Goal: Transaction & Acquisition: Purchase product/service

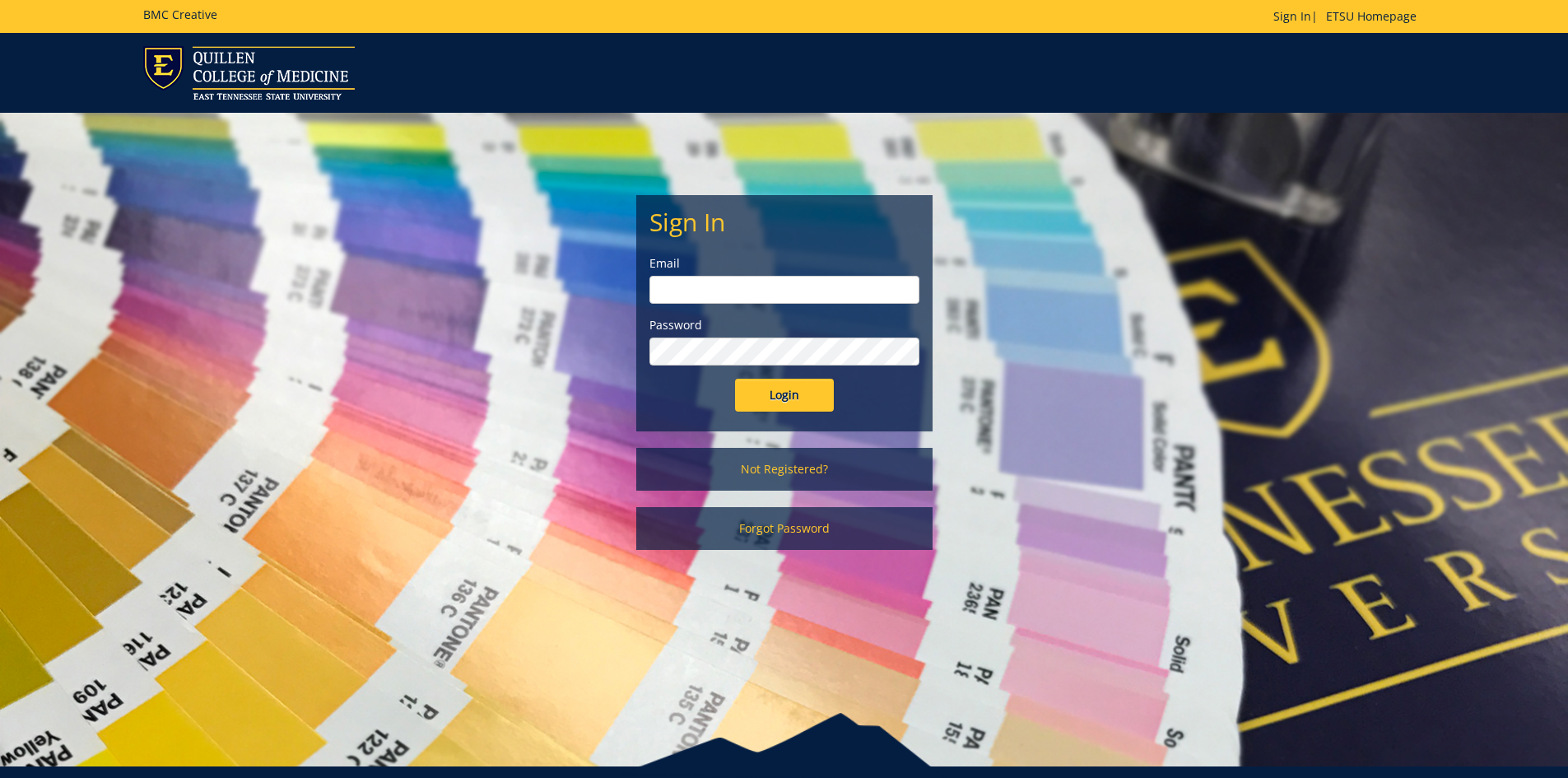
type input "[EMAIL_ADDRESS][DOMAIN_NAME]"
click at [792, 394] on input "Login" at bounding box center [784, 395] width 99 height 33
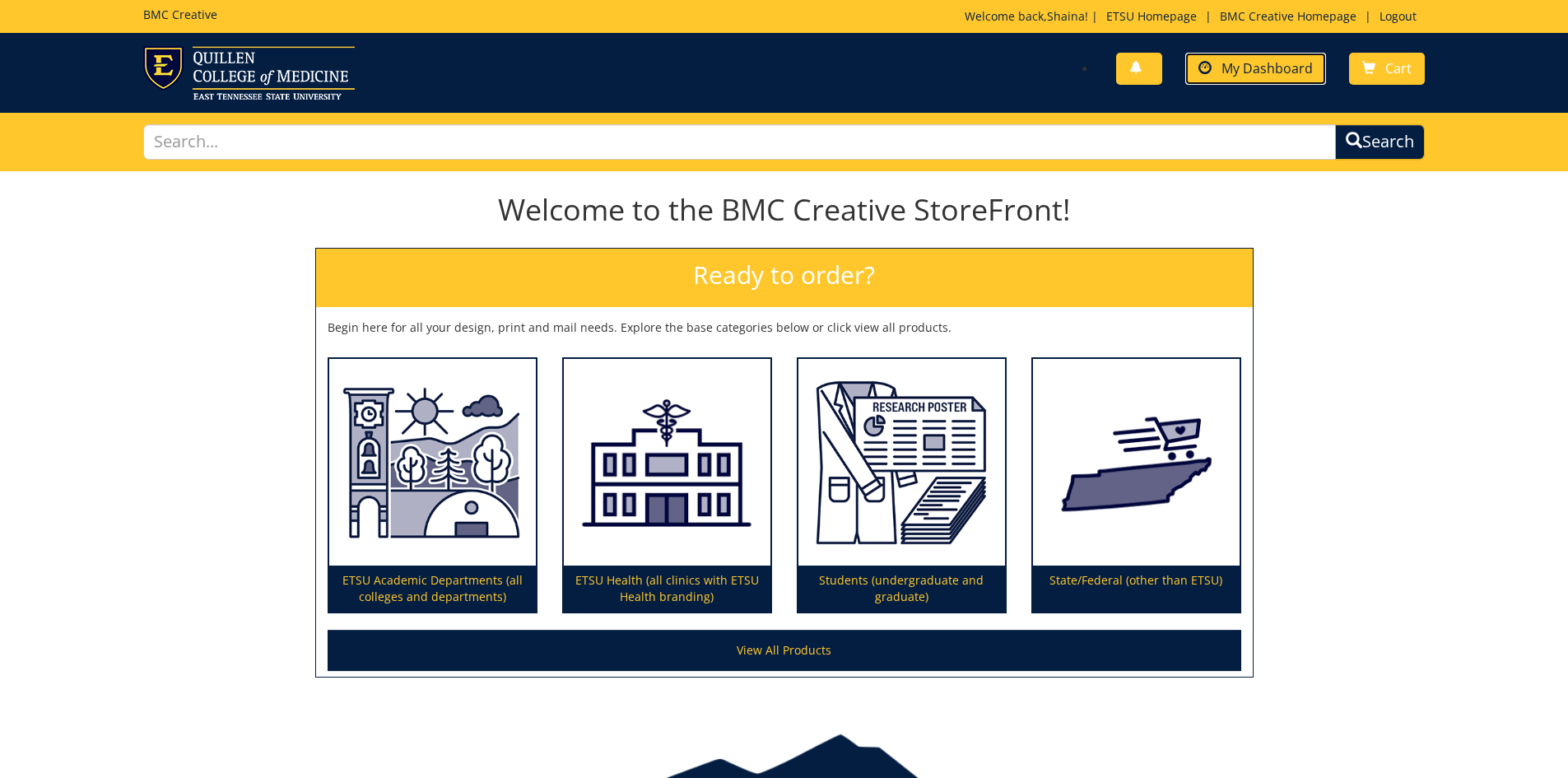
click at [1241, 81] on link "My Dashboard" at bounding box center [1255, 69] width 141 height 32
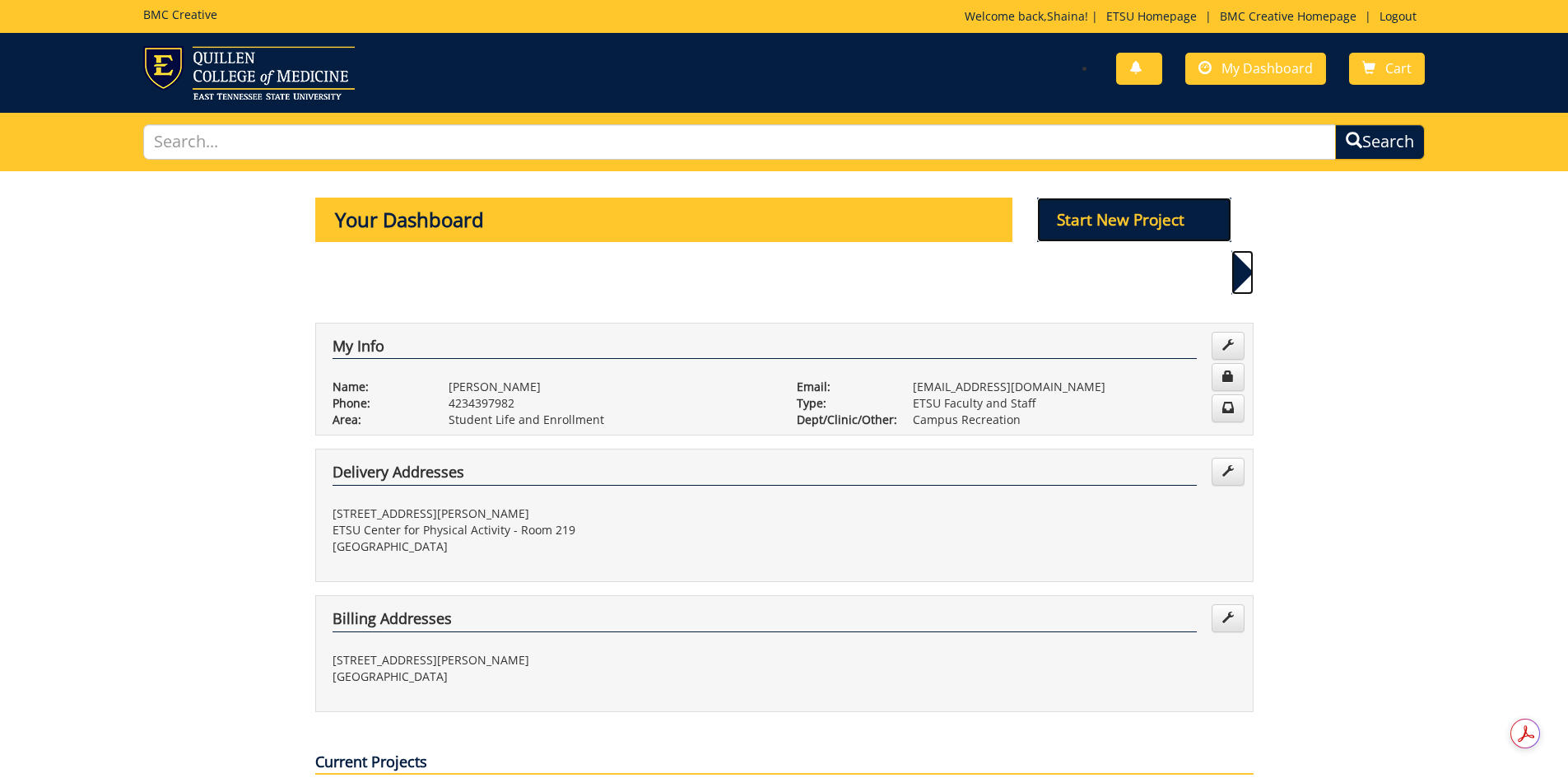
click at [1127, 224] on p "Start New Project" at bounding box center [1134, 220] width 194 height 45
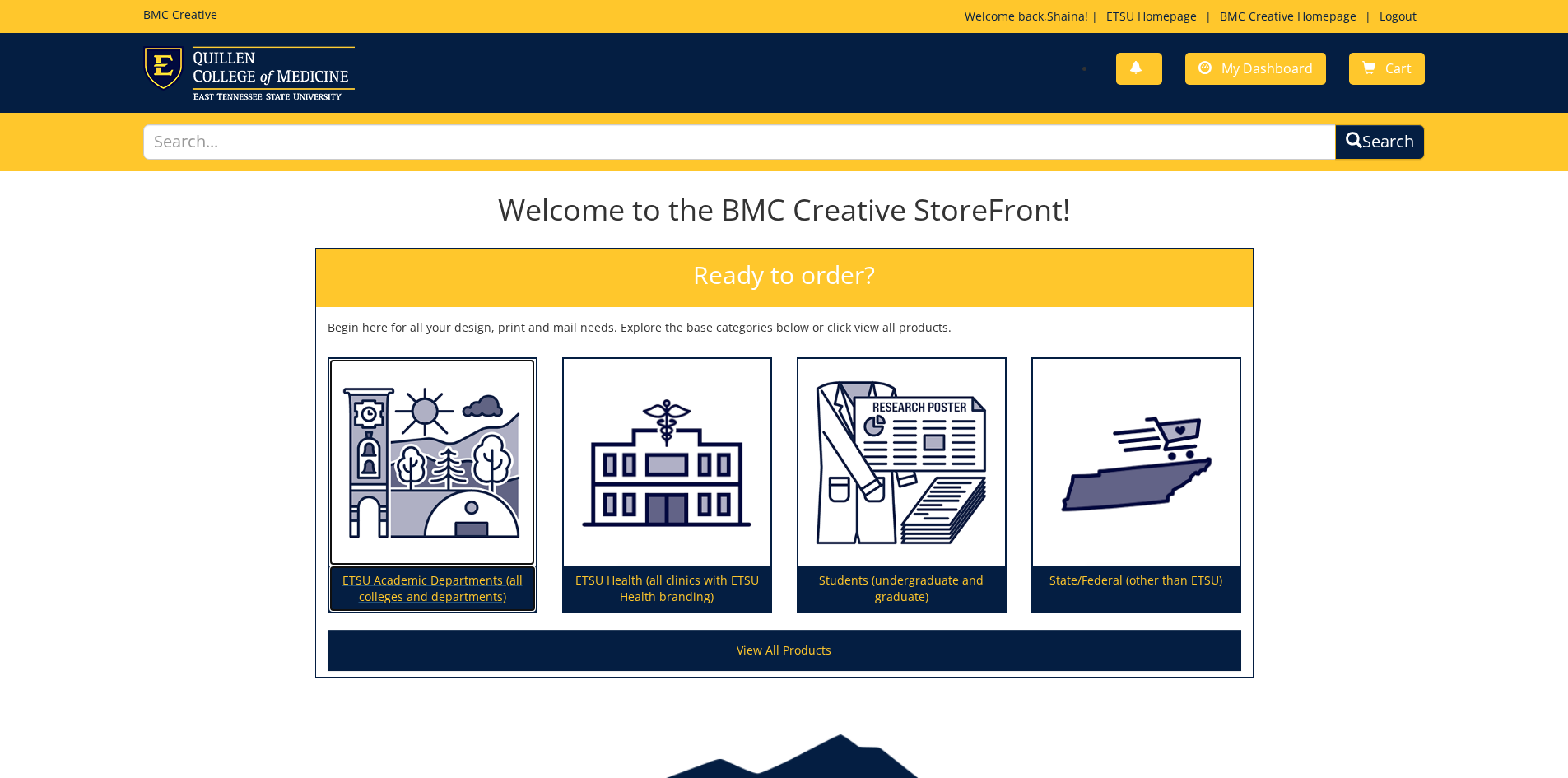
click at [382, 581] on p "ETSU Academic Departments (all colleges and departments)" at bounding box center [433, 588] width 207 height 46
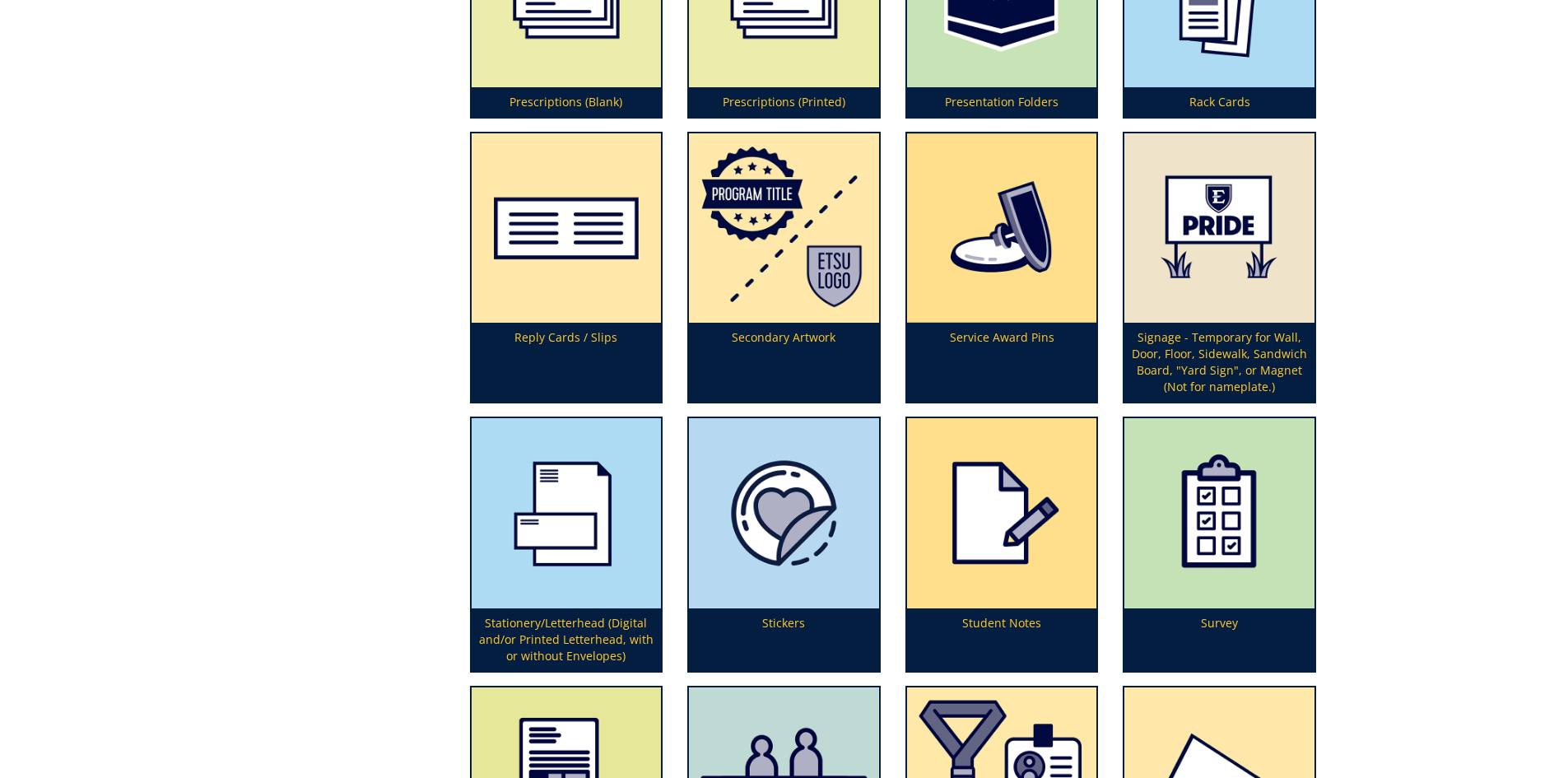
scroll to position [4856, 0]
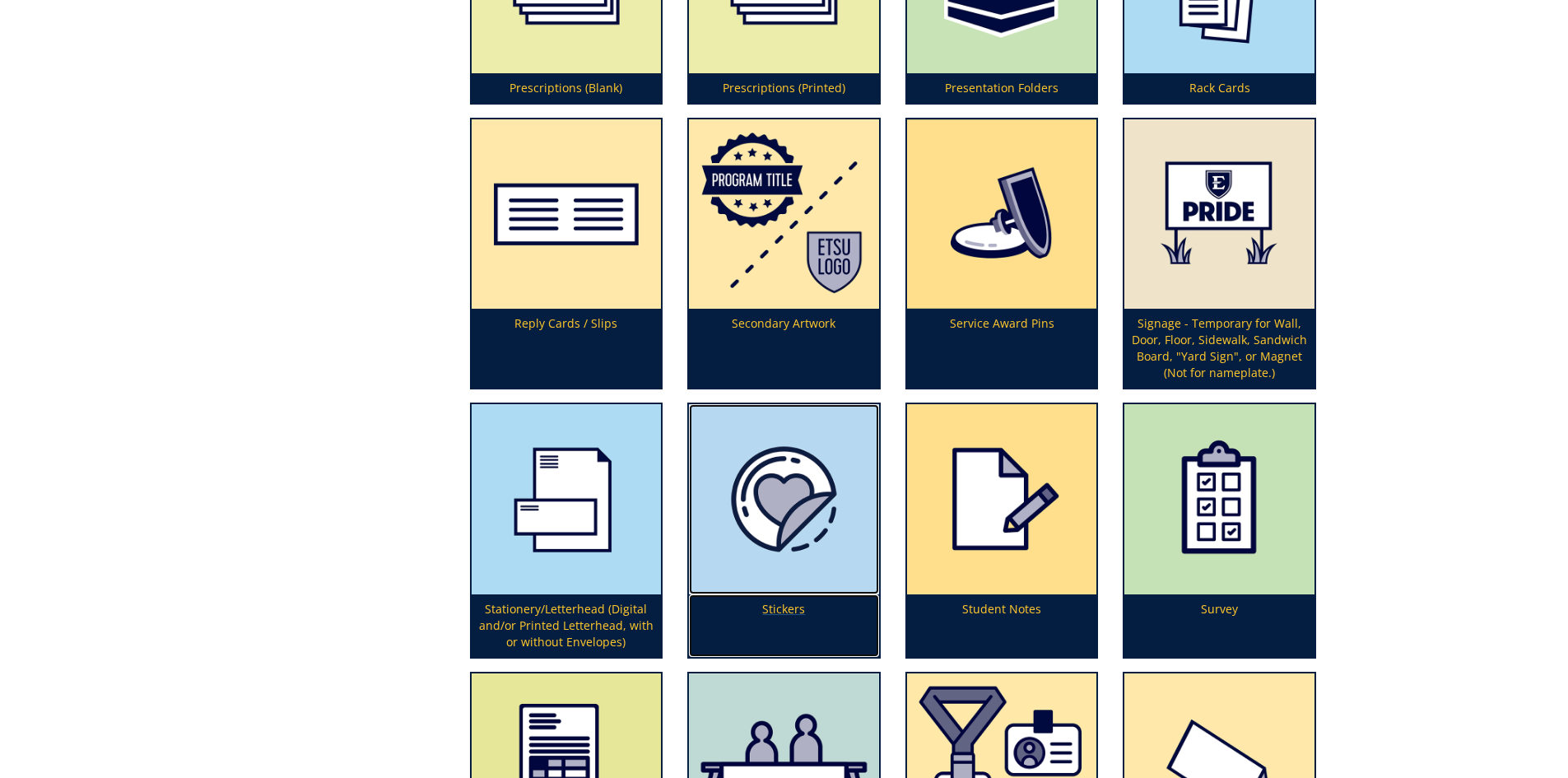
click at [788, 572] on img at bounding box center [784, 499] width 190 height 190
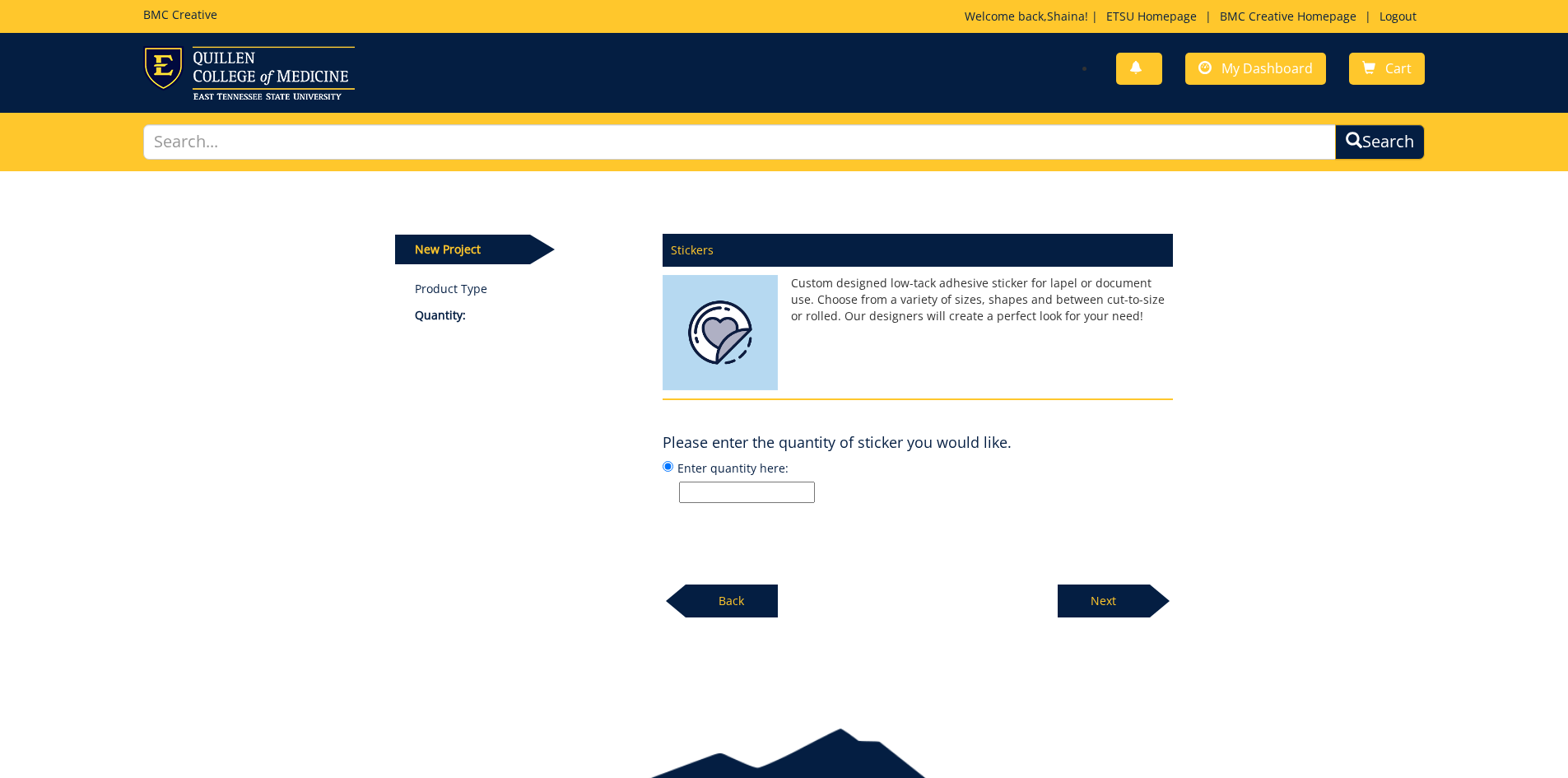
click at [750, 495] on input "Enter quantity here:" at bounding box center [748, 492] width 136 height 21
type input "30"
click at [972, 523] on div "Stickers Custom designed low-tack adhesive sticker for lapel or document use. C…" at bounding box center [918, 421] width 536 height 394
drag, startPoint x: 795, startPoint y: 503, endPoint x: 672, endPoint y: 492, distance: 123.5
click at [672, 492] on label "Enter quantity here: 30" at bounding box center [918, 481] width 510 height 45
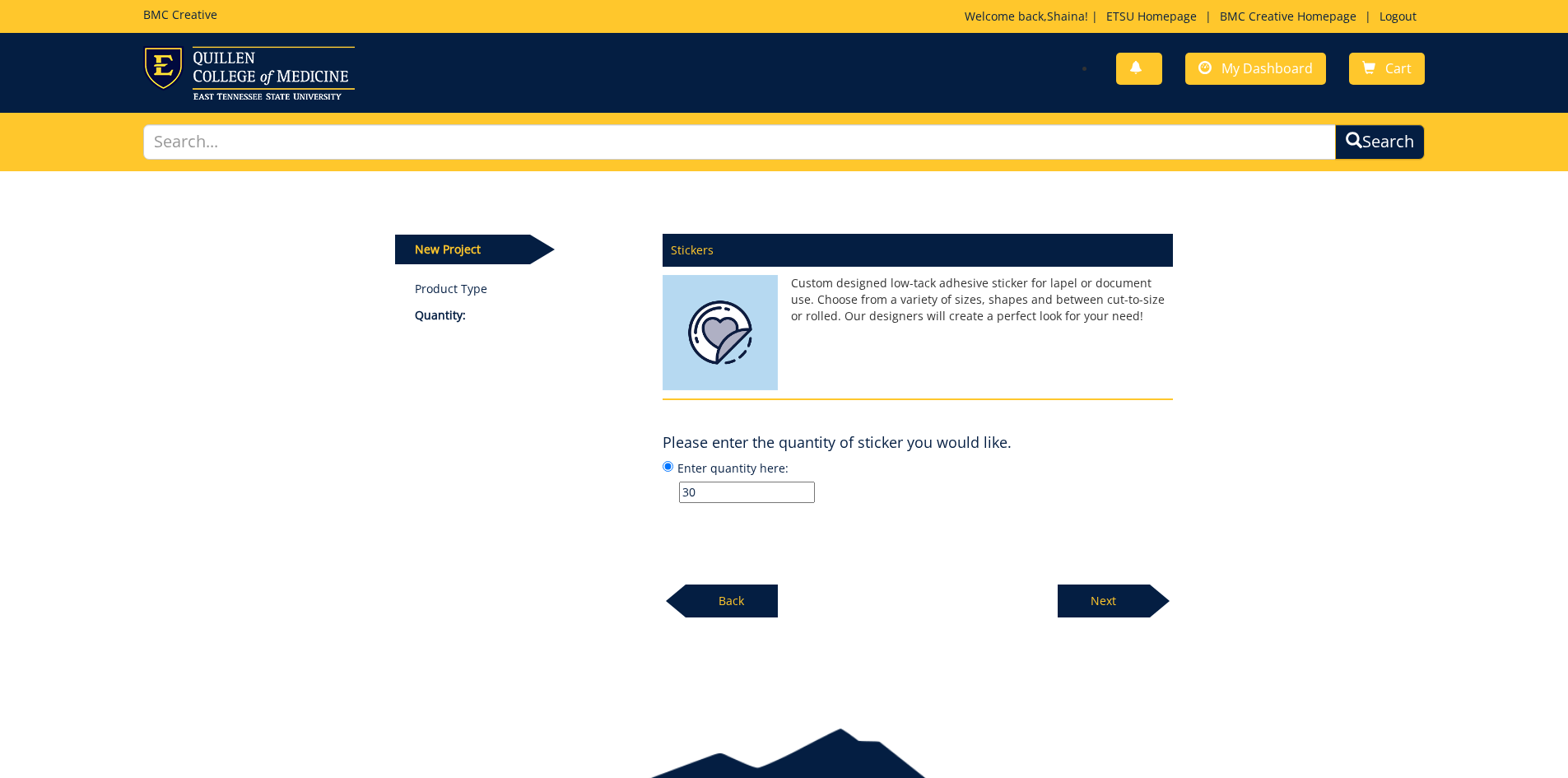
click at [1027, 515] on div "Stickers Custom designed low-tack adhesive sticker for lapel or document use. C…" at bounding box center [918, 421] width 536 height 394
click at [1118, 603] on p "Next" at bounding box center [1103, 601] width 92 height 33
click at [735, 498] on input "Enter size here or "I need help":" at bounding box center [748, 492] width 136 height 21
type input "2.5 inches wide"
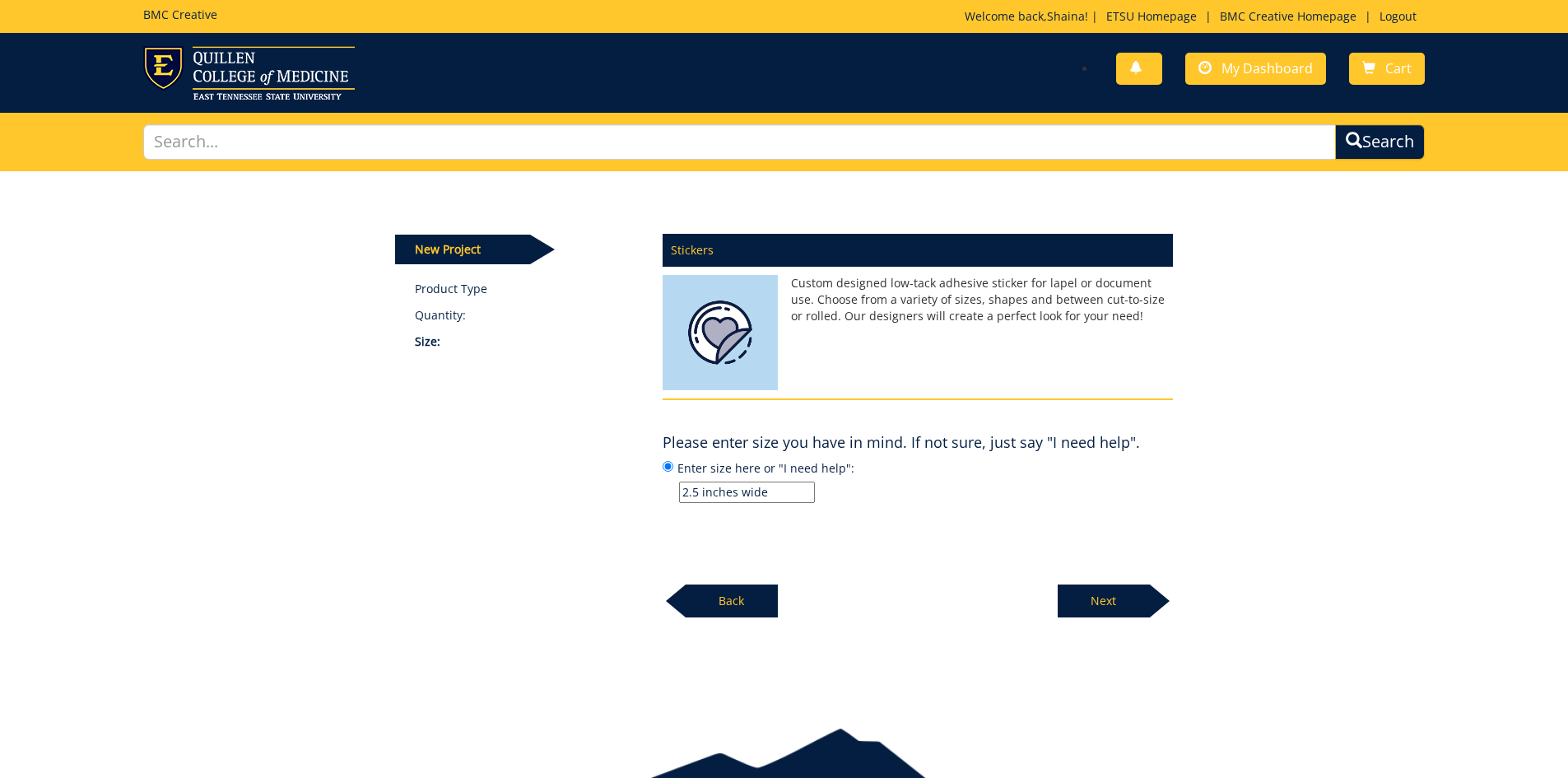
drag, startPoint x: 863, startPoint y: 527, endPoint x: 920, endPoint y: 535, distance: 57.6
click at [866, 526] on div "Stickers Custom designed low-tack adhesive sticker for lapel or document use. C…" at bounding box center [918, 421] width 536 height 394
click at [1109, 592] on p "Next" at bounding box center [1103, 601] width 92 height 33
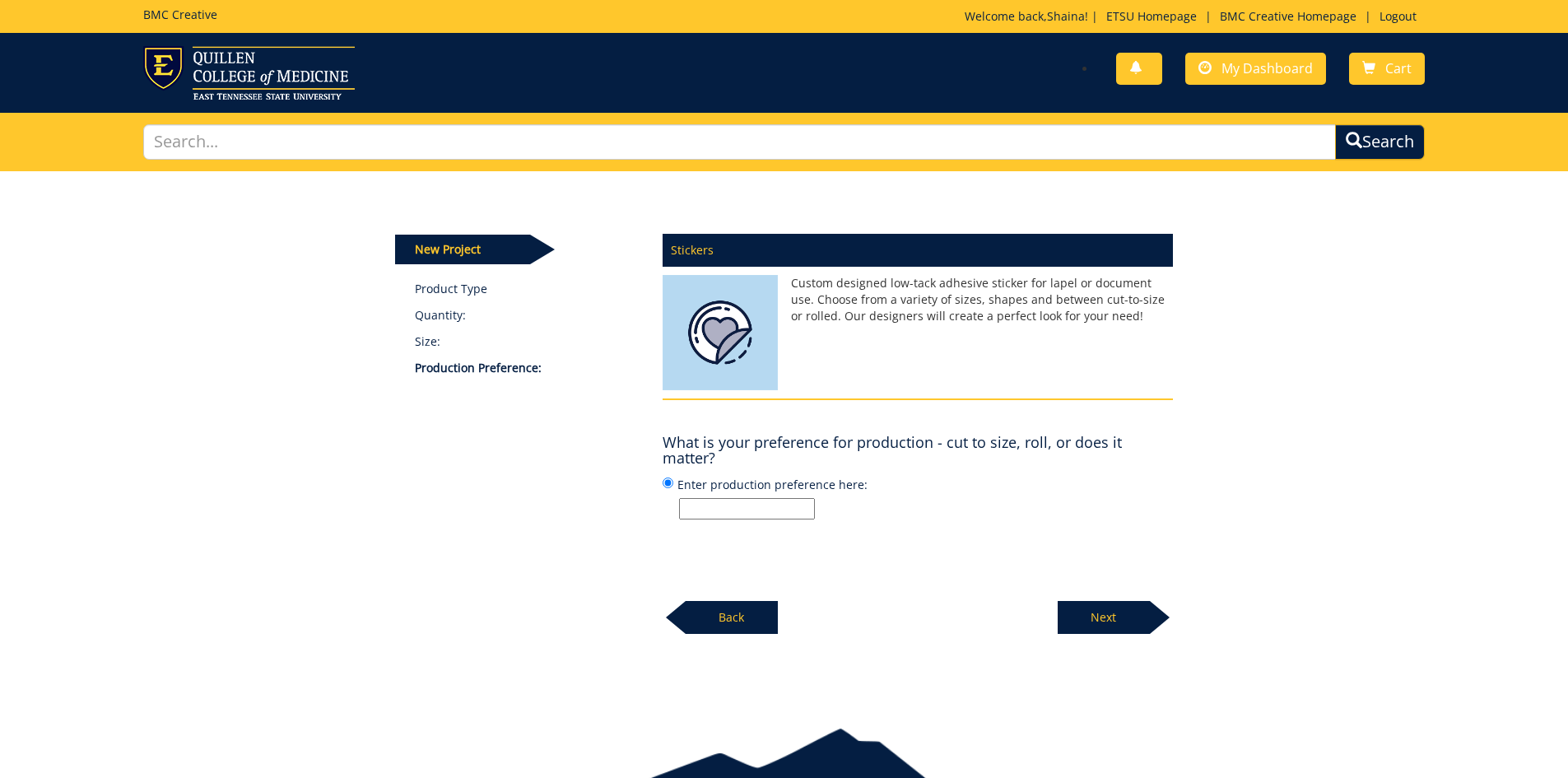
click at [745, 509] on input "Enter production preference here:" at bounding box center [748, 509] width 136 height 21
type input "cut to size, matte"
click at [944, 578] on div "Stickers Custom designed low-tack adhesive sticker for lapel or document use. C…" at bounding box center [918, 429] width 536 height 411
click at [1082, 618] on p "Next" at bounding box center [1103, 617] width 92 height 33
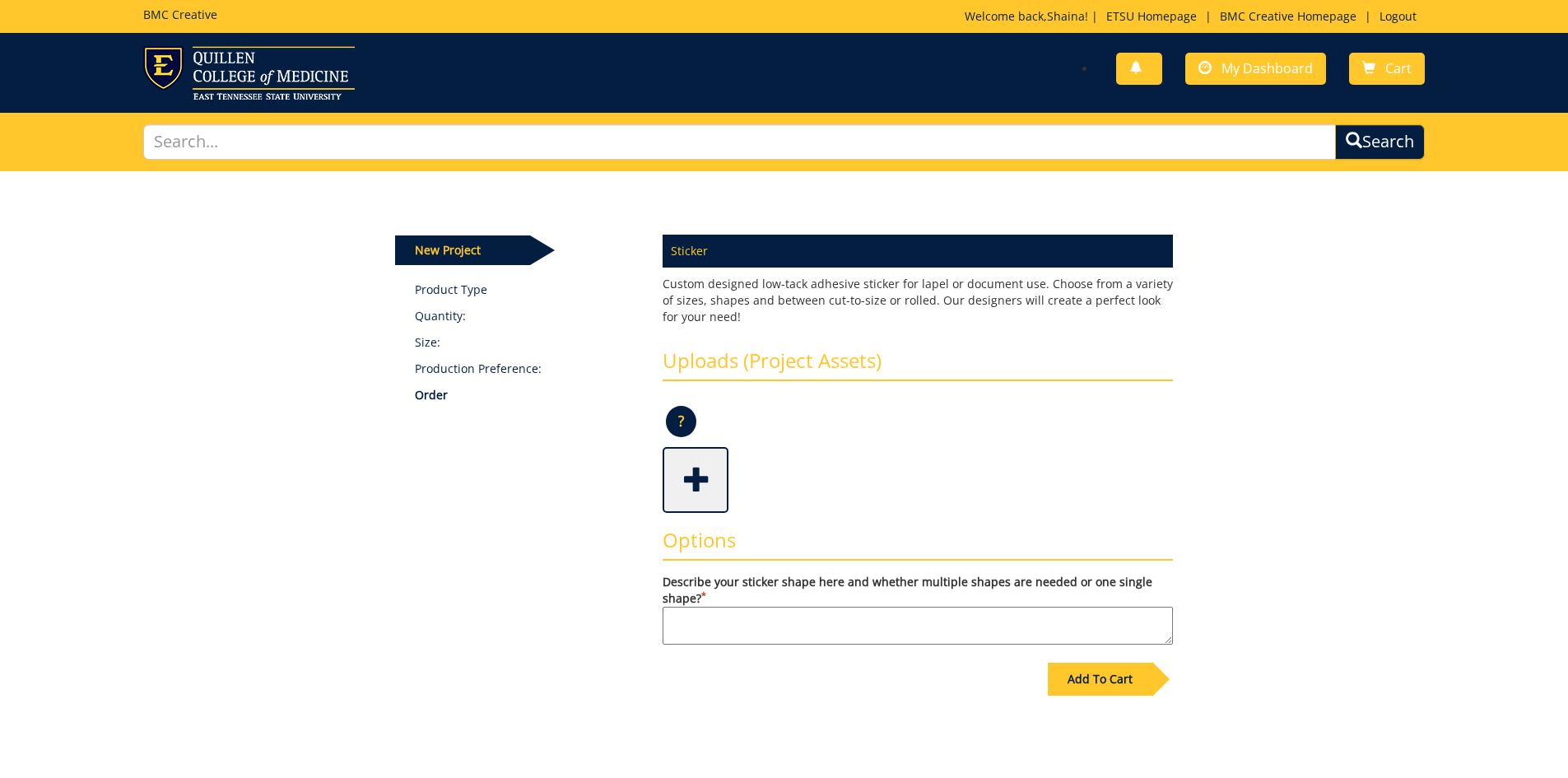
click at [720, 506] on span at bounding box center [698, 478] width 66 height 57
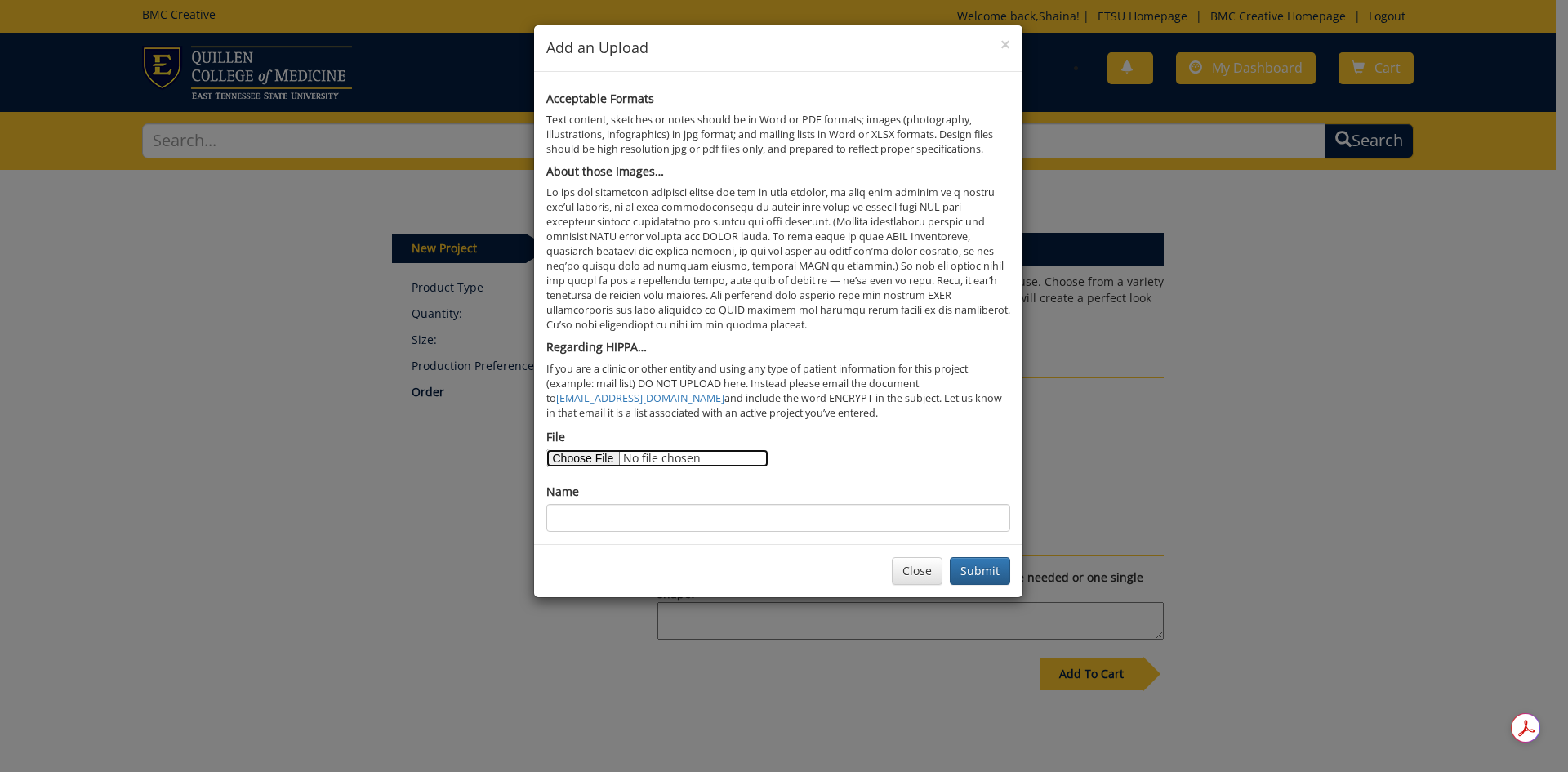
click at [602, 458] on input "File" at bounding box center [657, 458] width 222 height 18
type input "C:\fakepath\SwiftSpinEra_Sticker.png"
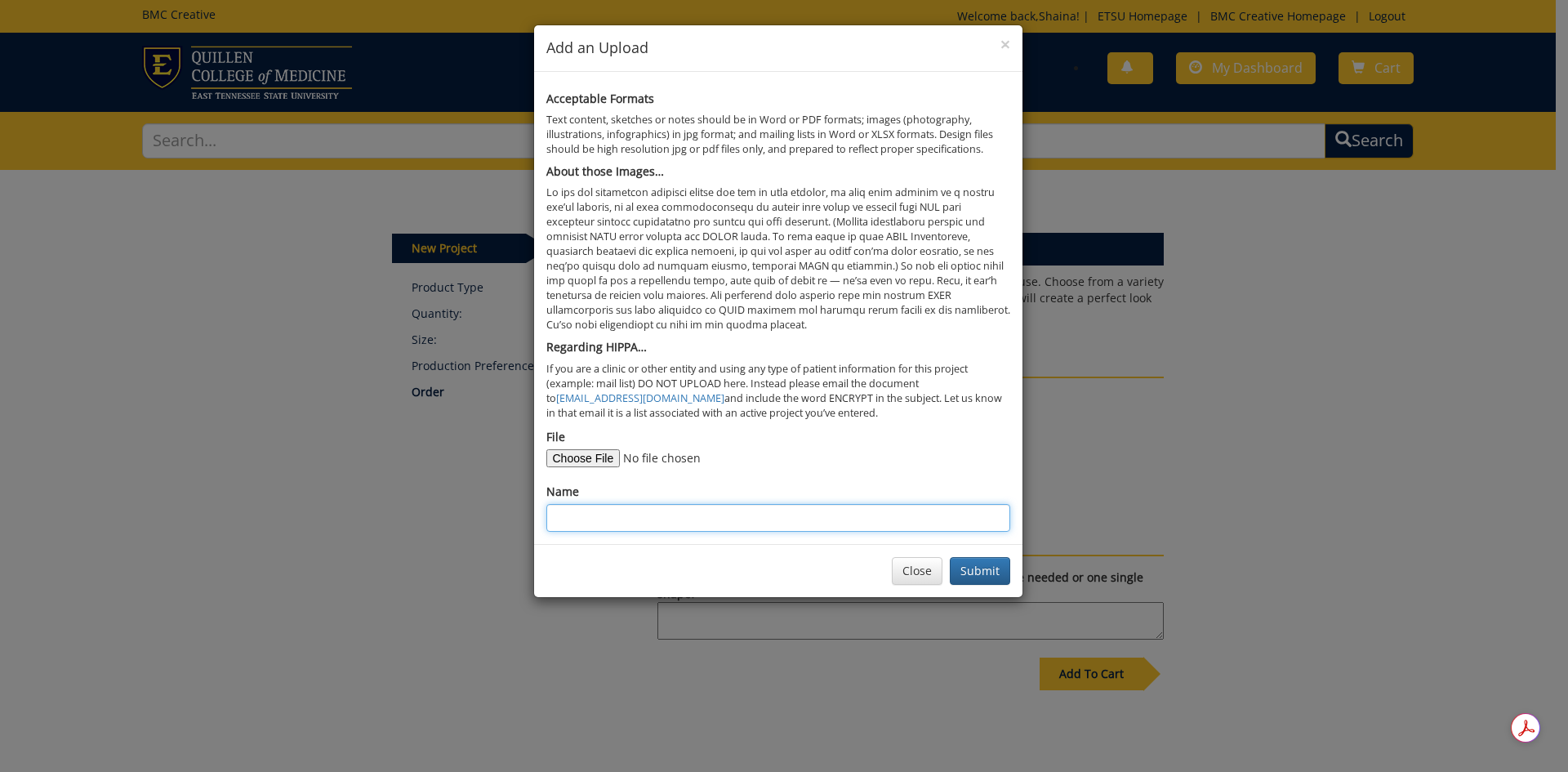
click at [598, 512] on input "Name" at bounding box center [778, 517] width 464 height 28
type input "Spin Era Sticker"
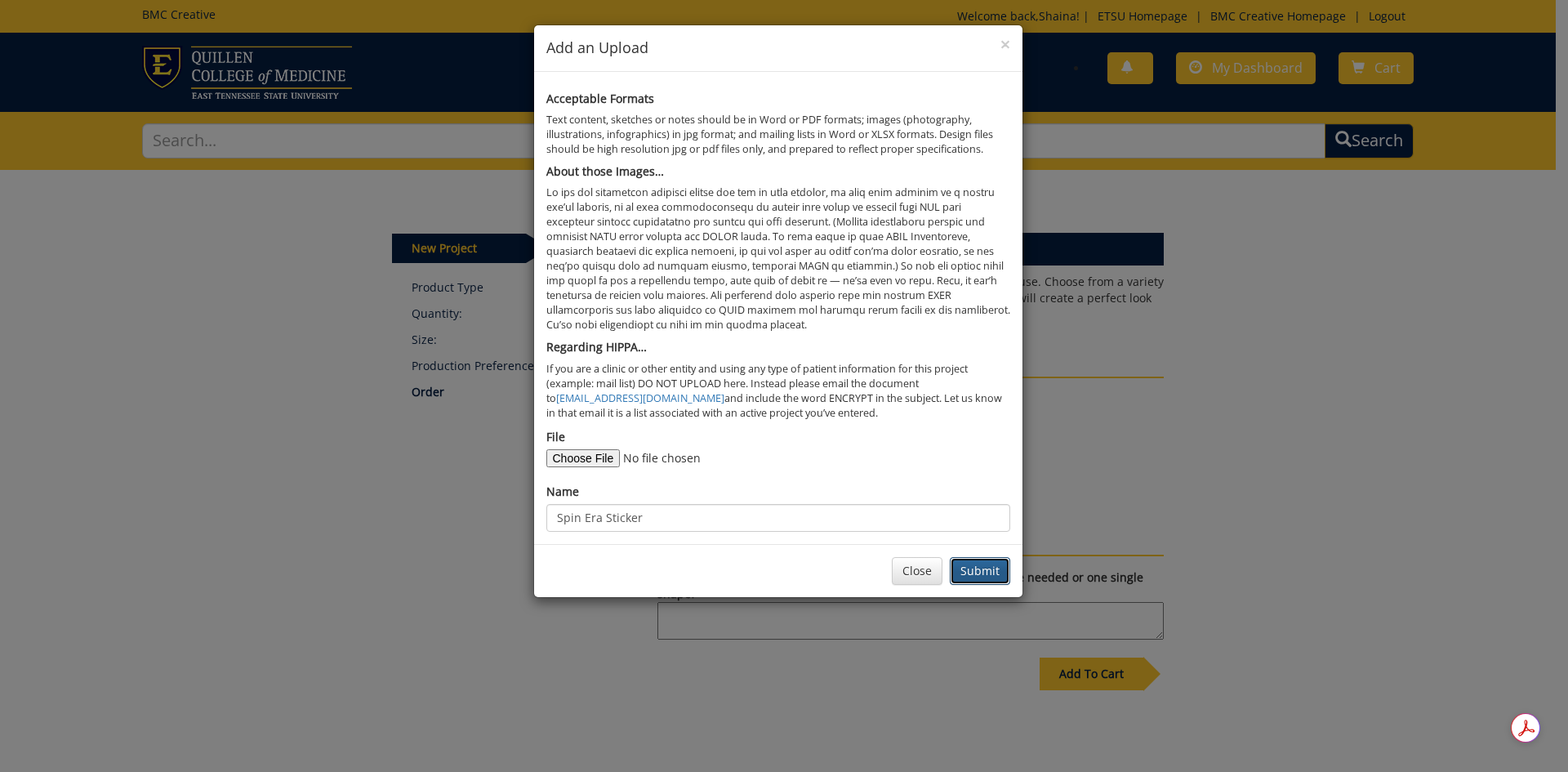
click at [985, 564] on button "Submit" at bounding box center [980, 570] width 60 height 28
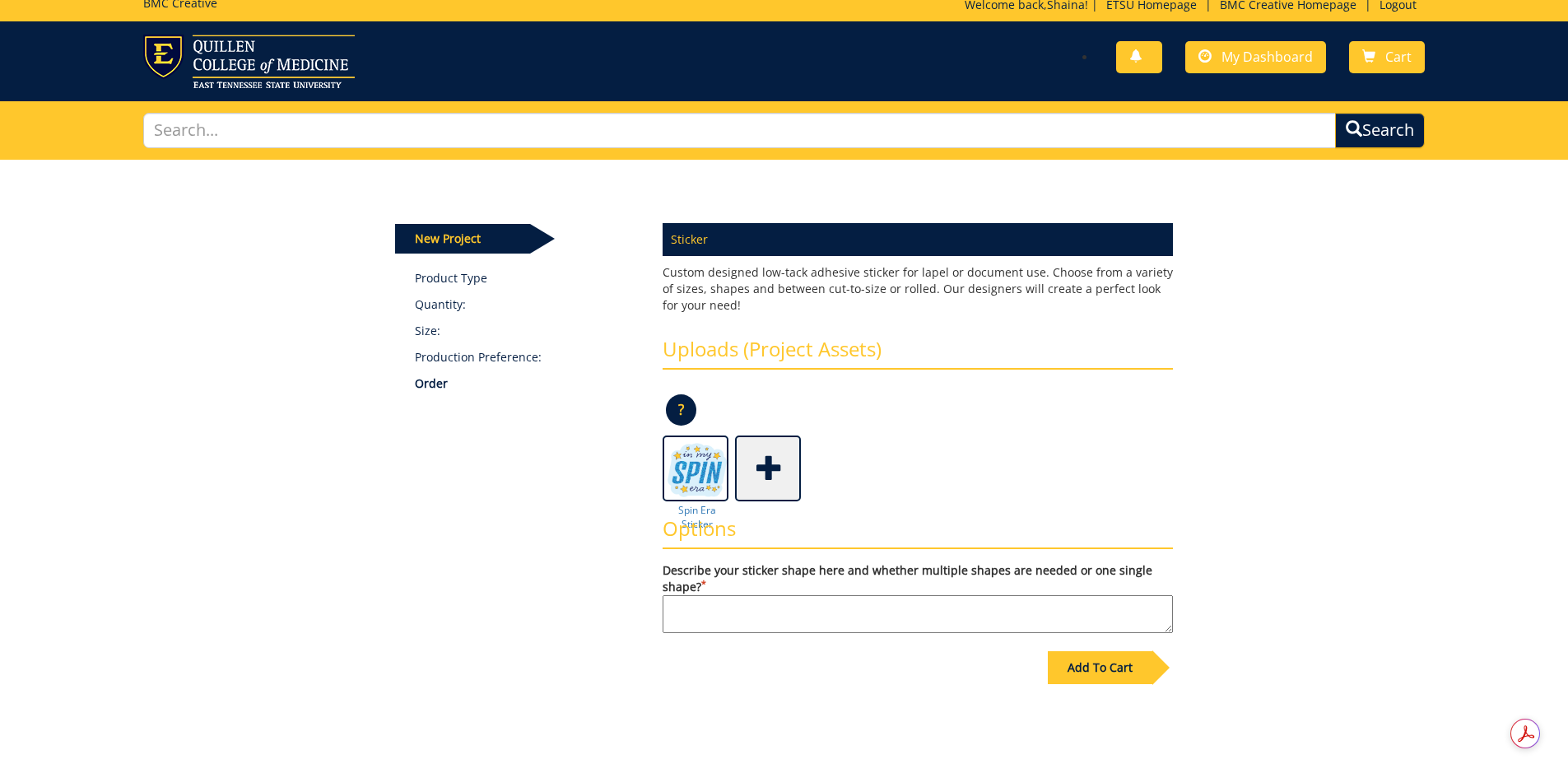
scroll to position [159, 0]
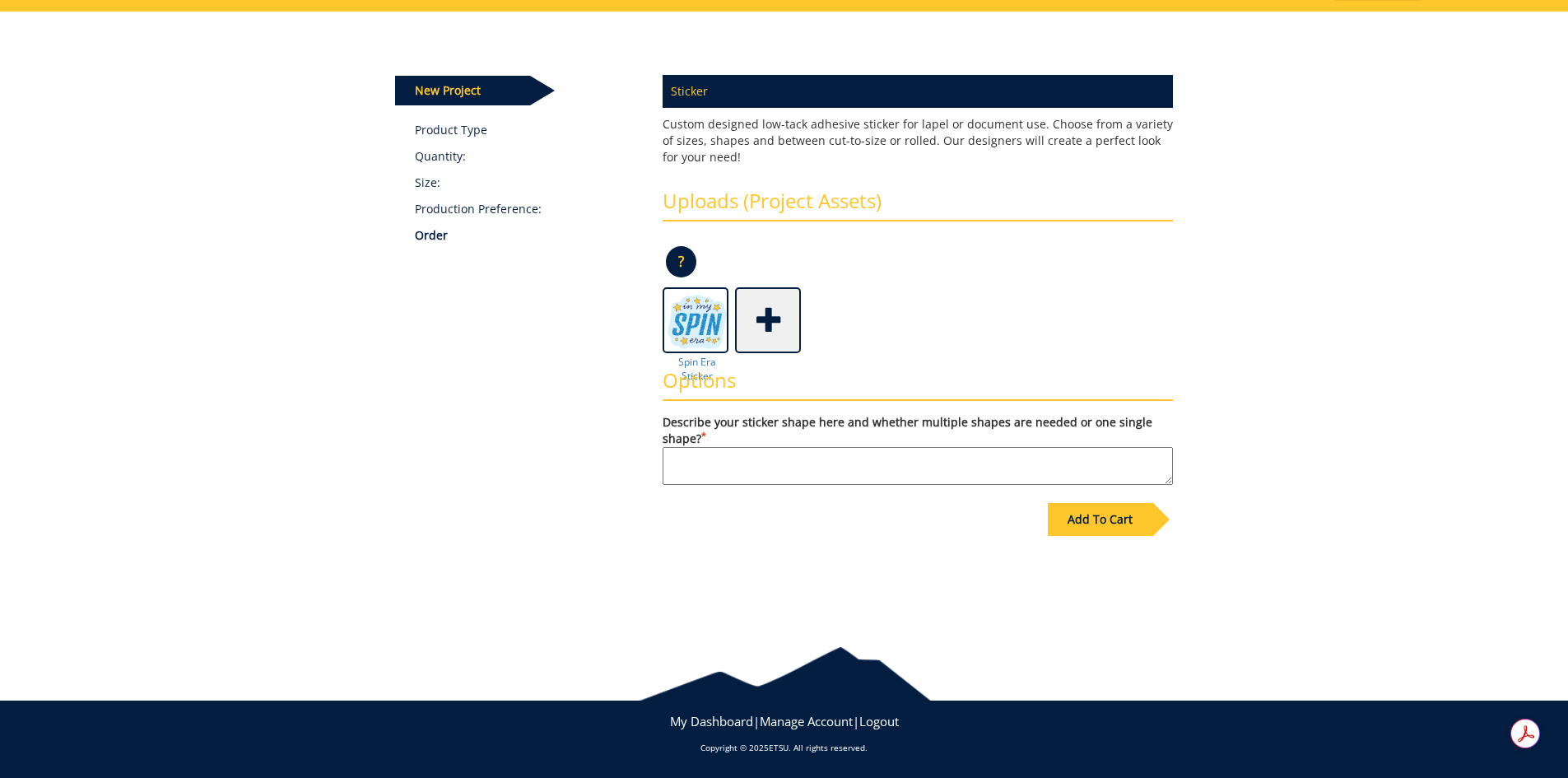
click at [723, 467] on textarea "Describe your sticker shape here and whether multiple shapes are needed or one …" at bounding box center [918, 466] width 510 height 38
type textarea "cut to shape"
click at [831, 529] on div "Add To Cart" at bounding box center [784, 553] width 802 height 129
click at [1094, 509] on div "Add To Cart" at bounding box center [1100, 519] width 105 height 33
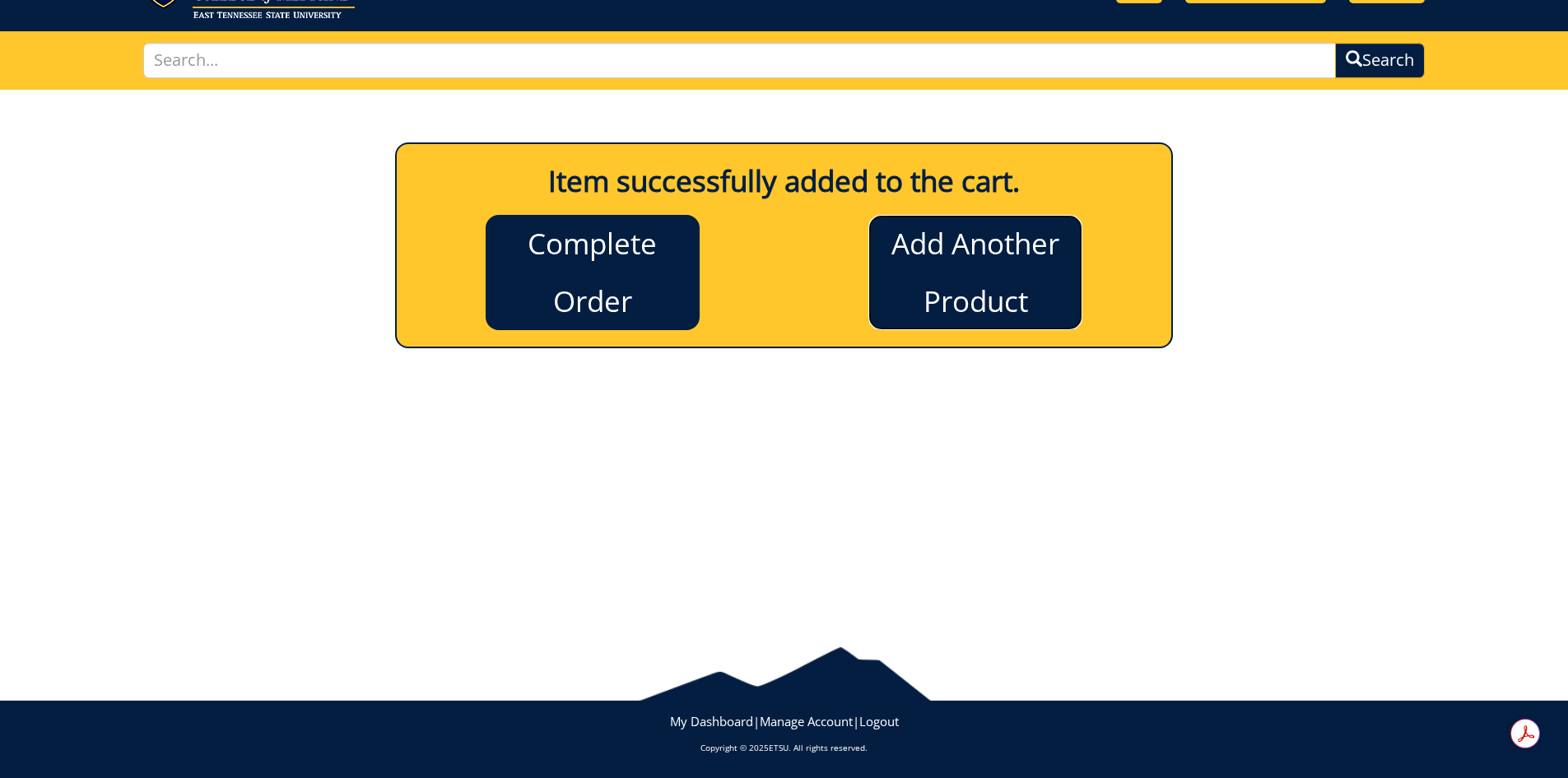
click at [921, 288] on link "Add Another Product" at bounding box center [975, 272] width 214 height 115
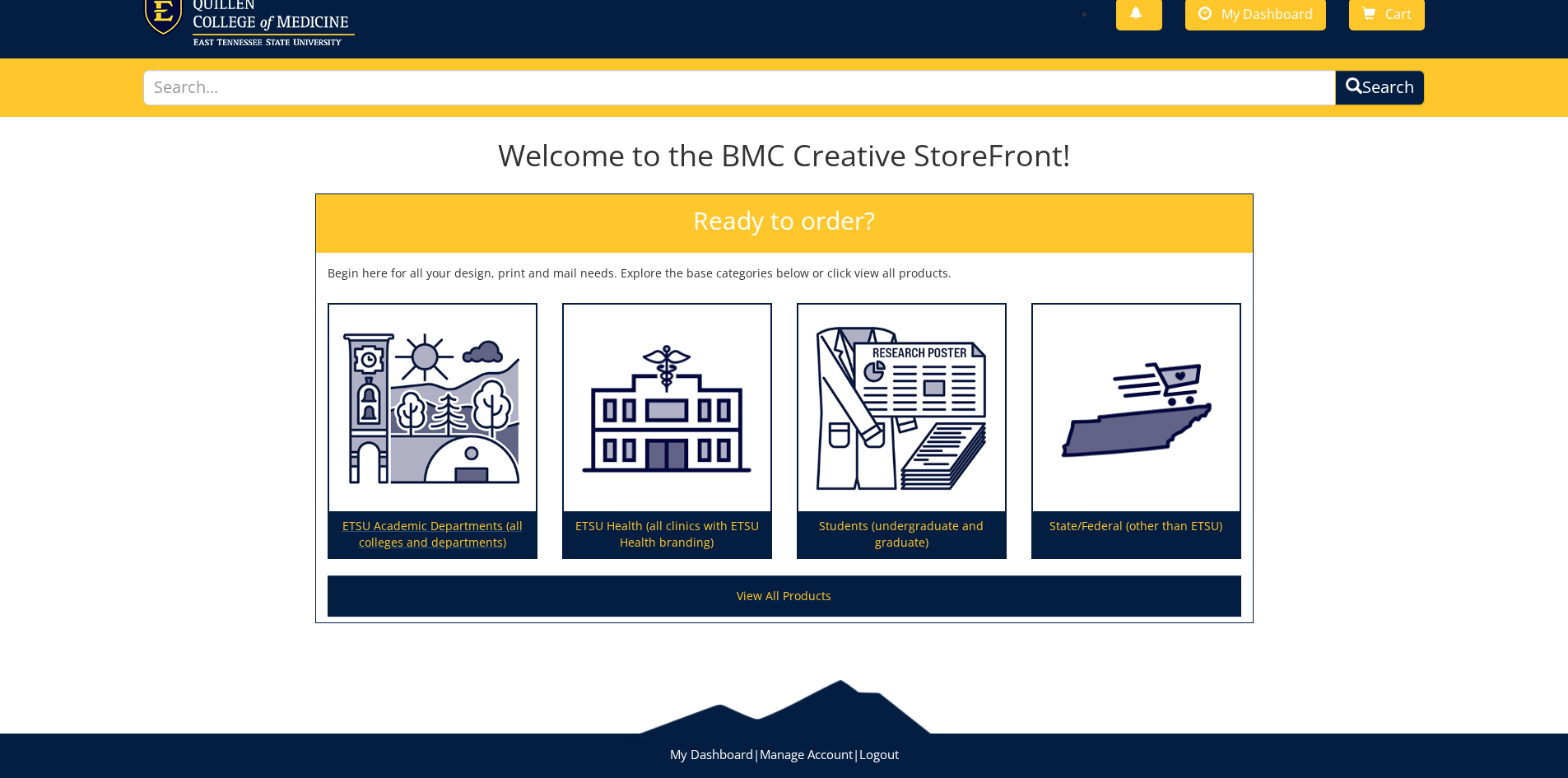
scroll to position [82, 0]
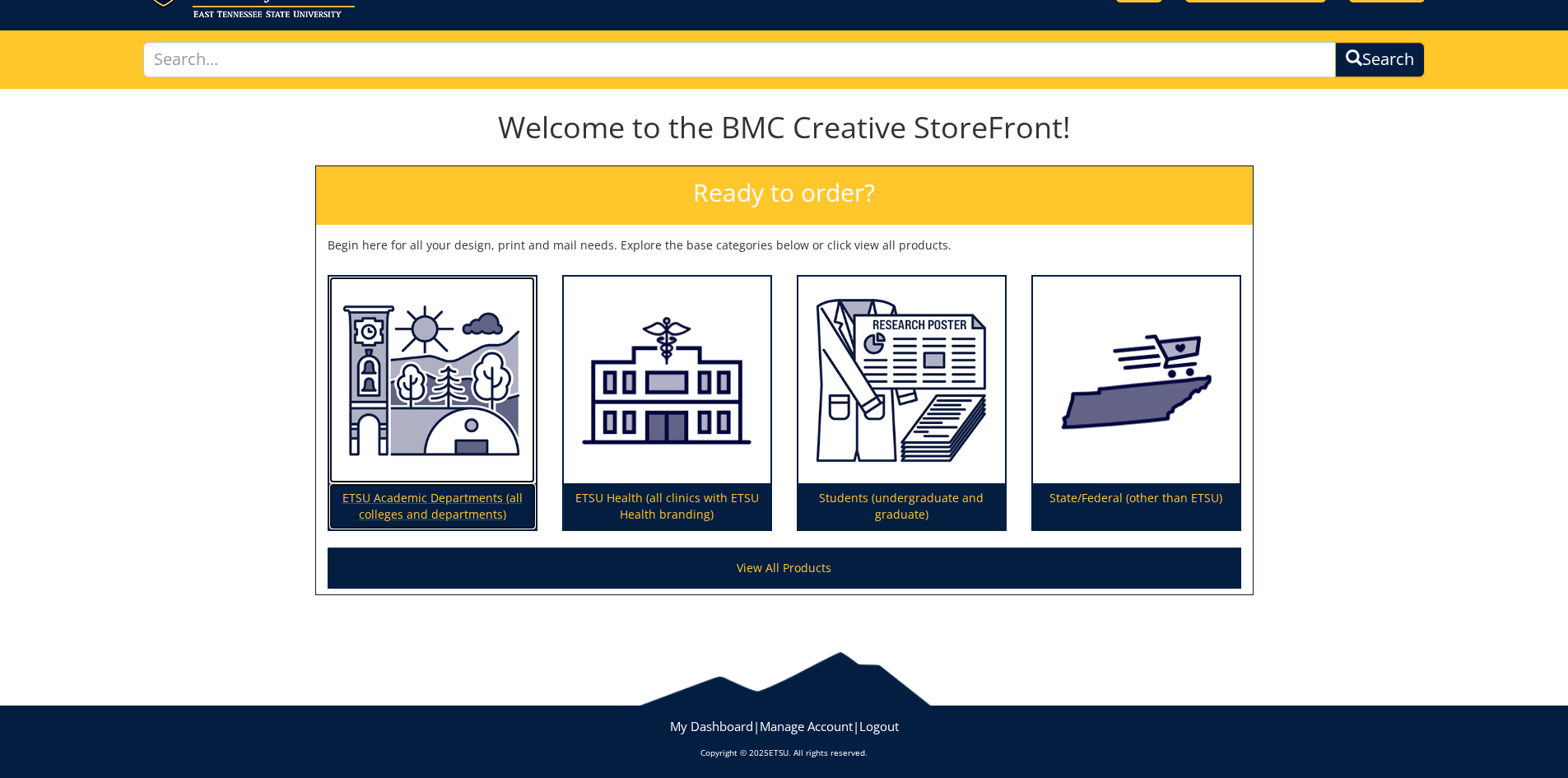
click at [458, 514] on p "ETSU Academic Departments (all colleges and departments)" at bounding box center [433, 506] width 207 height 46
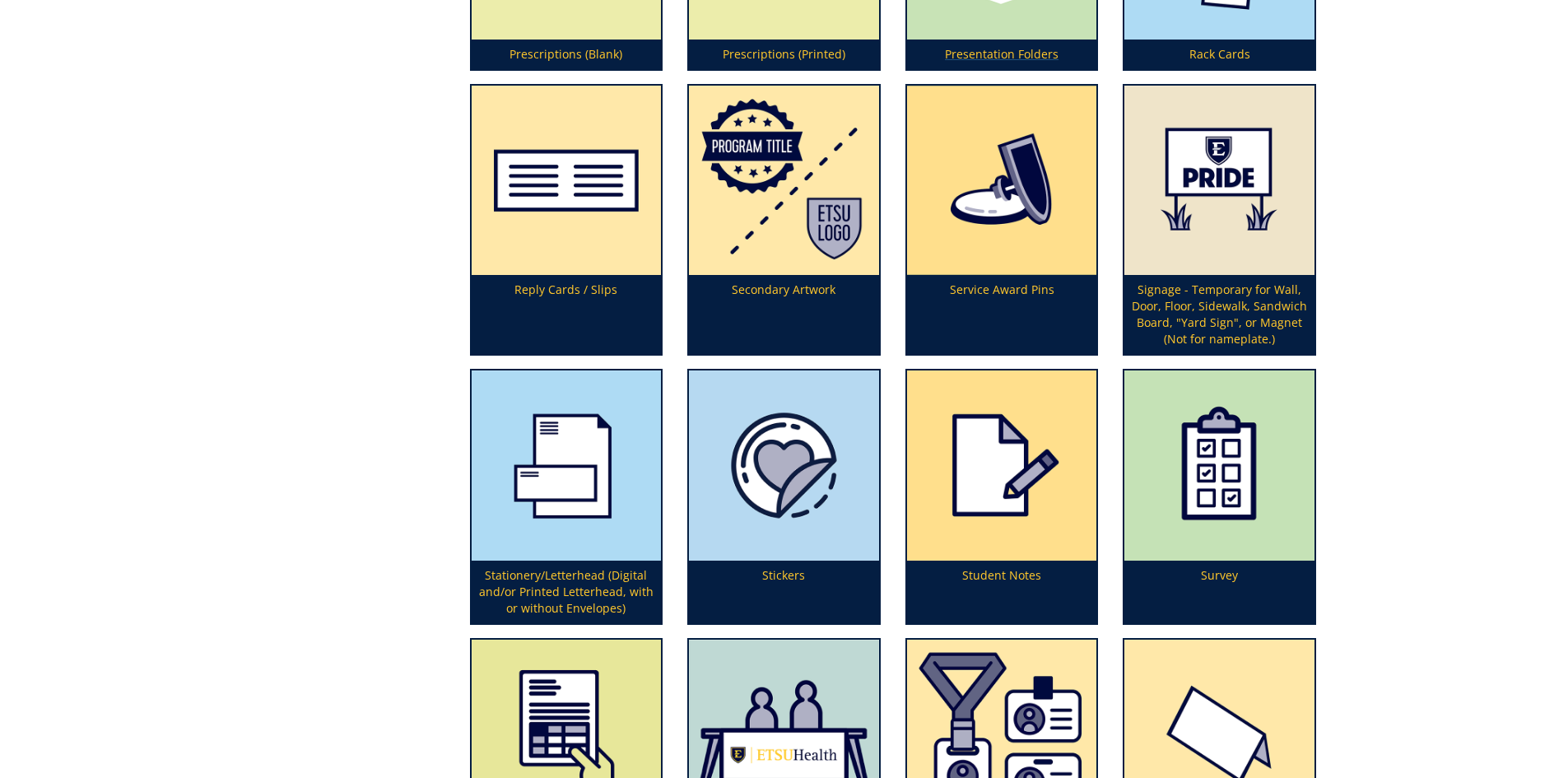
scroll to position [4938, 0]
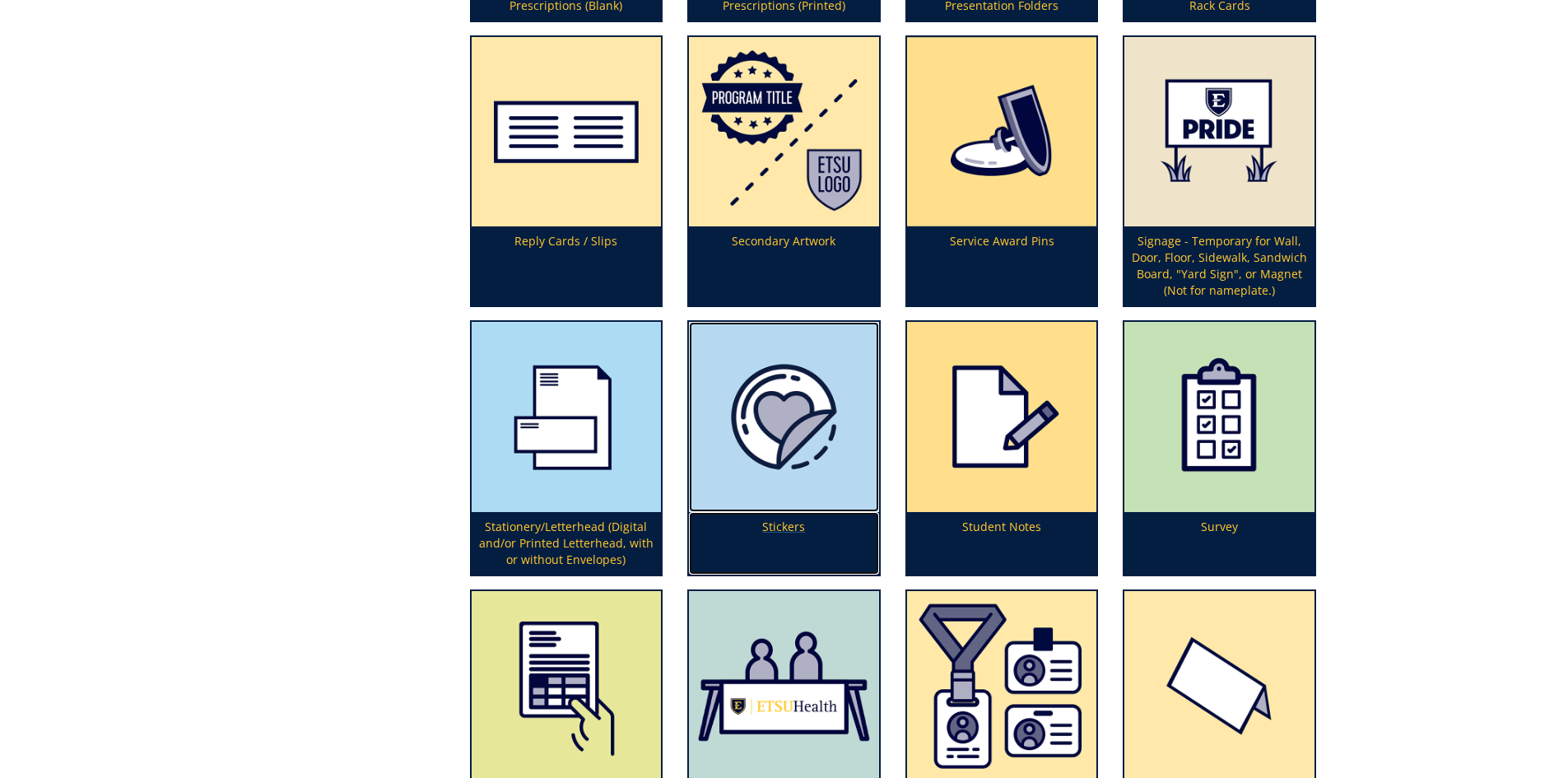
click at [807, 534] on p "Stickers" at bounding box center [784, 543] width 190 height 63
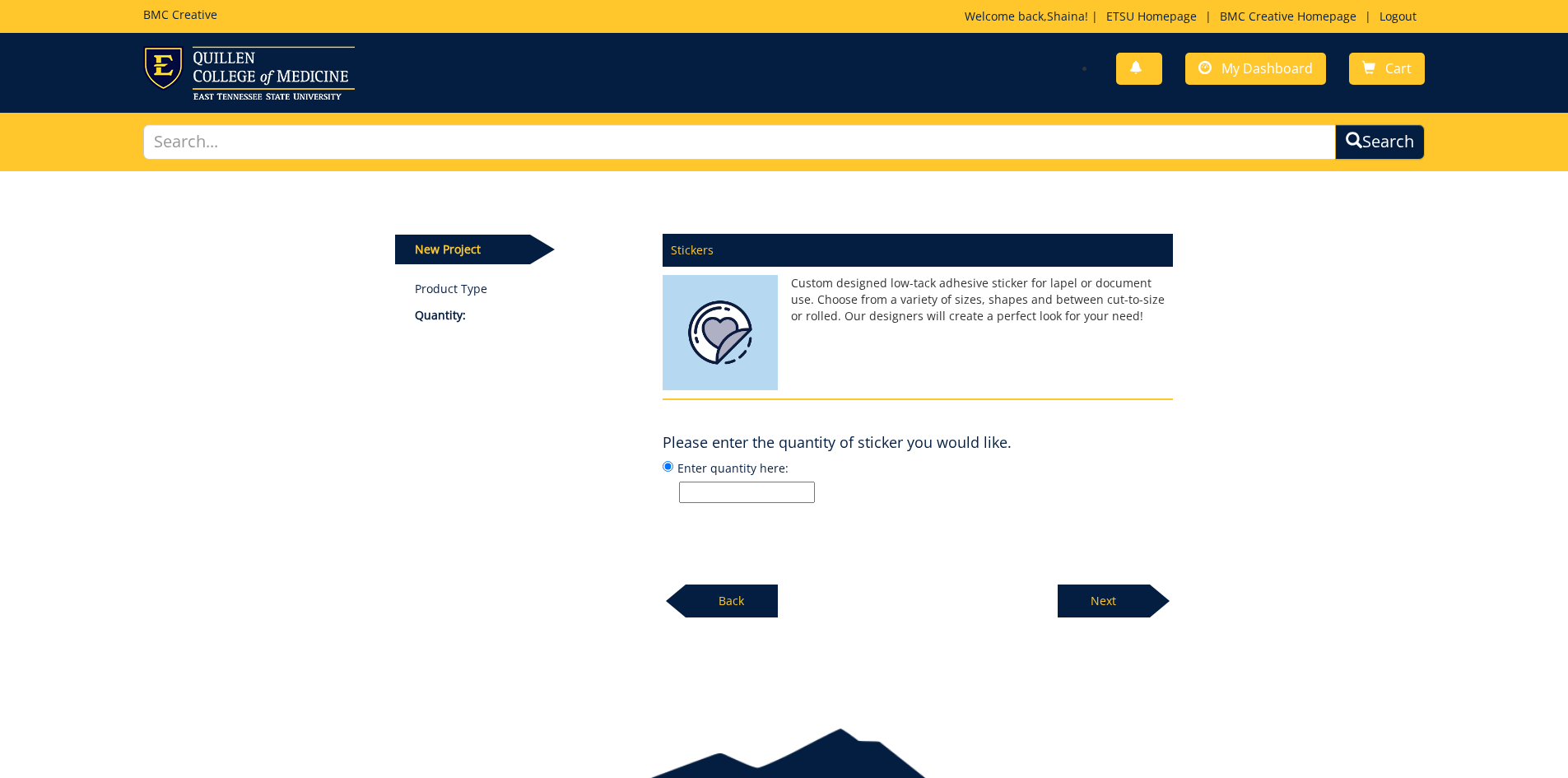
click at [723, 485] on input "Enter quantity here:" at bounding box center [748, 492] width 136 height 21
type input "25"
click at [956, 471] on label "Enter quantity here: 25" at bounding box center [918, 481] width 510 height 45
click at [673, 471] on input "Enter quantity here: 25" at bounding box center [668, 466] width 11 height 11
click at [1131, 594] on p "Next" at bounding box center [1103, 601] width 92 height 33
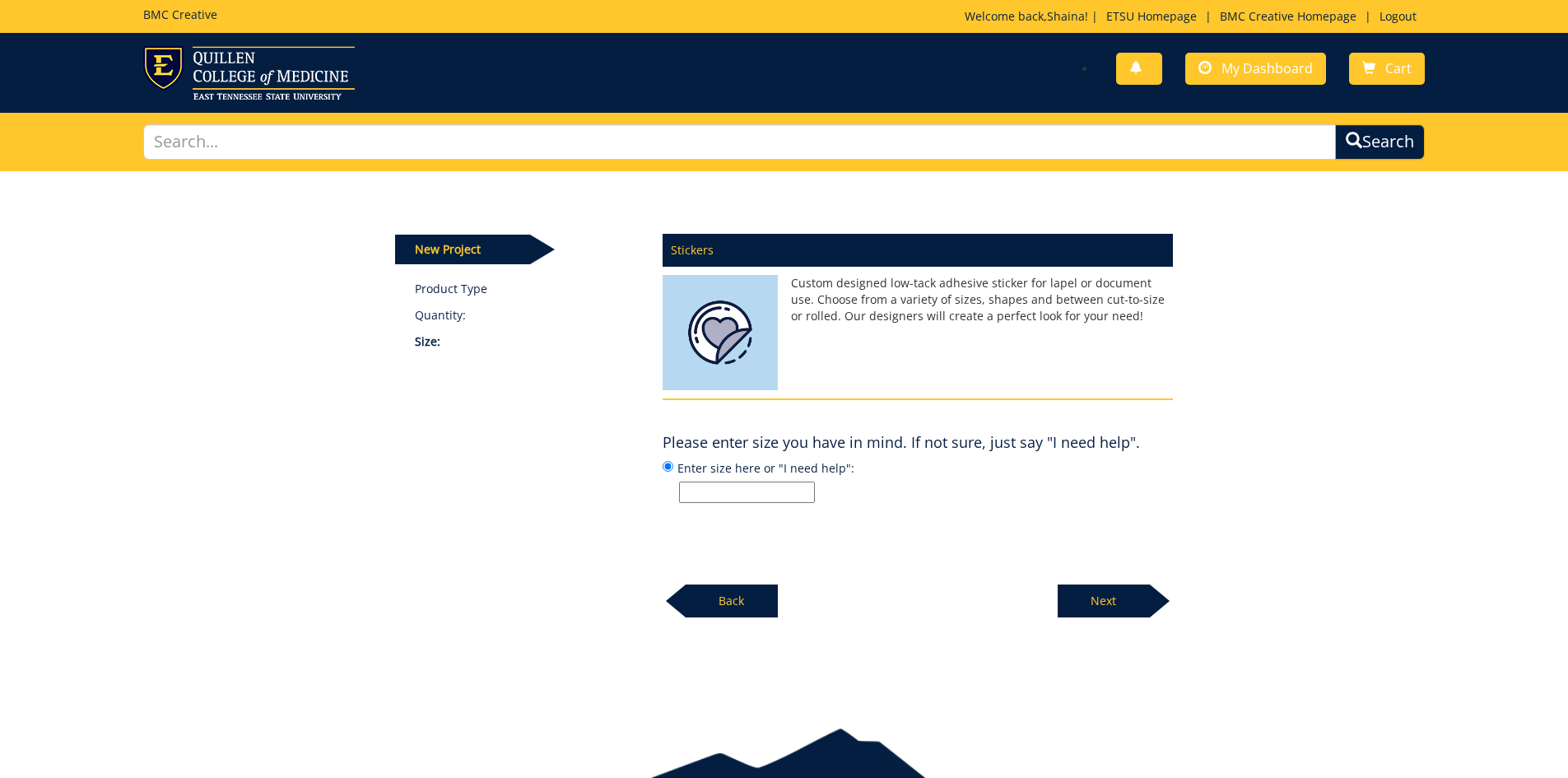
click at [753, 484] on input "Enter size here or "I need help":" at bounding box center [748, 492] width 136 height 21
type input "2.5 inches wide"
click at [965, 520] on div "Stickers Custom designed low-tack adhesive sticker for lapel or document use. C…" at bounding box center [918, 421] width 536 height 394
click at [1106, 589] on p "Next" at bounding box center [1103, 601] width 92 height 33
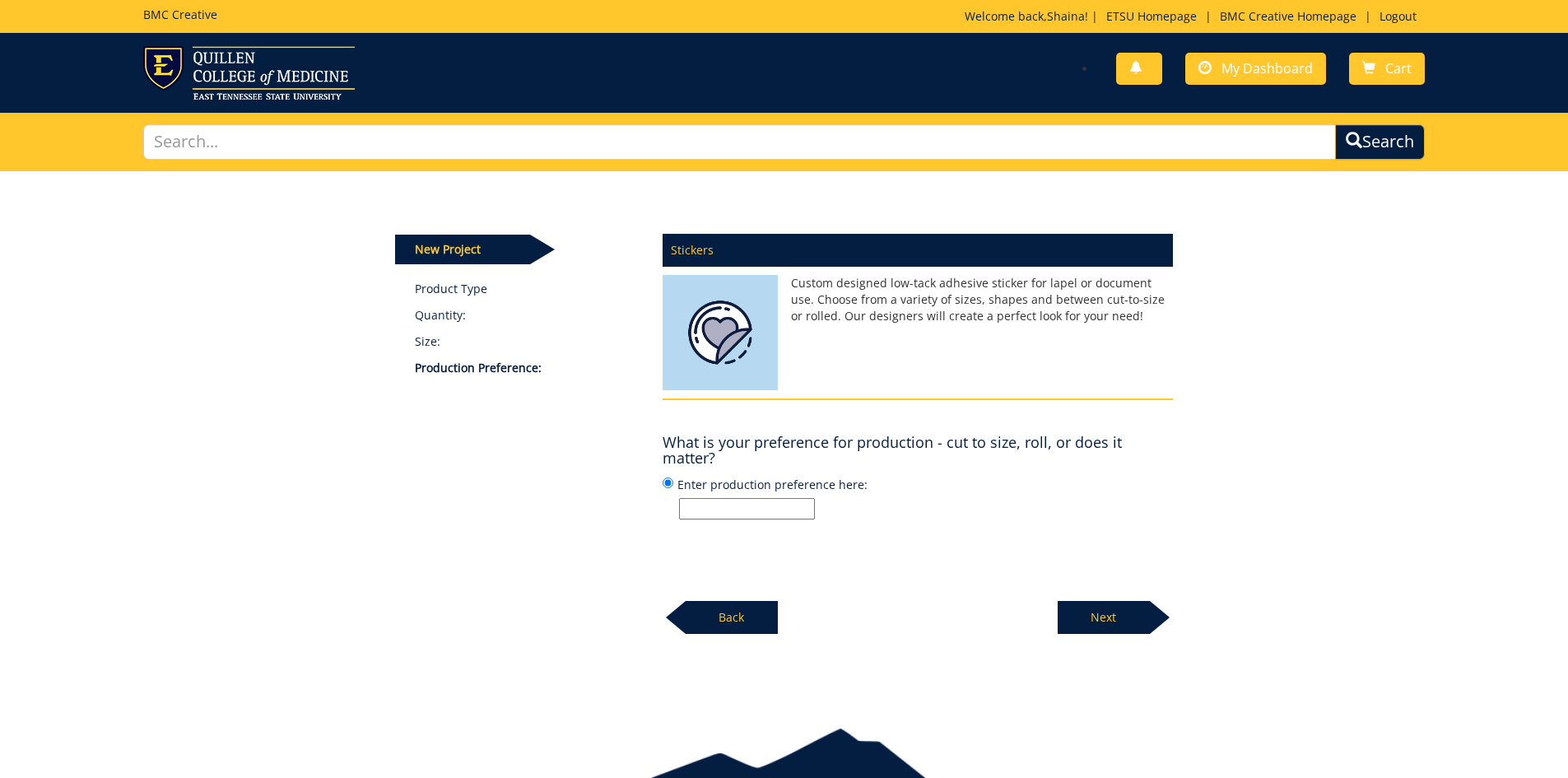
click at [733, 504] on input "Enter production preference here:" at bounding box center [748, 509] width 136 height 21
type input "cut to size, matte"
drag, startPoint x: 894, startPoint y: 517, endPoint x: 1014, endPoint y: 601, distance: 146.5
click at [894, 517] on p "cut to size, matte" at bounding box center [927, 509] width 494 height 21
click at [673, 488] on input "Enter production preference here: cut to size, matte" at bounding box center [668, 483] width 11 height 11
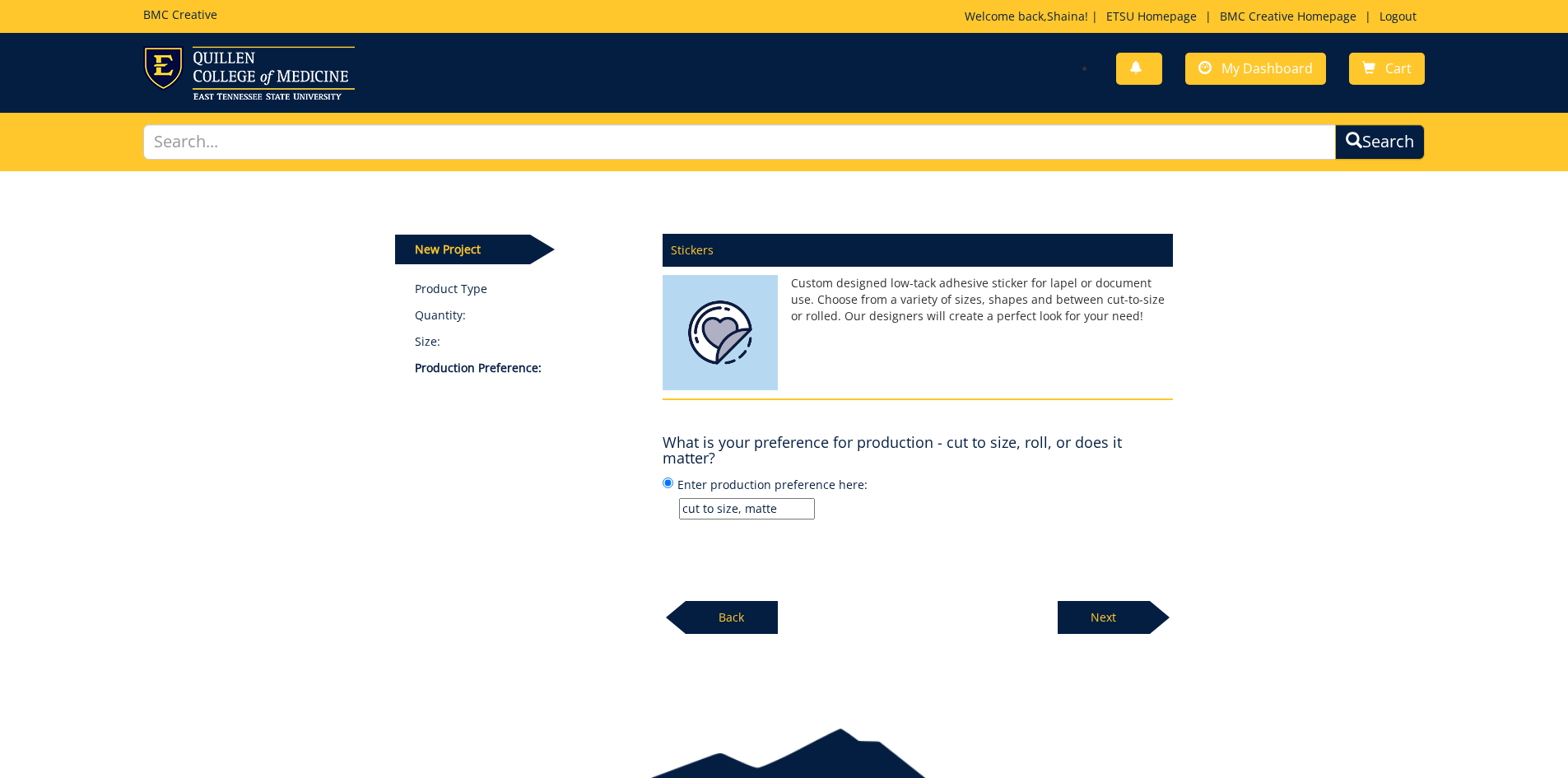
click at [1109, 621] on p "Next" at bounding box center [1103, 617] width 92 height 33
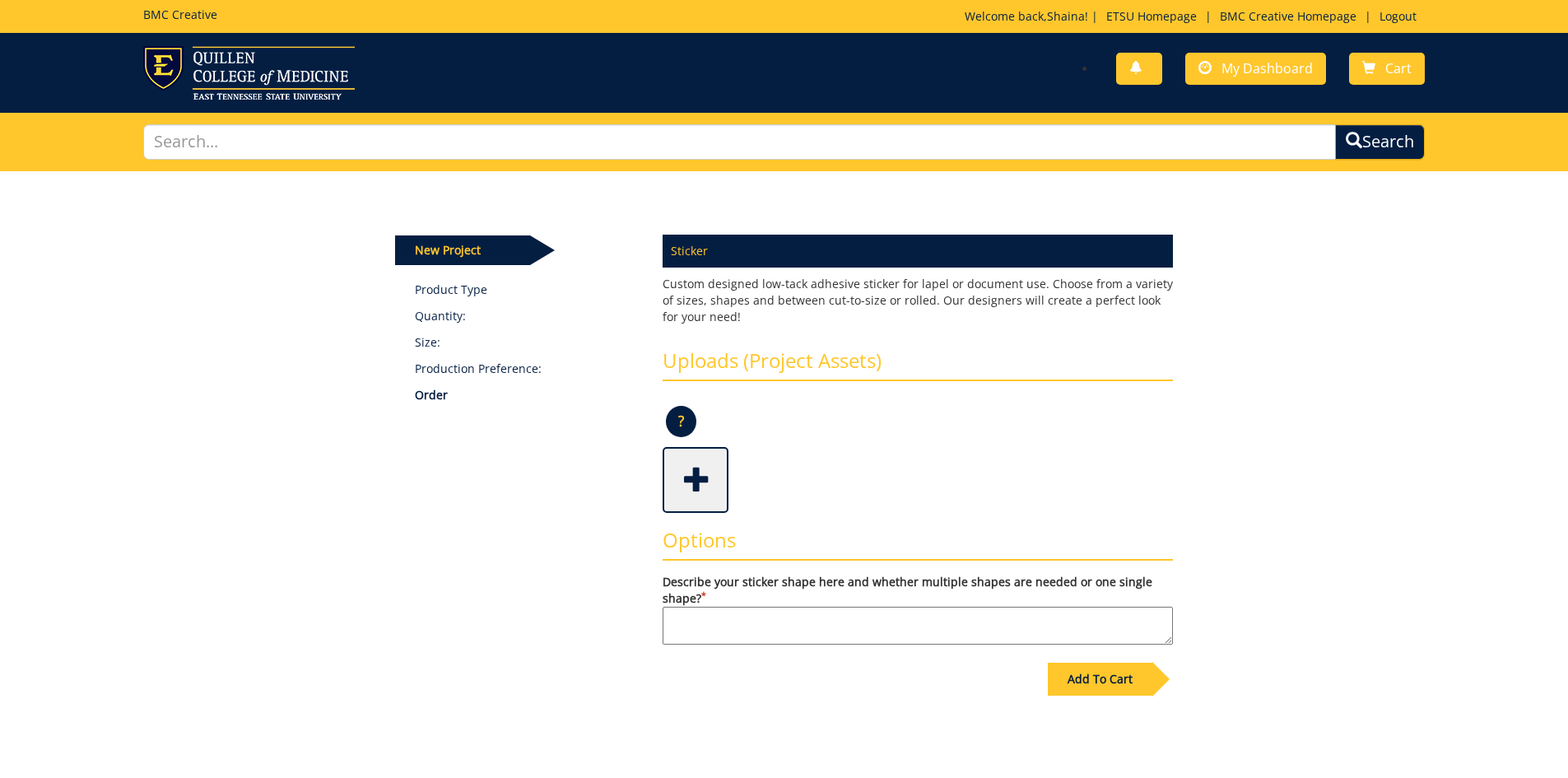
click at [698, 490] on span at bounding box center [698, 478] width 66 height 57
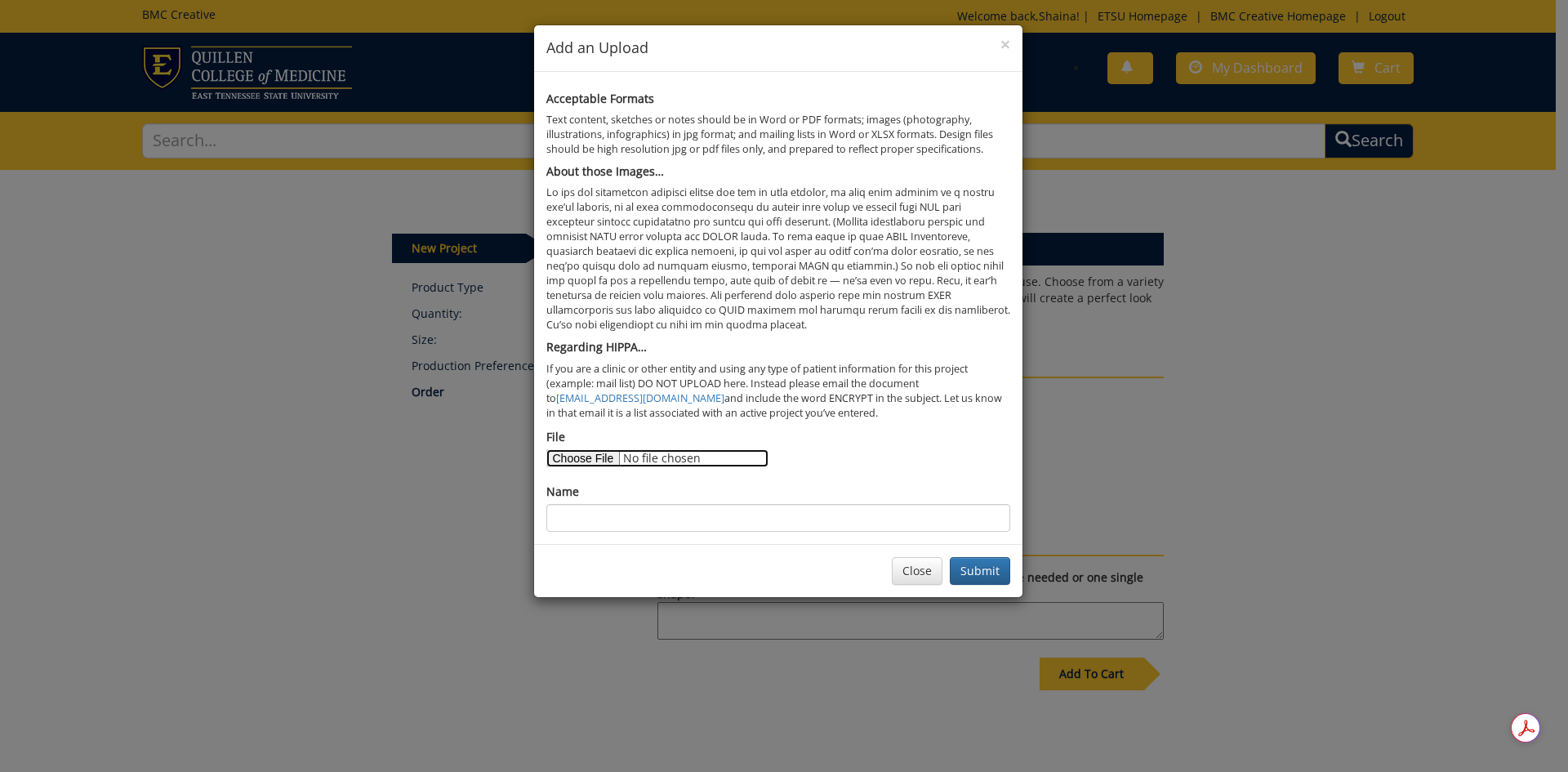
click at [599, 454] on input "File" at bounding box center [657, 458] width 222 height 18
type input "C:\fakepath\TLOASwiftieBracelet_Sticker.png"
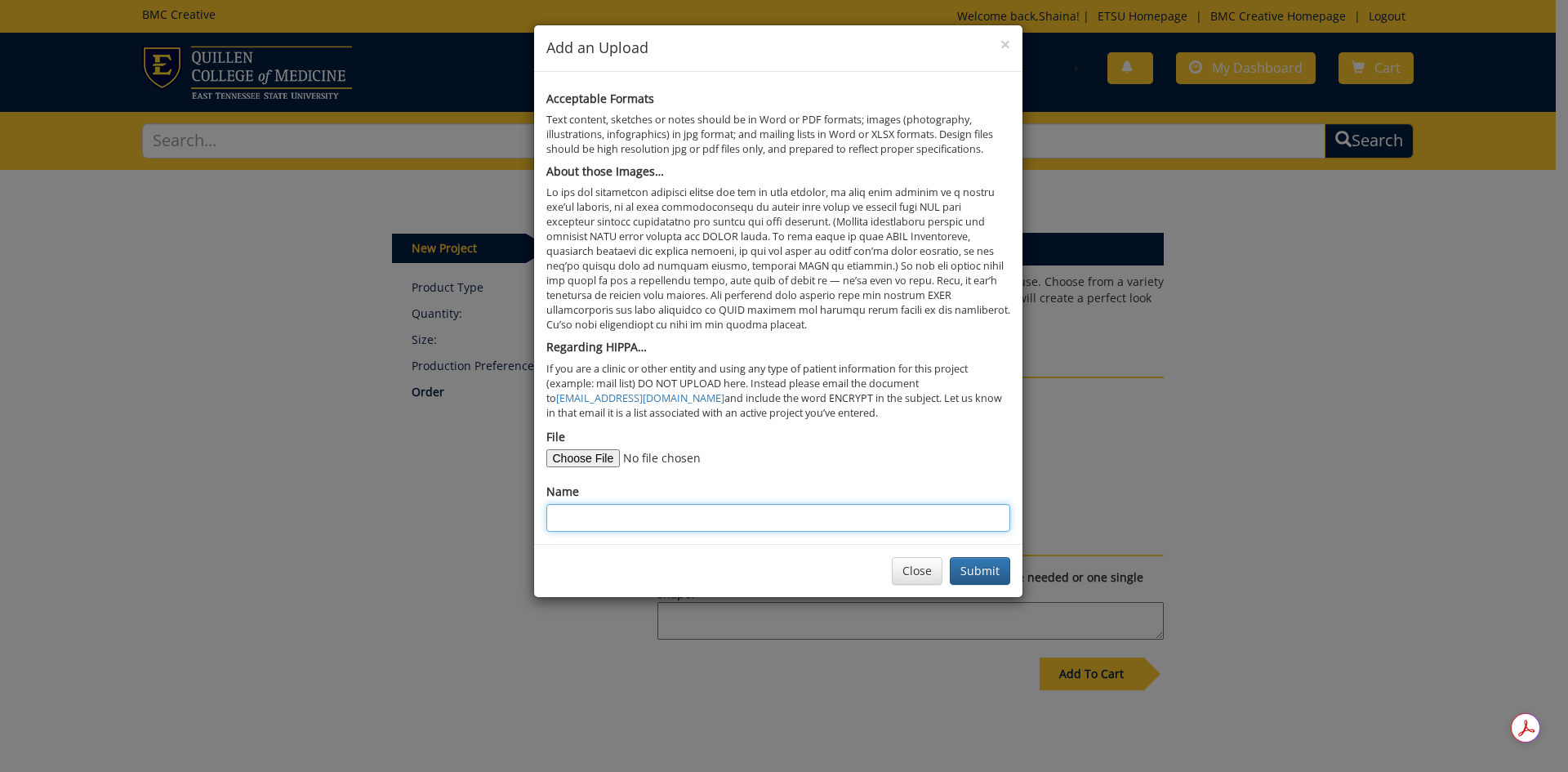
click at [593, 513] on input "Name" at bounding box center [778, 517] width 464 height 28
type input "Swifties Bracelet"
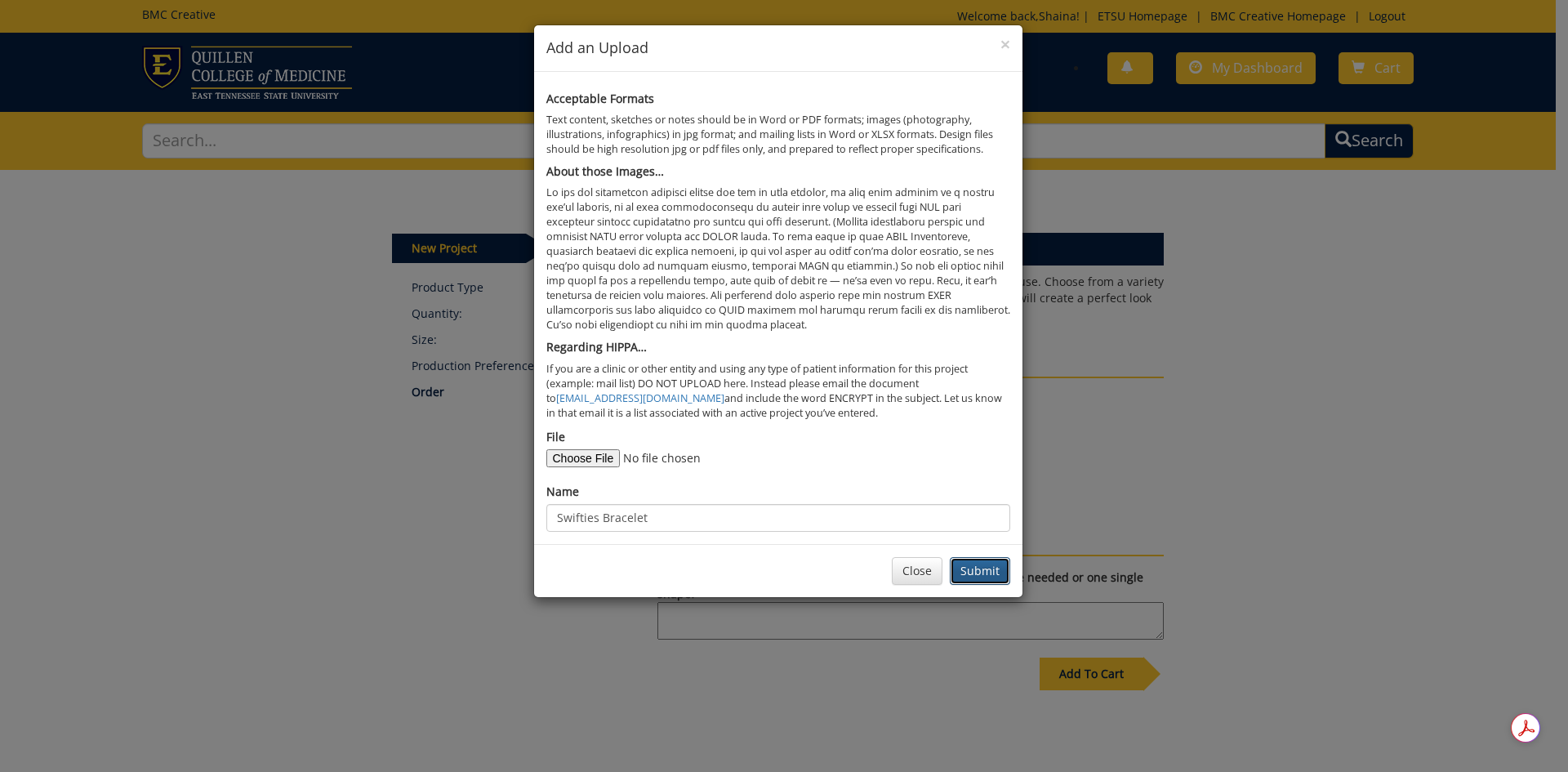
click at [970, 569] on button "Submit" at bounding box center [980, 570] width 60 height 28
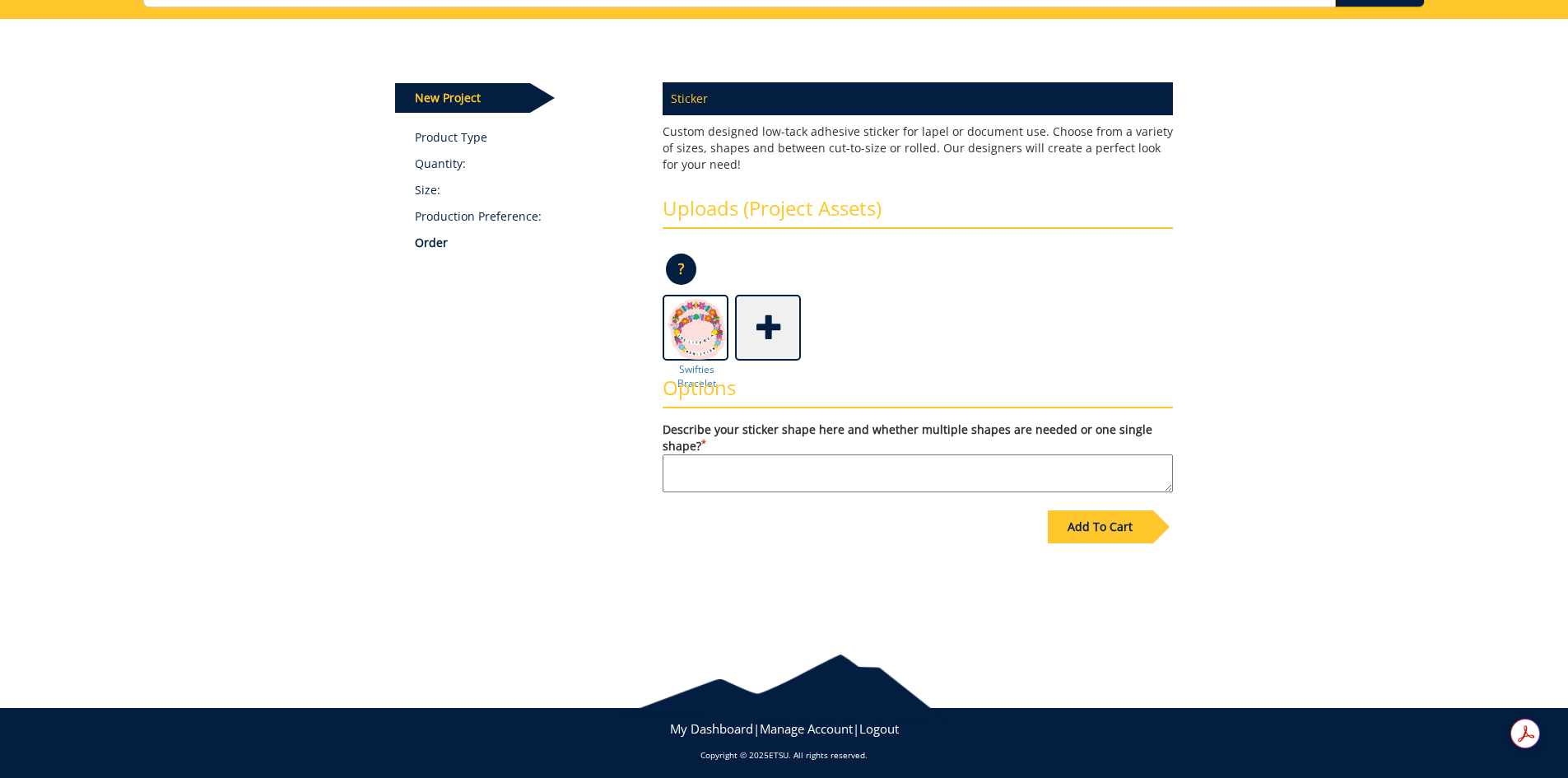
scroll to position [159, 0]
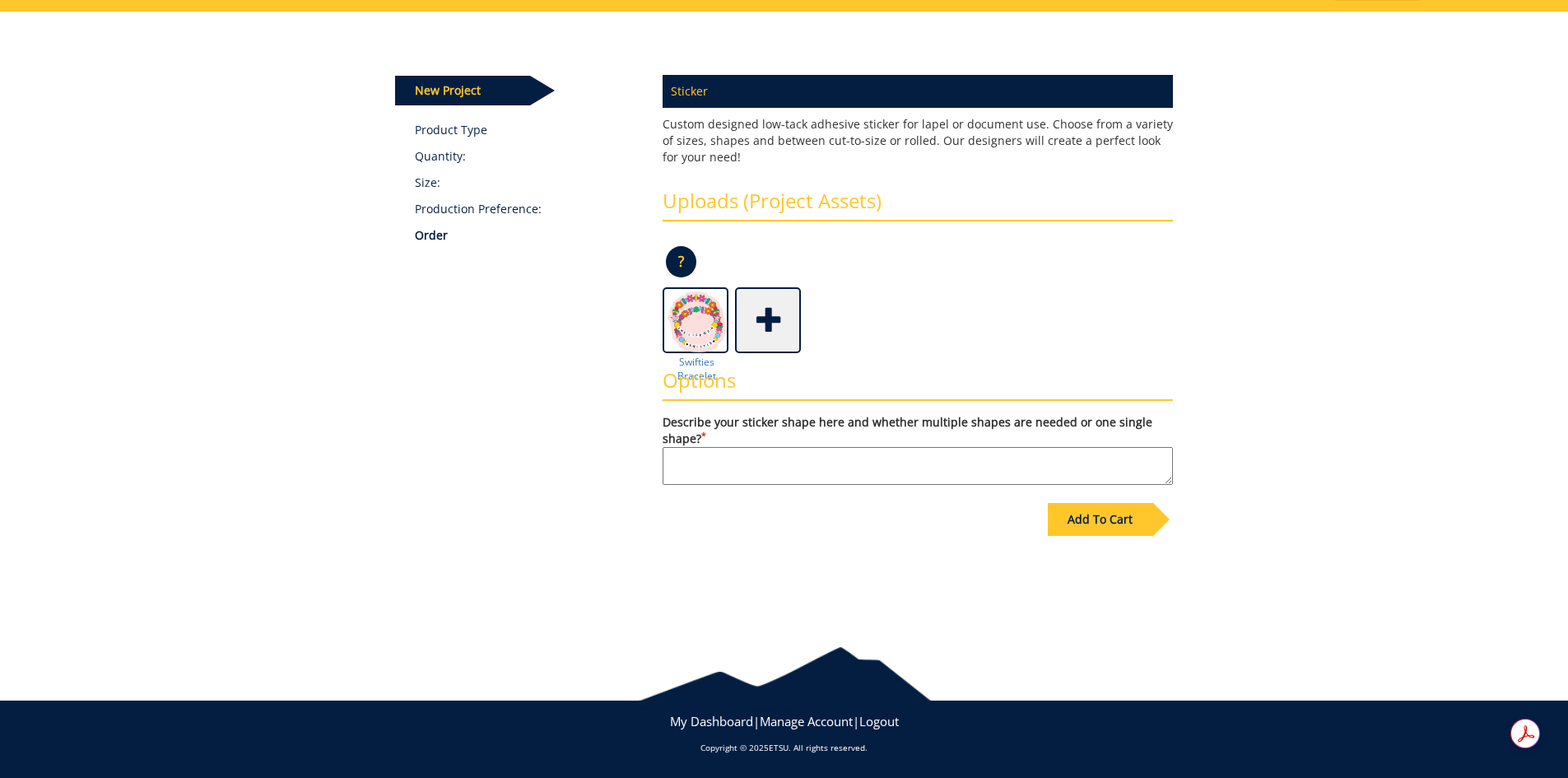
click at [775, 461] on textarea "Describe your sticker shape here and whether multiple shapes are needed or one …" at bounding box center [918, 466] width 510 height 38
type textarea "cut to shape"
click at [1075, 509] on div "Add To Cart" at bounding box center [1100, 519] width 105 height 33
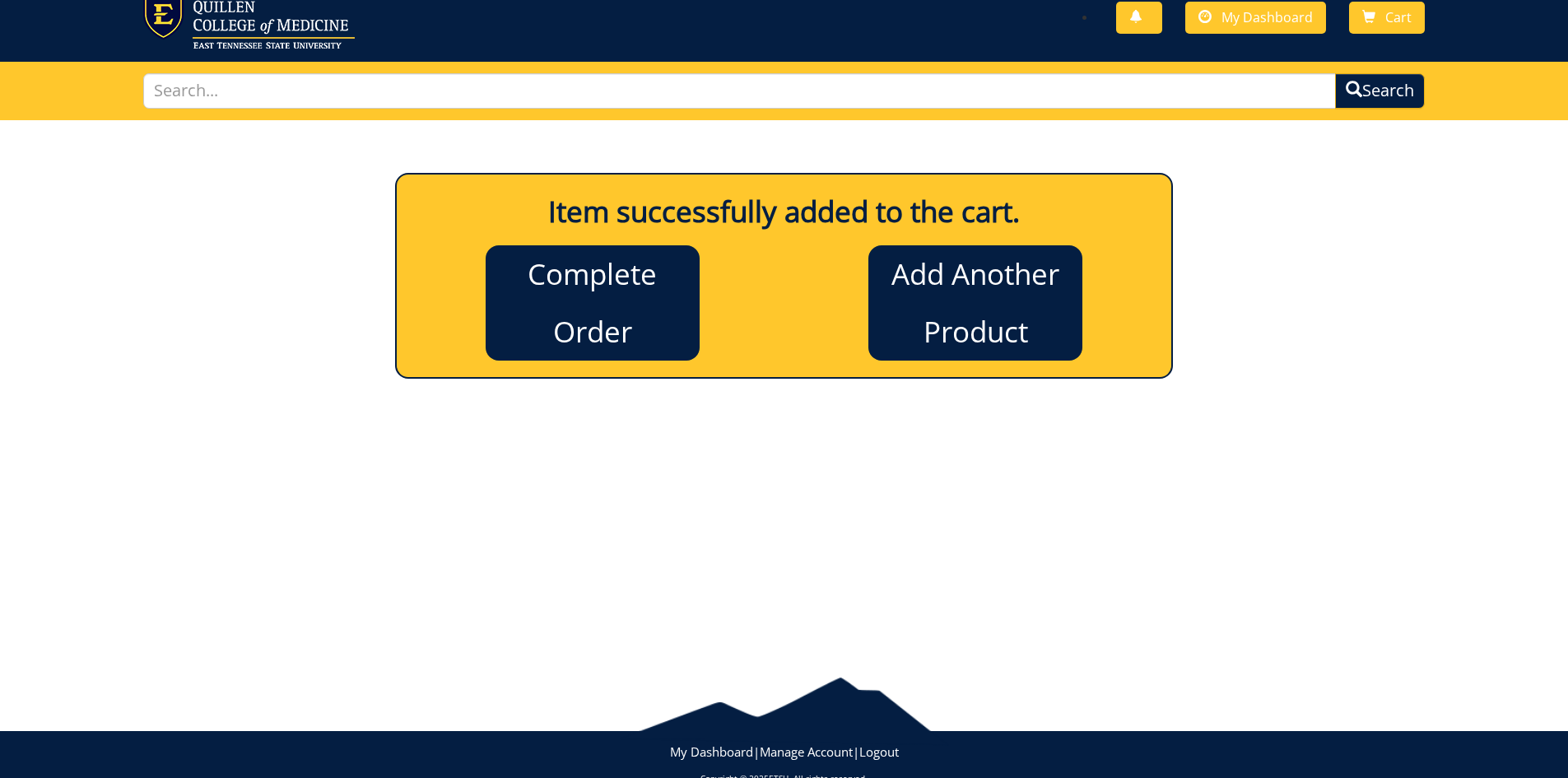
scroll to position [0, 0]
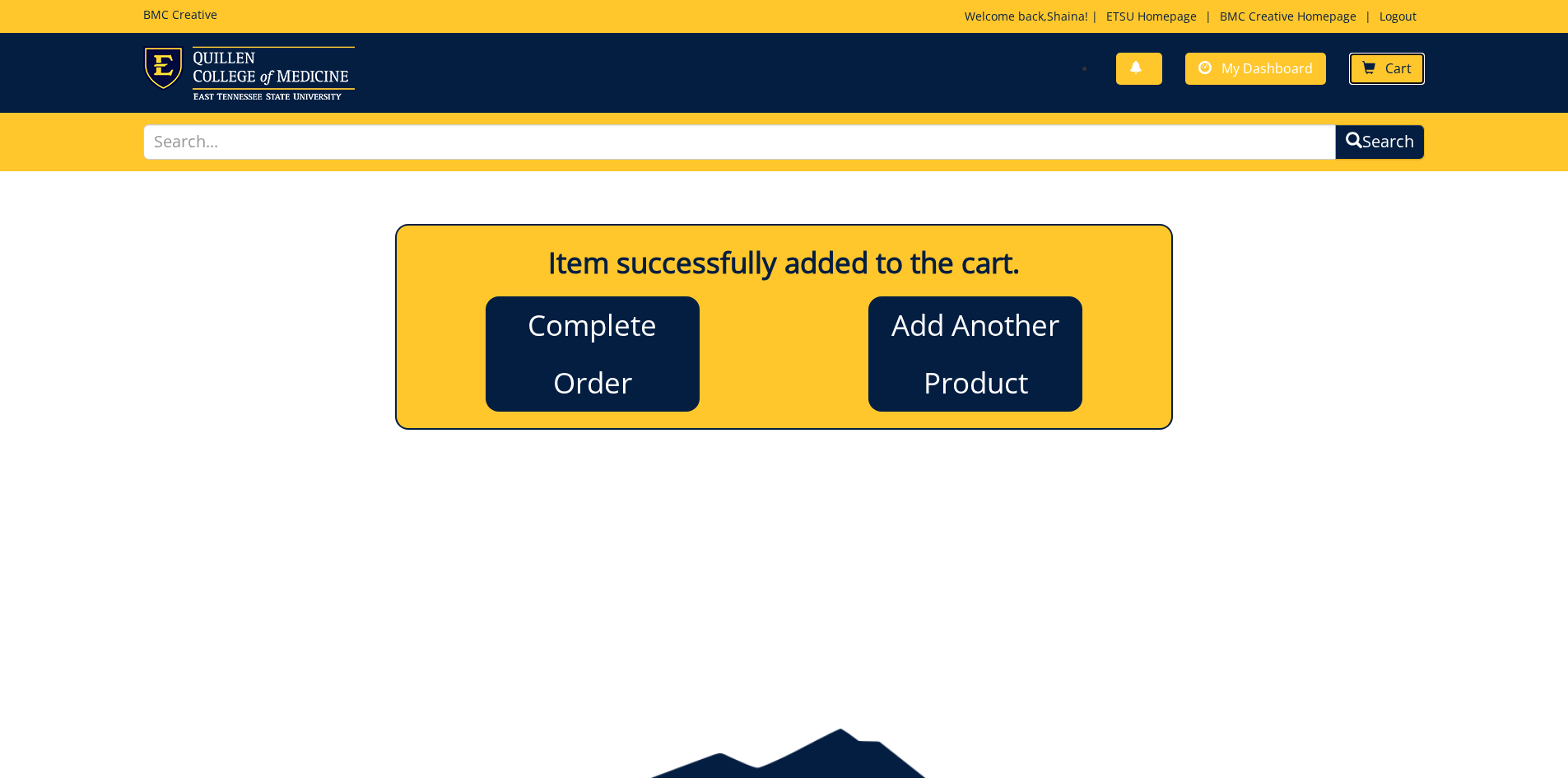
click at [1394, 64] on span "Cart" at bounding box center [1398, 68] width 26 height 18
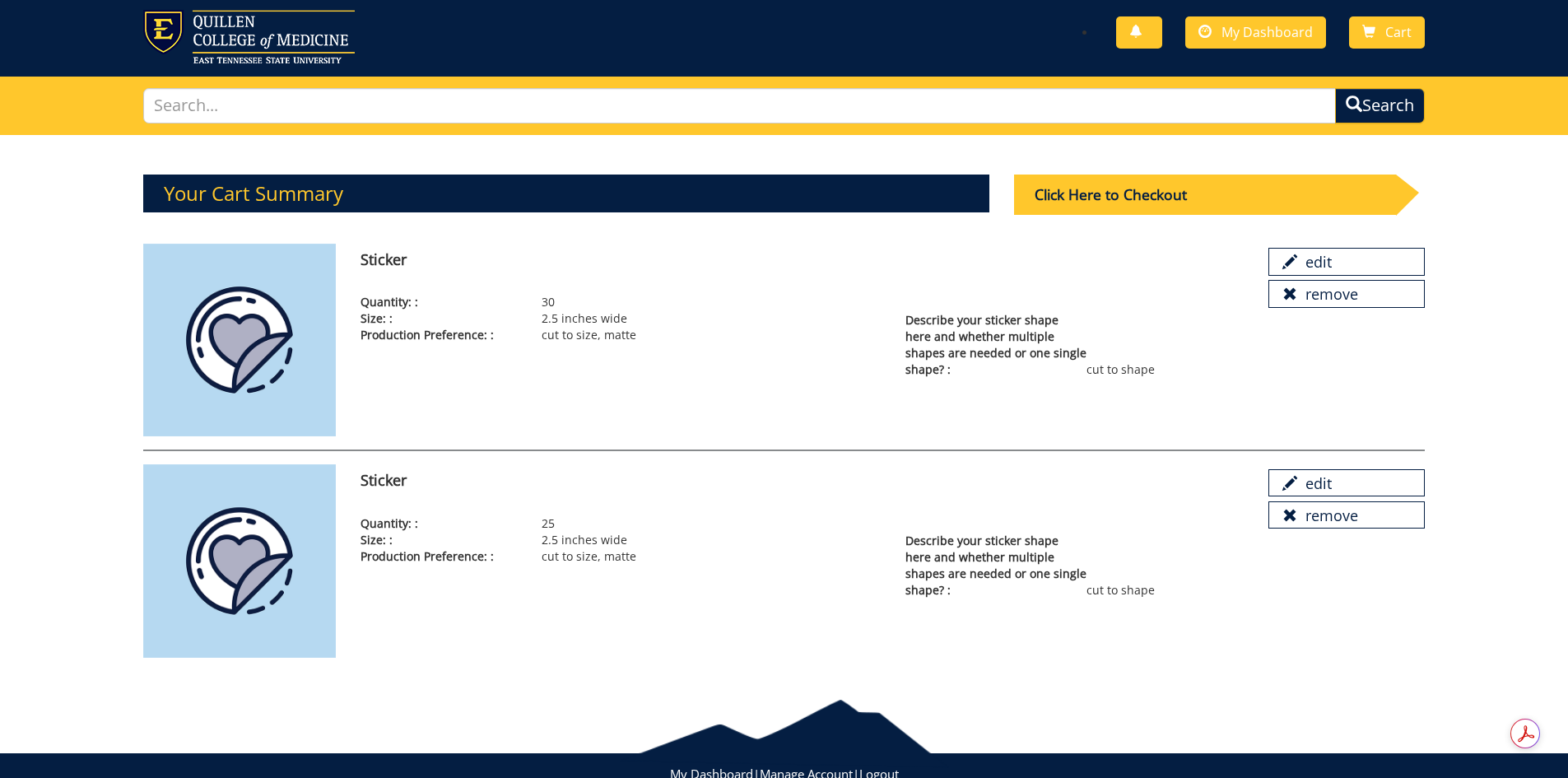
scroll to position [88, 0]
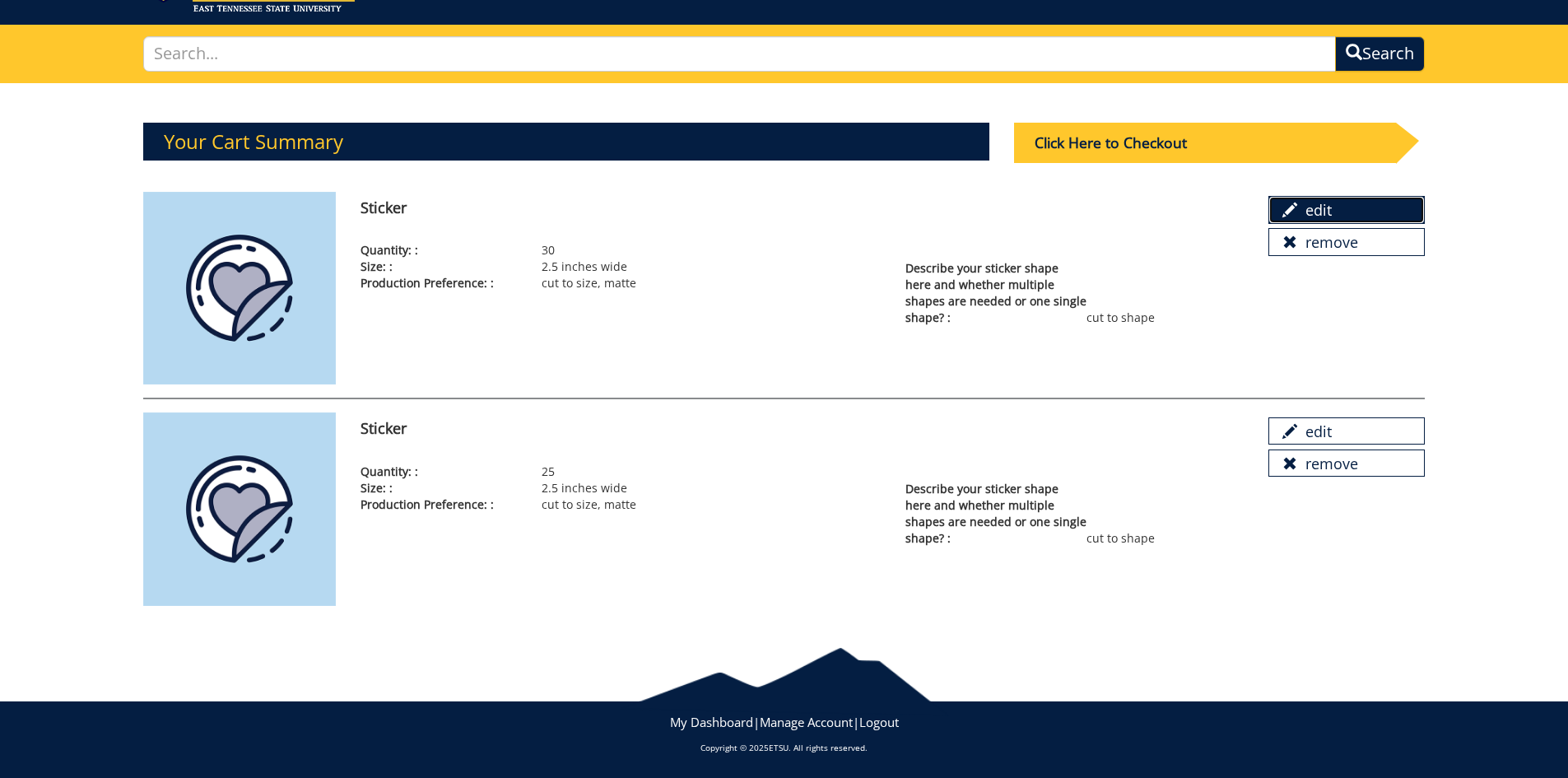
click at [1302, 210] on link "edit" at bounding box center [1347, 209] width 157 height 28
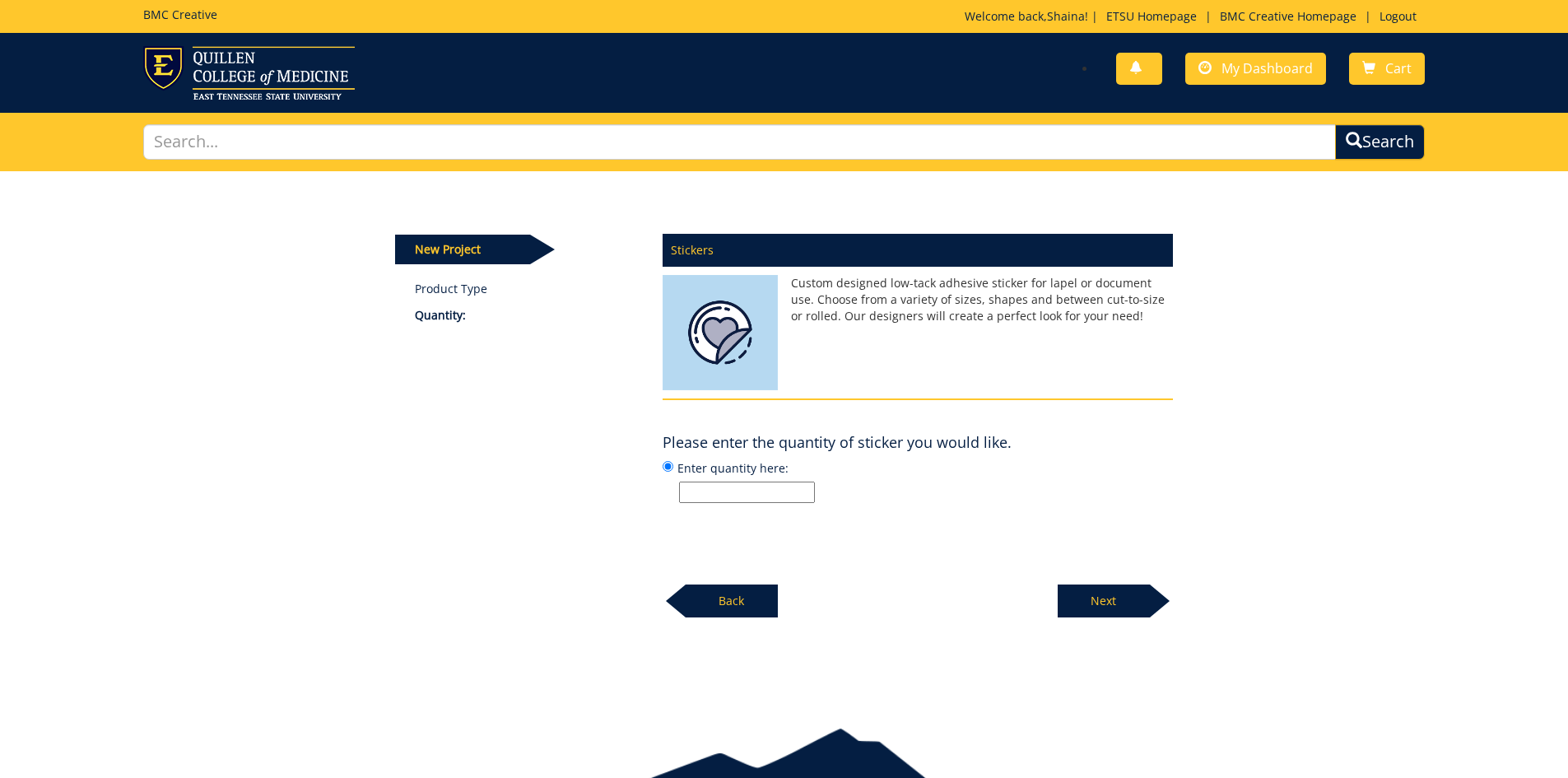
click at [747, 489] on input "Enter quantity here:" at bounding box center [748, 492] width 136 height 21
type input "25"
click at [1007, 550] on div "Stickers Custom designed low-tack adhesive sticker for lapel or document use. C…" at bounding box center [918, 421] width 536 height 394
click at [1120, 599] on p "Next" at bounding box center [1103, 601] width 92 height 33
click at [717, 489] on input "Enter size here or "I need help":" at bounding box center [748, 492] width 136 height 21
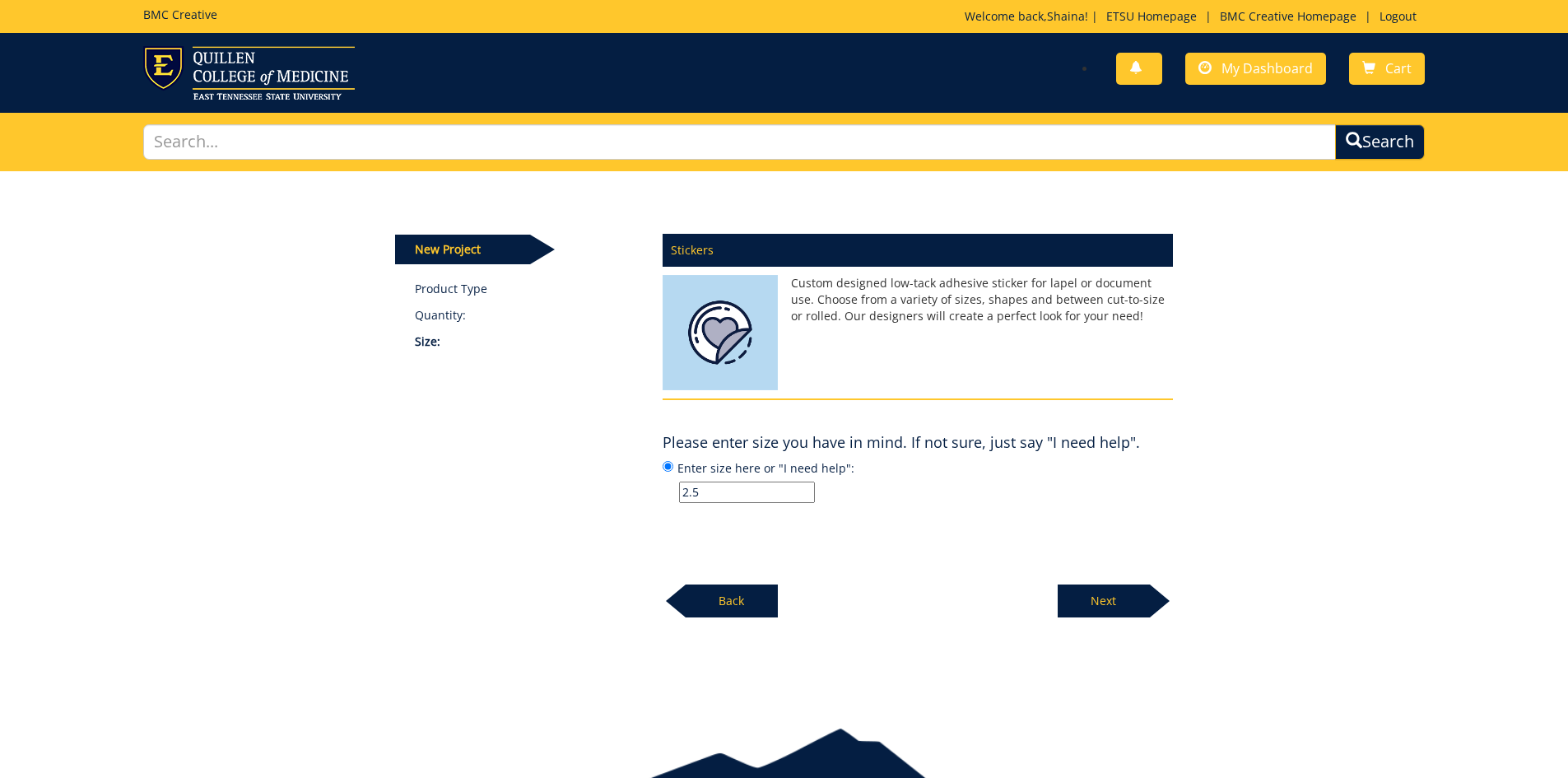
type input "2.5 inches wide"
click at [1078, 594] on p "Next" at bounding box center [1103, 601] width 92 height 33
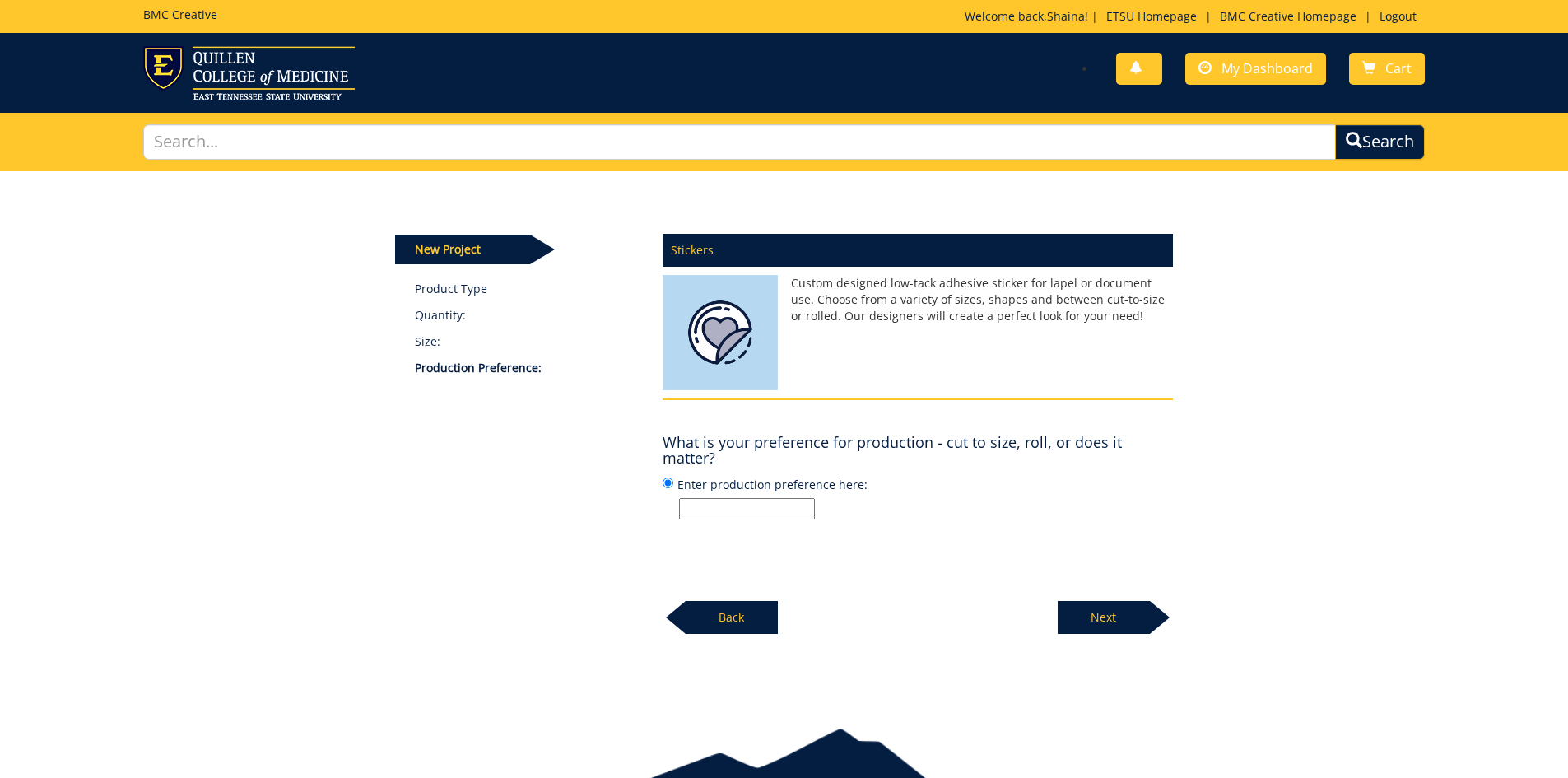
click at [744, 506] on input "Enter production preference here:" at bounding box center [748, 509] width 136 height 21
type input "cut to size, matte"
drag, startPoint x: 992, startPoint y: 544, endPoint x: 1069, endPoint y: 573, distance: 82.3
click at [999, 548] on div "Stickers Custom designed low-tack adhesive sticker for lapel or document use. C…" at bounding box center [918, 429] width 536 height 411
click at [1099, 615] on p "Next" at bounding box center [1103, 617] width 92 height 33
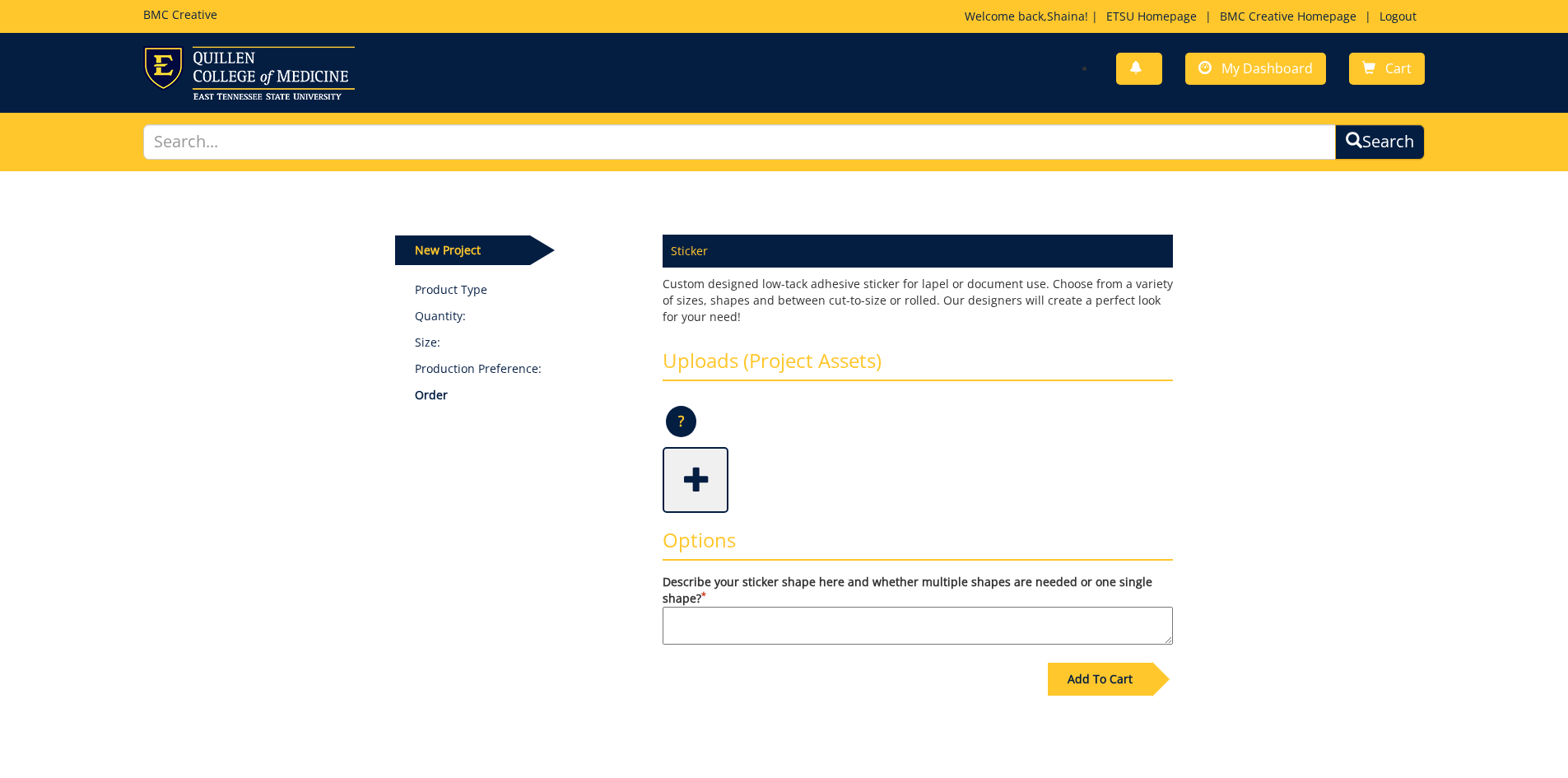
click at [704, 489] on span at bounding box center [698, 478] width 66 height 57
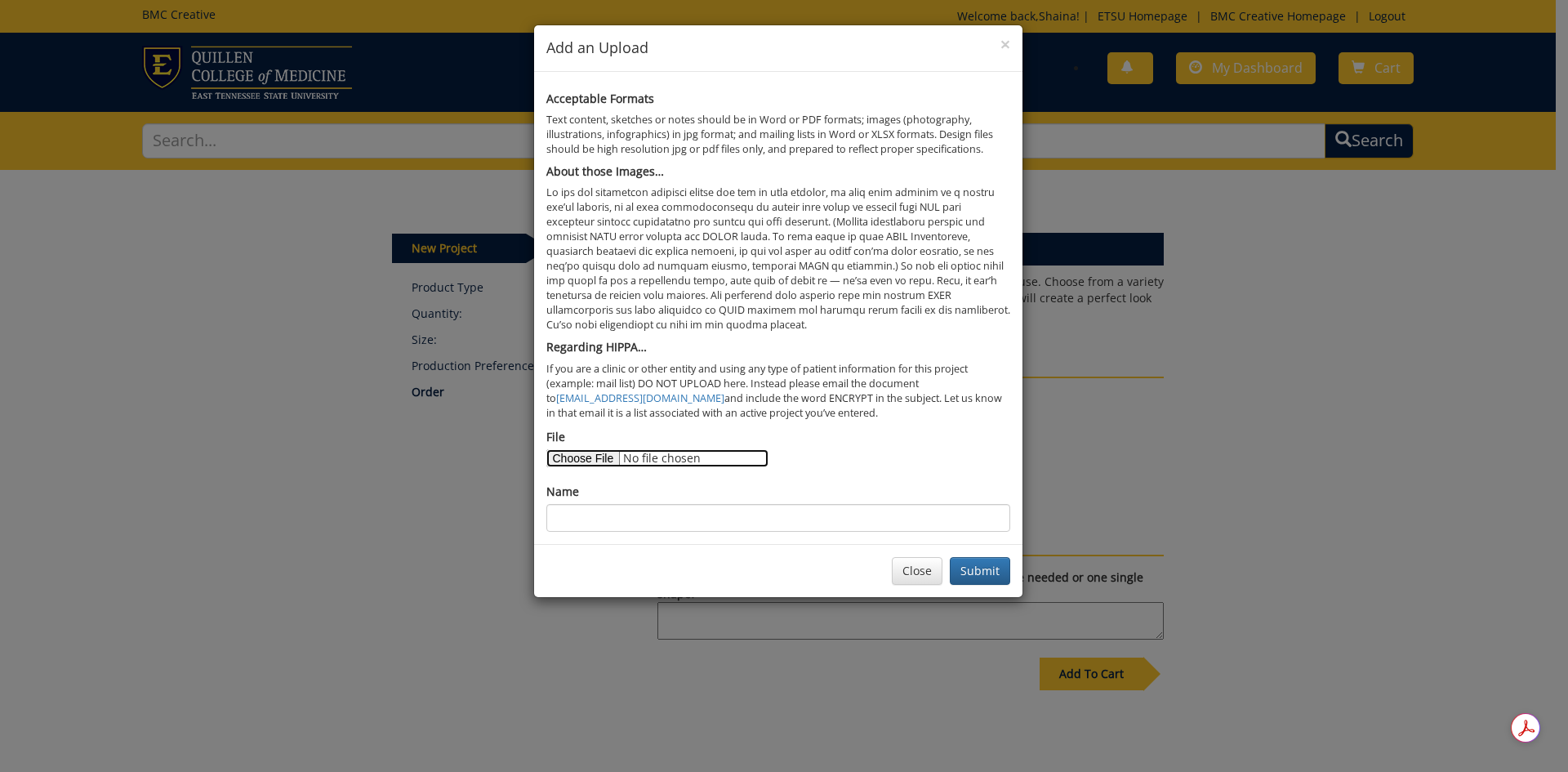
click at [594, 466] on input "File" at bounding box center [657, 458] width 222 height 18
type input "C:\fakepath\SwiftSpinEra_Sticker.png"
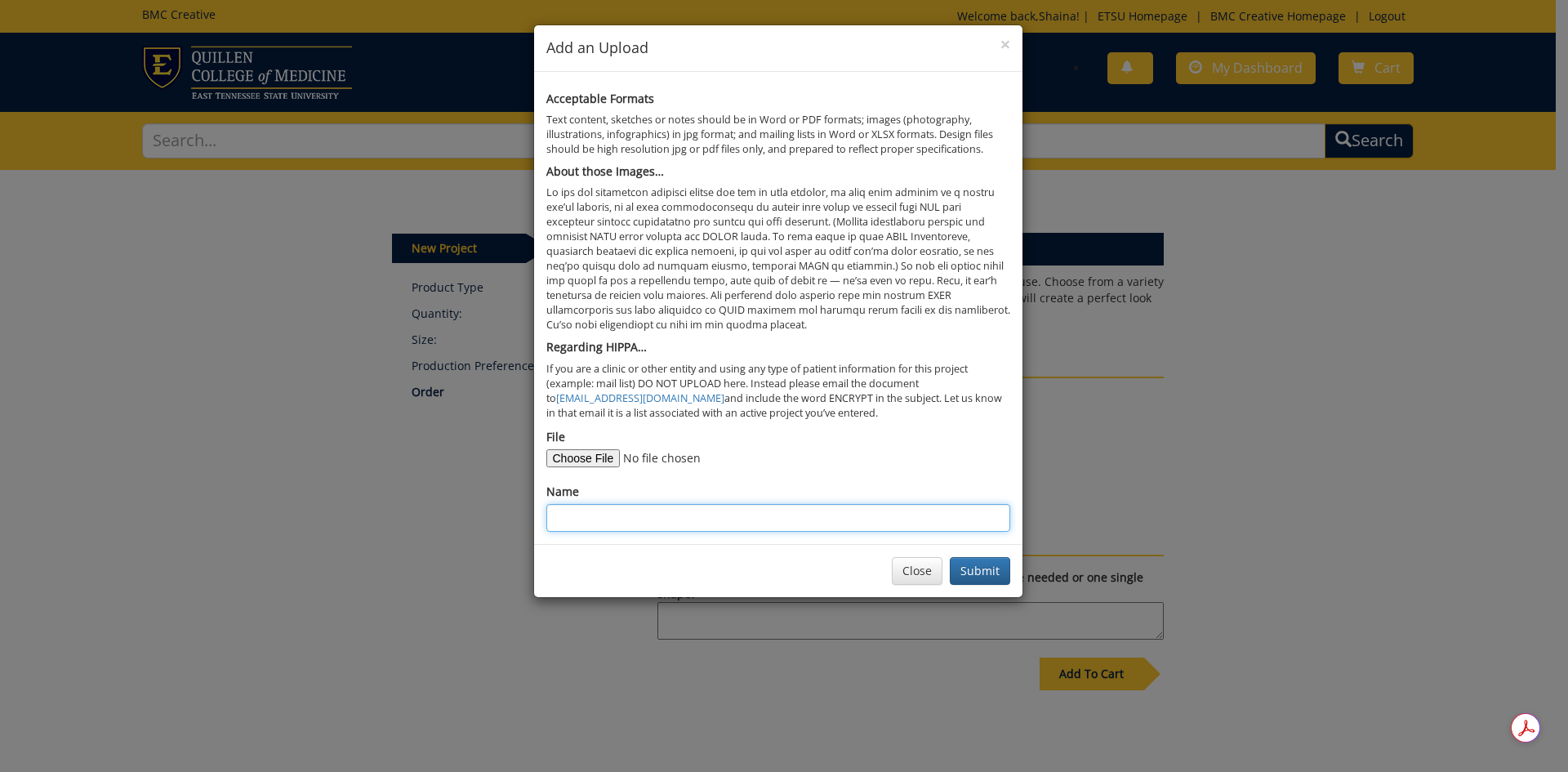
click at [616, 516] on input "Name" at bounding box center [778, 517] width 464 height 28
type input "Spin Era Sticker"
click at [686, 559] on div "Close Submit" at bounding box center [778, 570] width 489 height 53
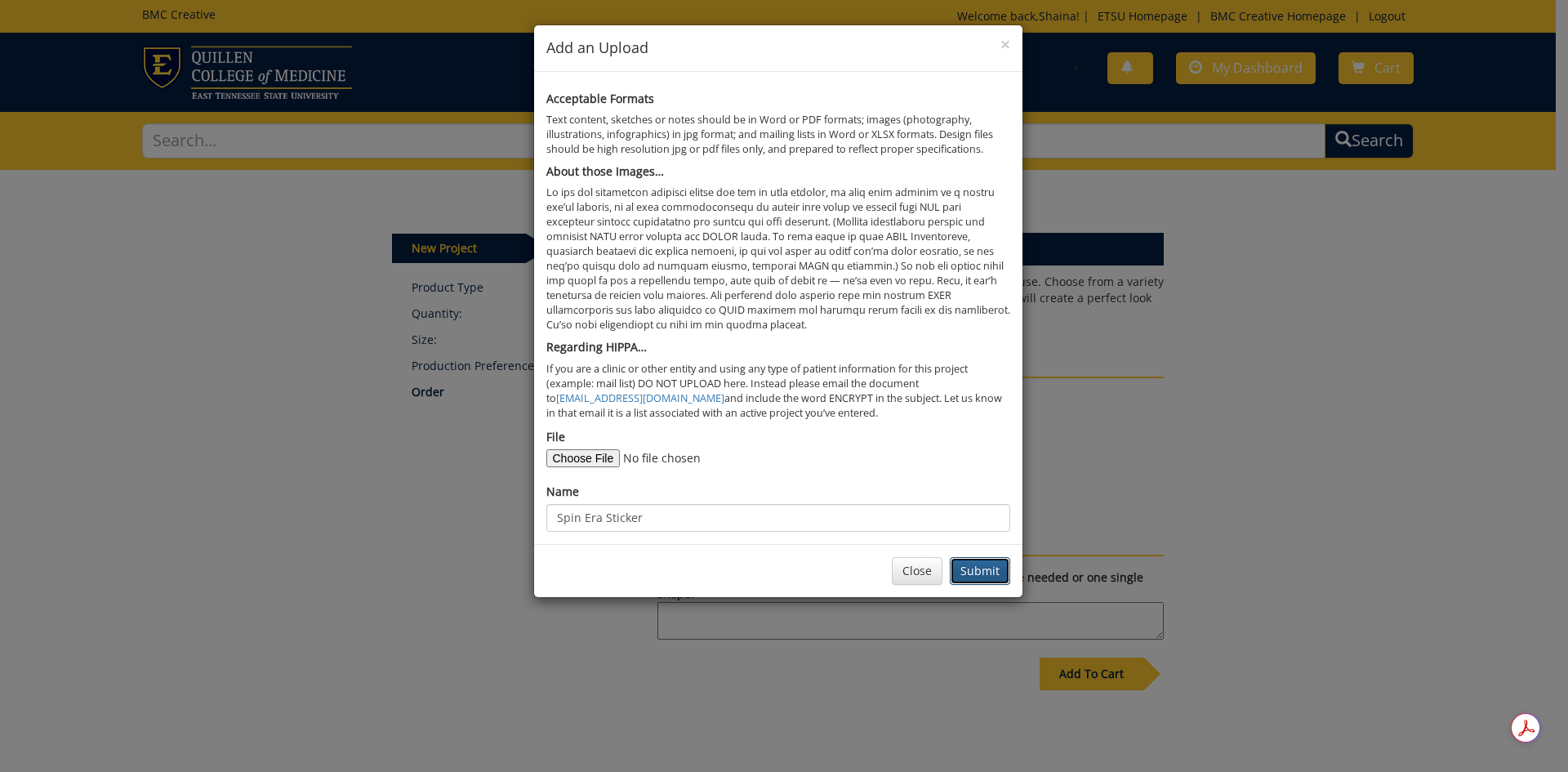
click at [967, 563] on button "Submit" at bounding box center [980, 570] width 60 height 28
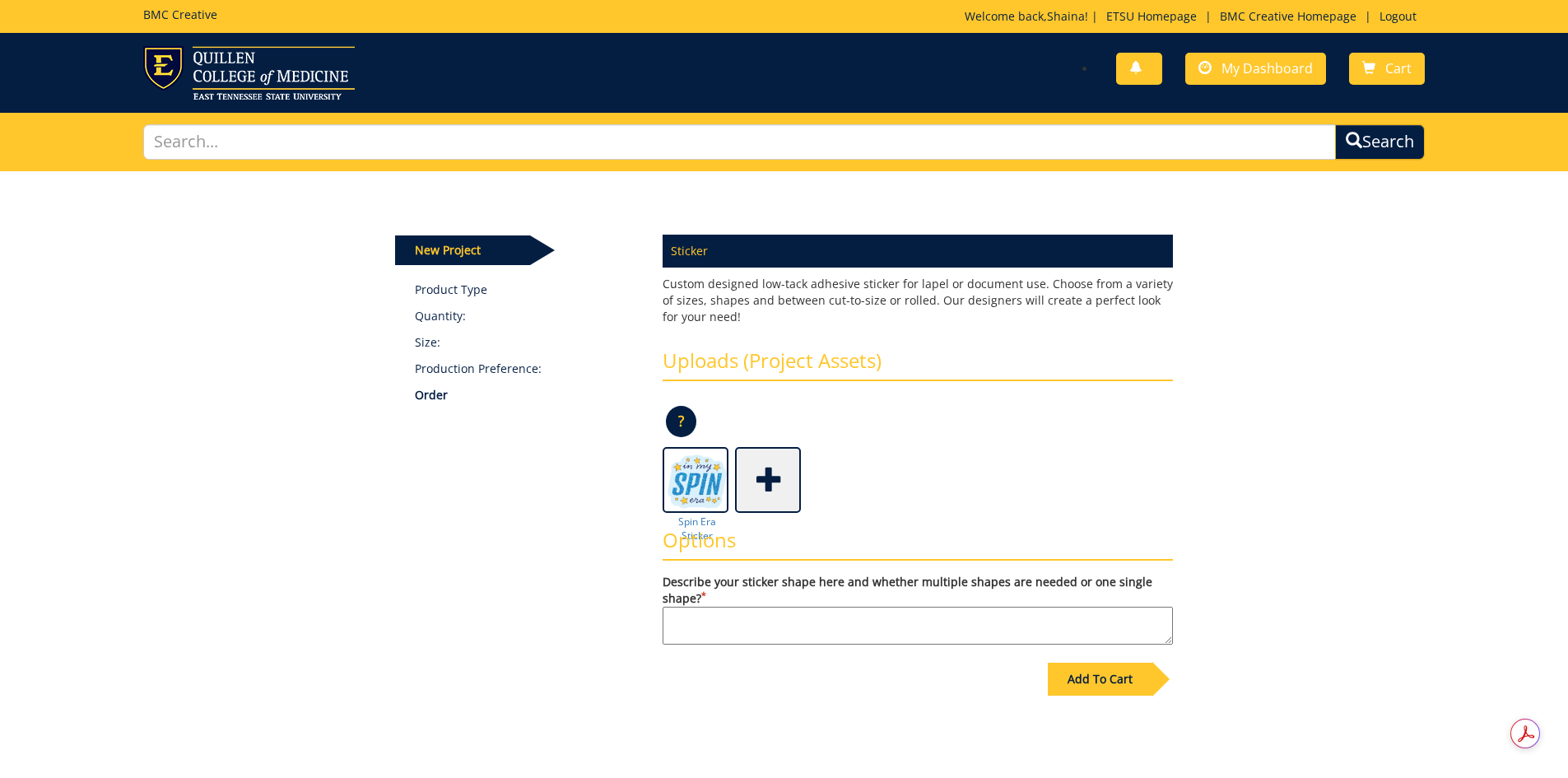
click at [870, 629] on textarea "Describe your sticker shape here and whether multiple shapes are needed or one …" at bounding box center [918, 626] width 510 height 38
type textarea "cut to shape"
click at [1119, 690] on div "Add To Cart" at bounding box center [1100, 679] width 105 height 33
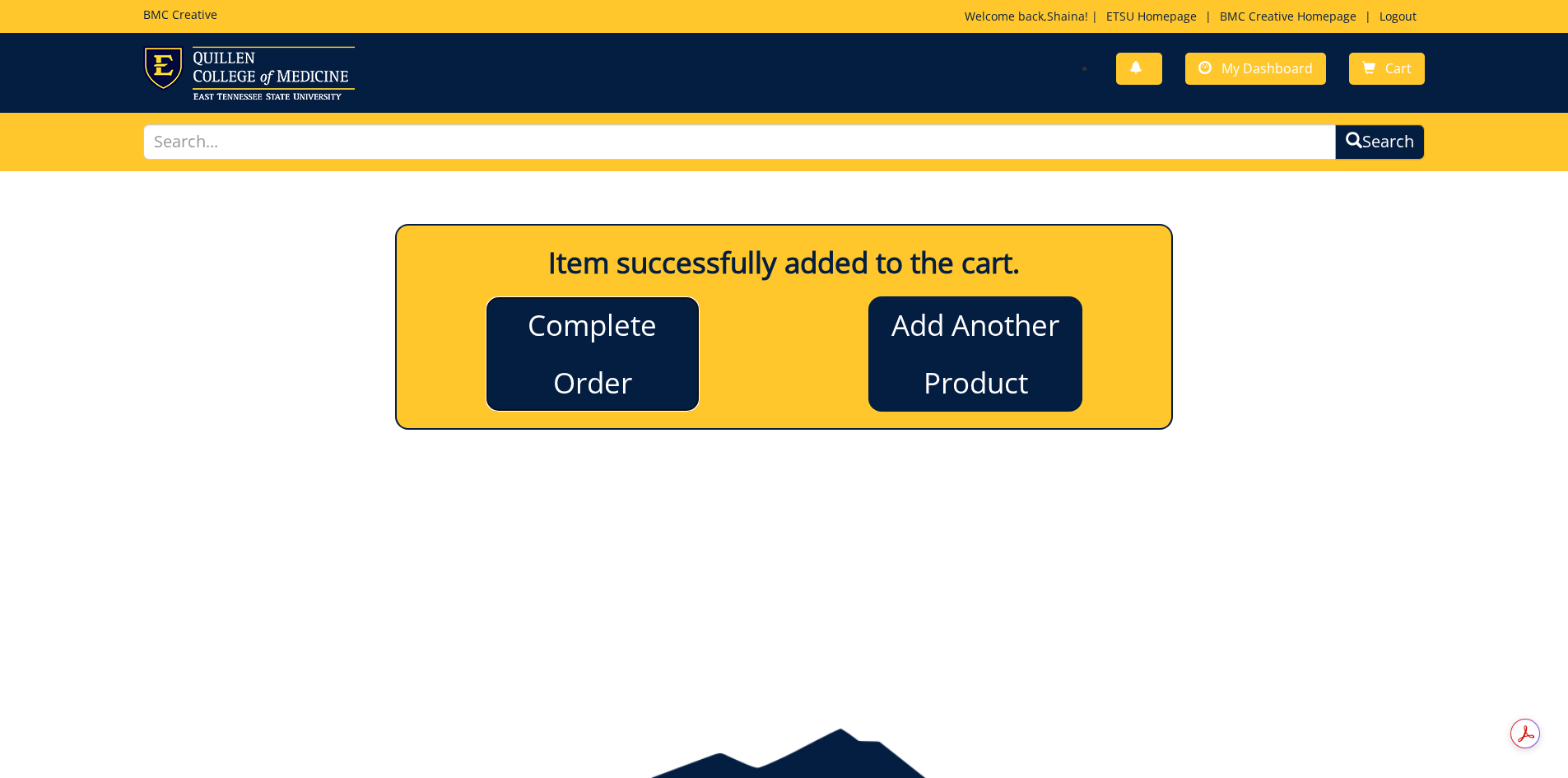
click at [633, 381] on link "Complete Order" at bounding box center [592, 354] width 214 height 115
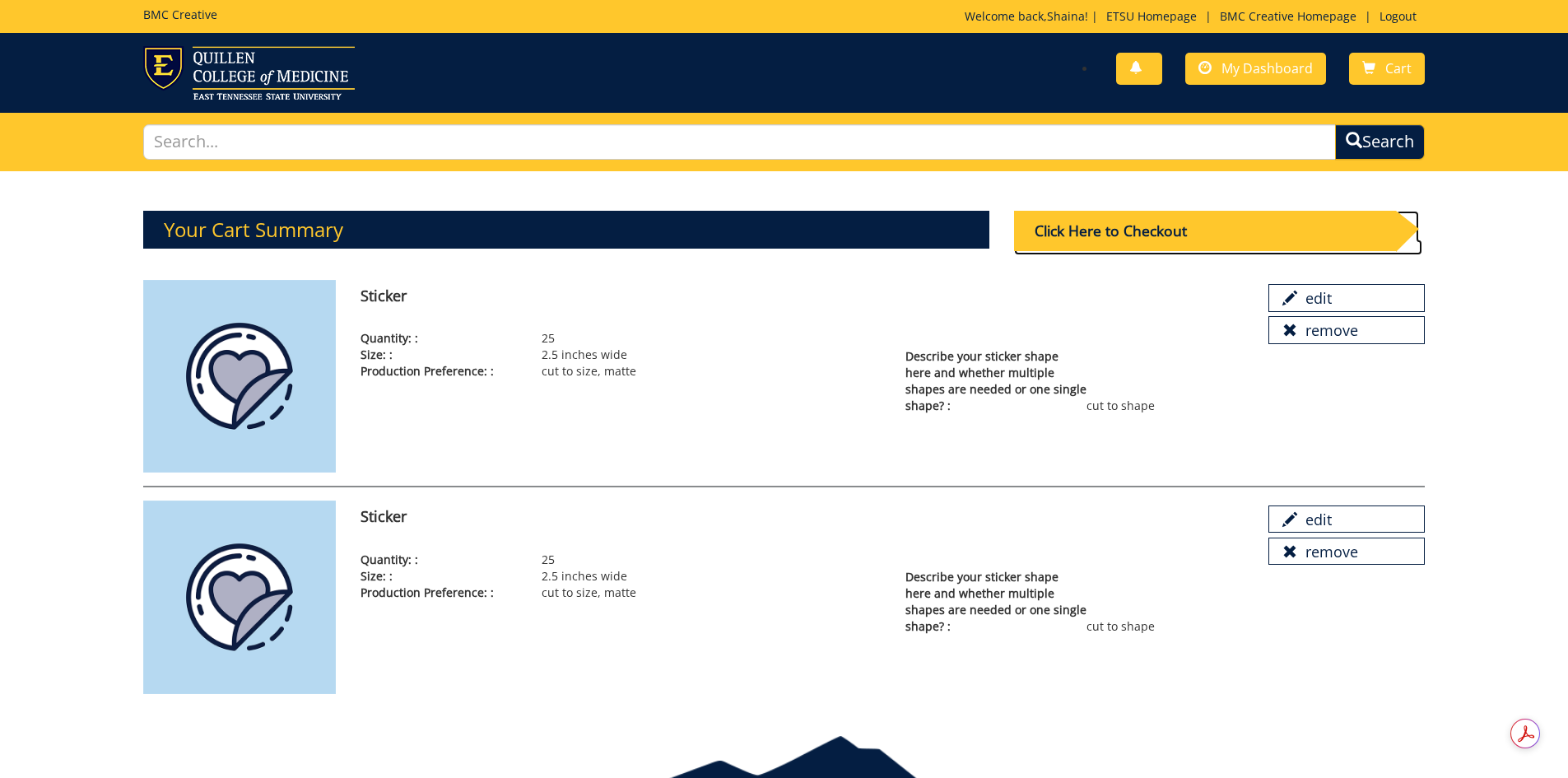
click at [1196, 227] on div "Click Here to Checkout" at bounding box center [1205, 230] width 382 height 40
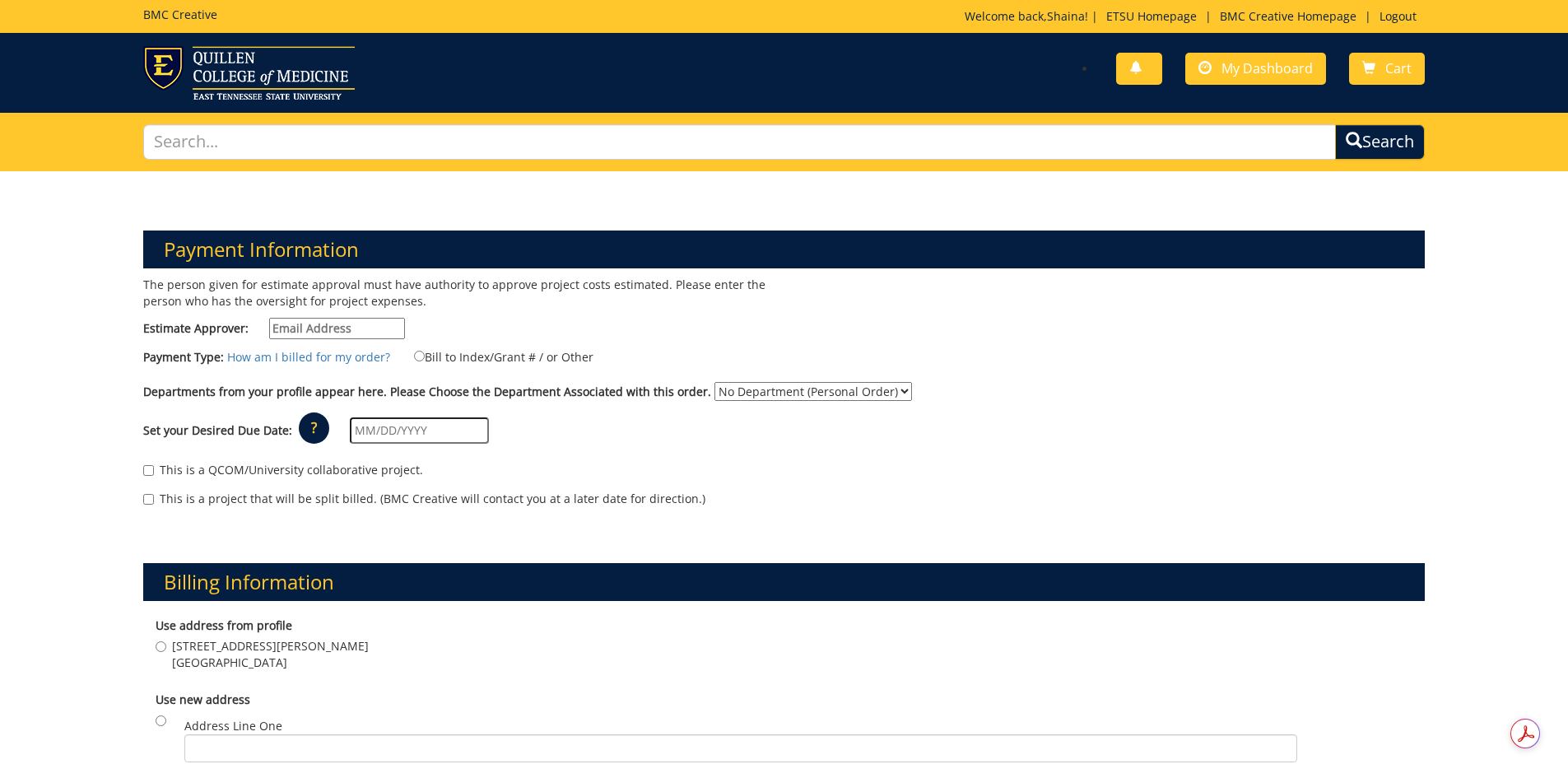
click at [373, 320] on input "Estimate Approver:" at bounding box center [338, 329] width 136 height 21
type input "[EMAIL_ADDRESS][DOMAIN_NAME]"
click at [425, 355] on label "Bill to Index/Grant # / or Other" at bounding box center [493, 356] width 200 height 18
click at [424, 355] on input "Bill to Index/Grant # / or Other" at bounding box center [419, 356] width 11 height 11
radio input "true"
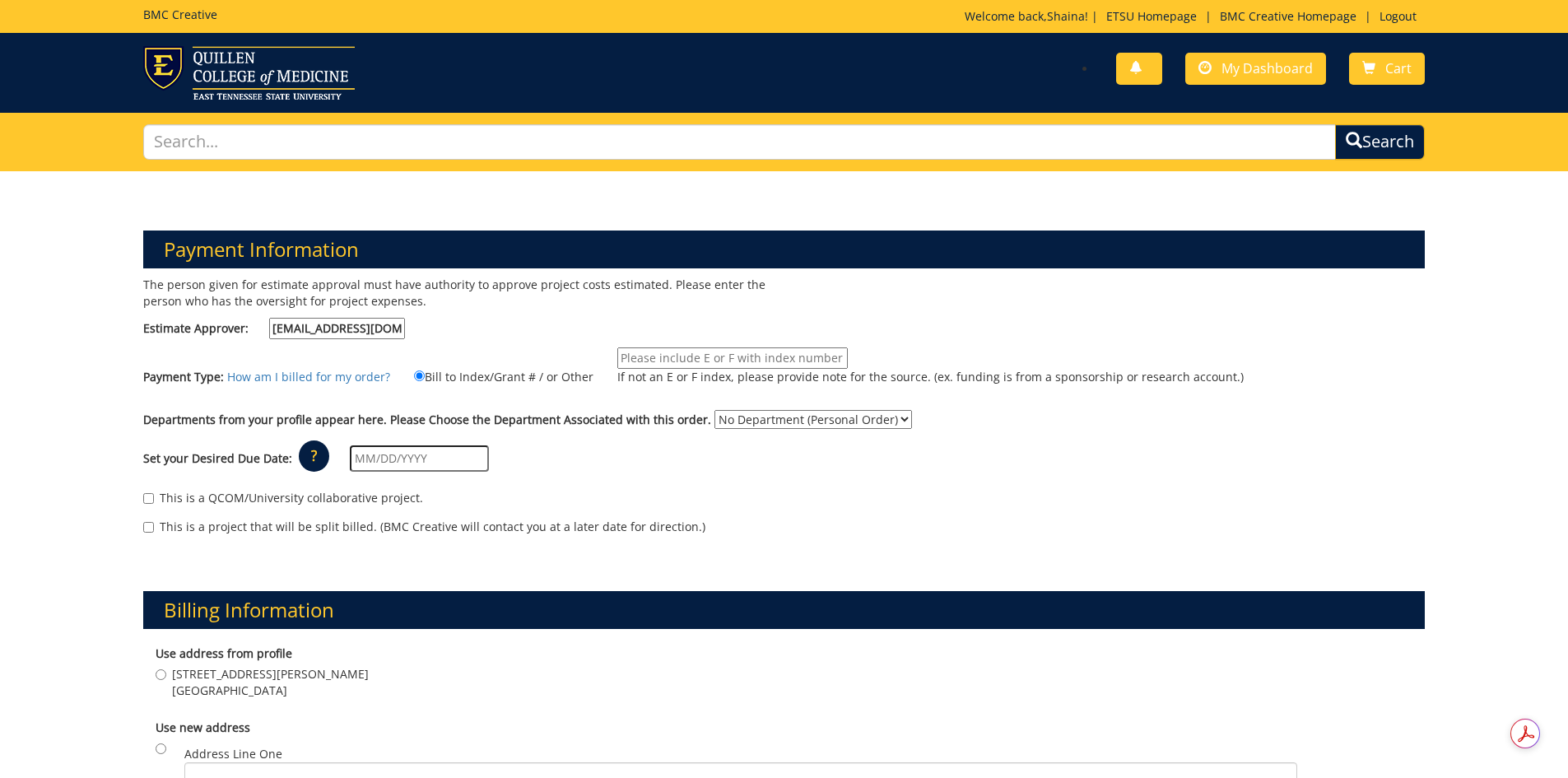
click at [724, 362] on input "If not an E or F index, please provide note for the source. (ex. funding is fro…" at bounding box center [733, 358] width 230 height 21
type input "E50723"
click at [731, 419] on select "No Department (Personal Order) Campus Recreation" at bounding box center [813, 419] width 198 height 19
select select "35"
click at [715, 410] on select "No Department (Personal Order) Campus Recreation" at bounding box center [813, 419] width 198 height 19
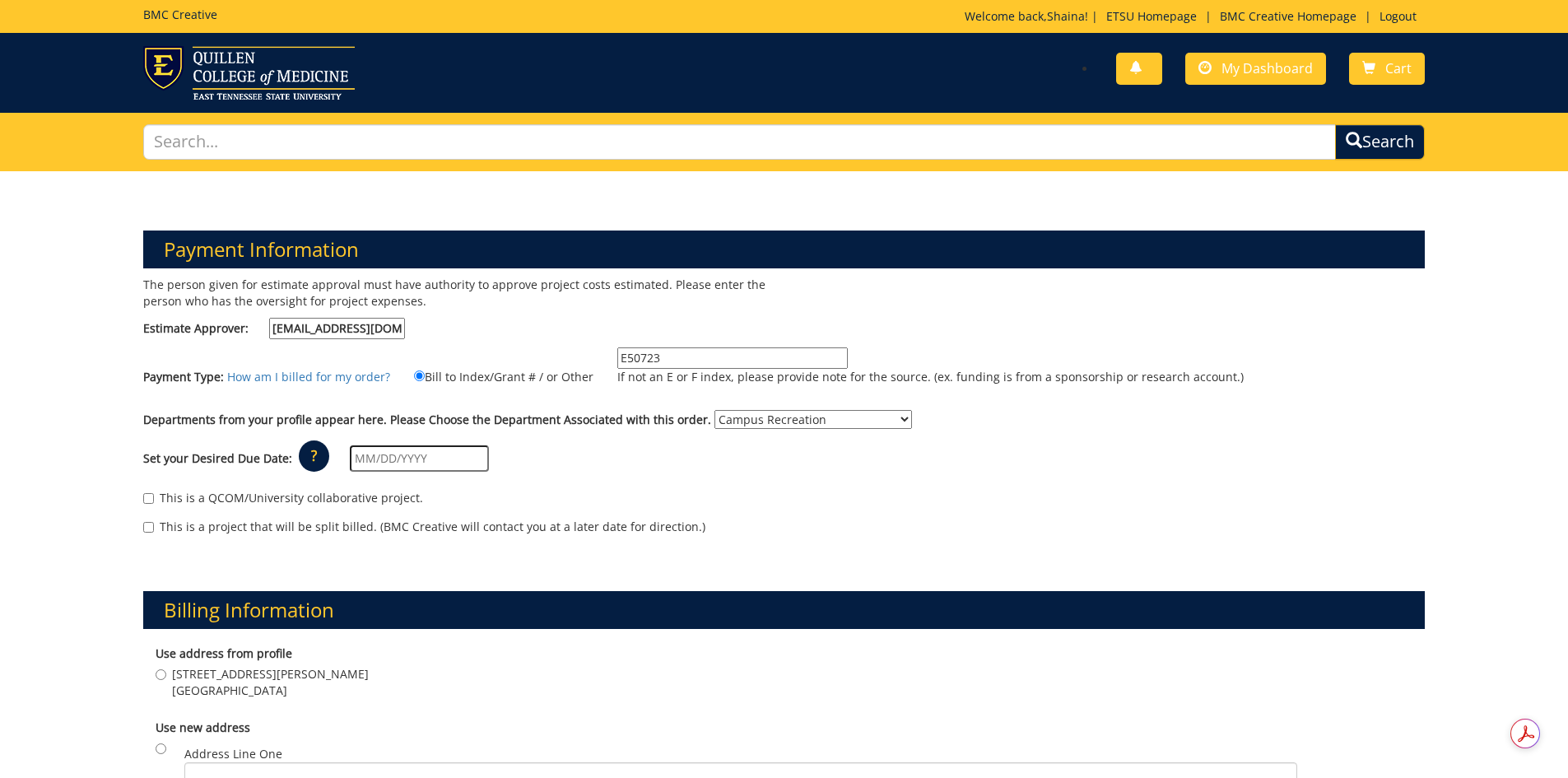
click at [427, 473] on div "Set your Desired Due Date: ? × How long will my project take to finish? : Pleas…" at bounding box center [784, 458] width 1307 height 46
click at [440, 463] on input "text" at bounding box center [419, 457] width 139 height 26
drag, startPoint x: 380, startPoint y: 637, endPoint x: 381, endPoint y: 618, distance: 19.0
click at [380, 637] on td "29" at bounding box center [385, 645] width 26 height 25
type input "[DATE]"
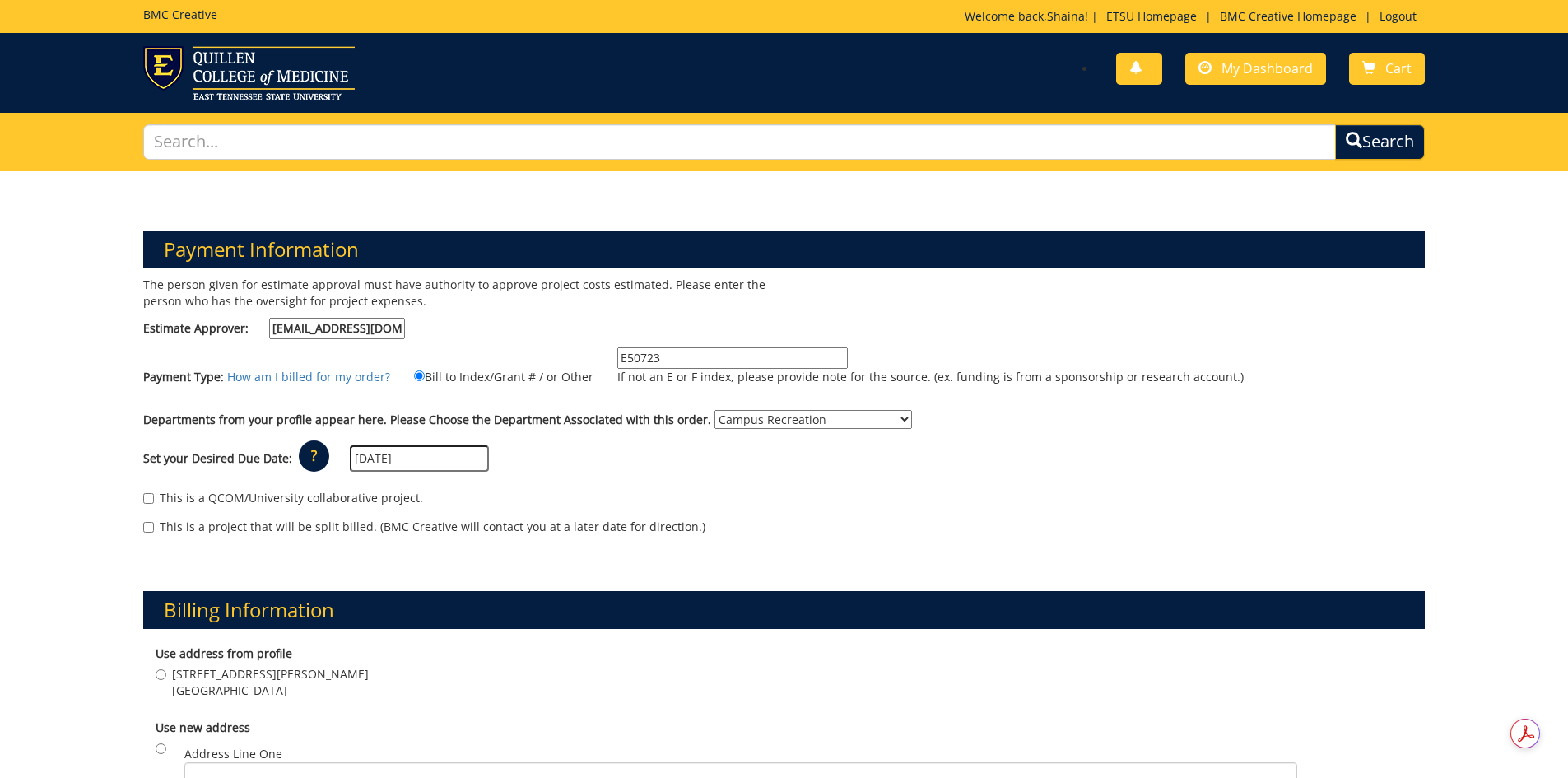
click at [497, 474] on div "Set your Desired Due Date: ? × How long will my project take to finish? : Pleas…" at bounding box center [784, 458] width 1307 height 46
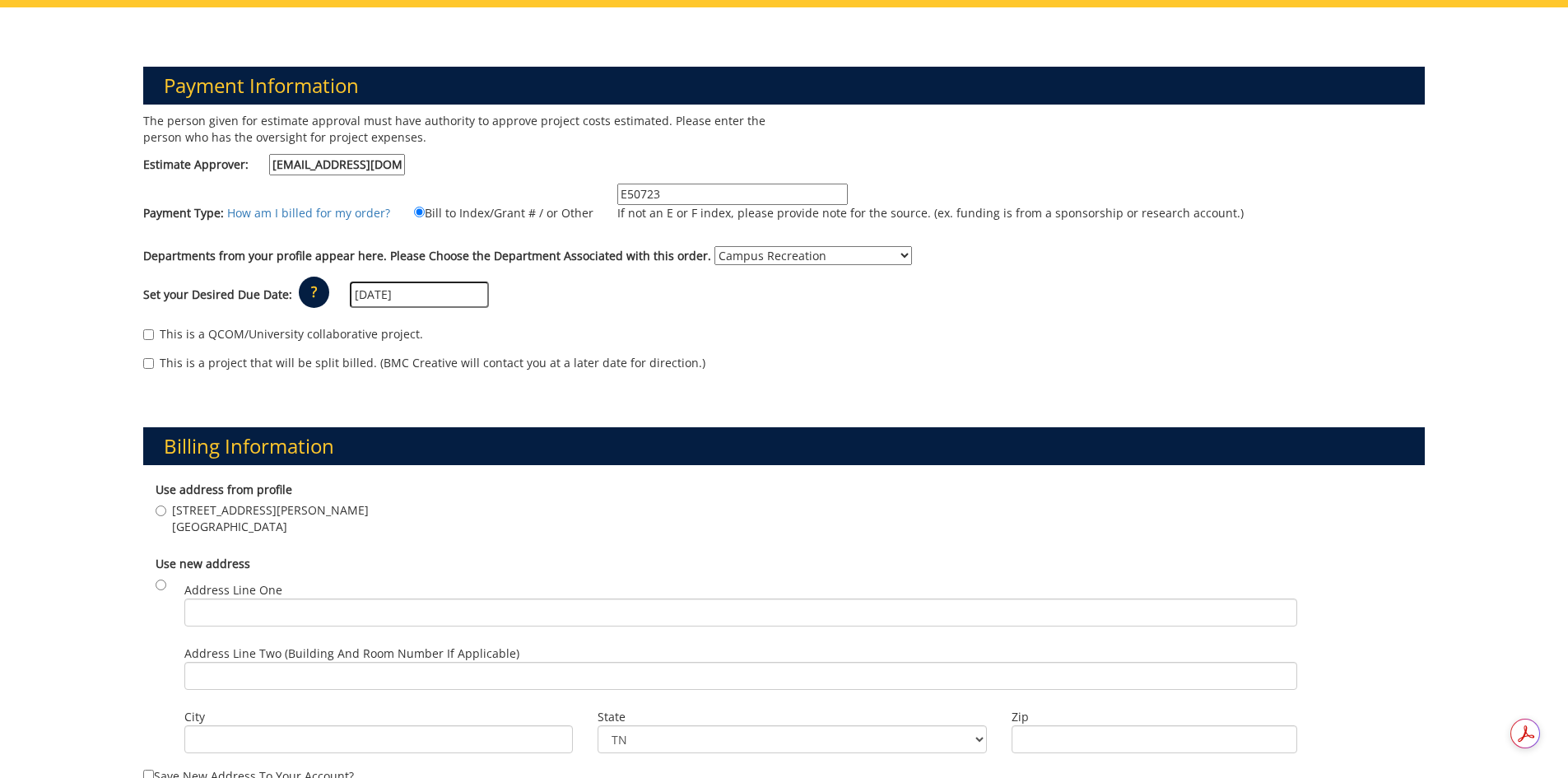
scroll to position [165, 0]
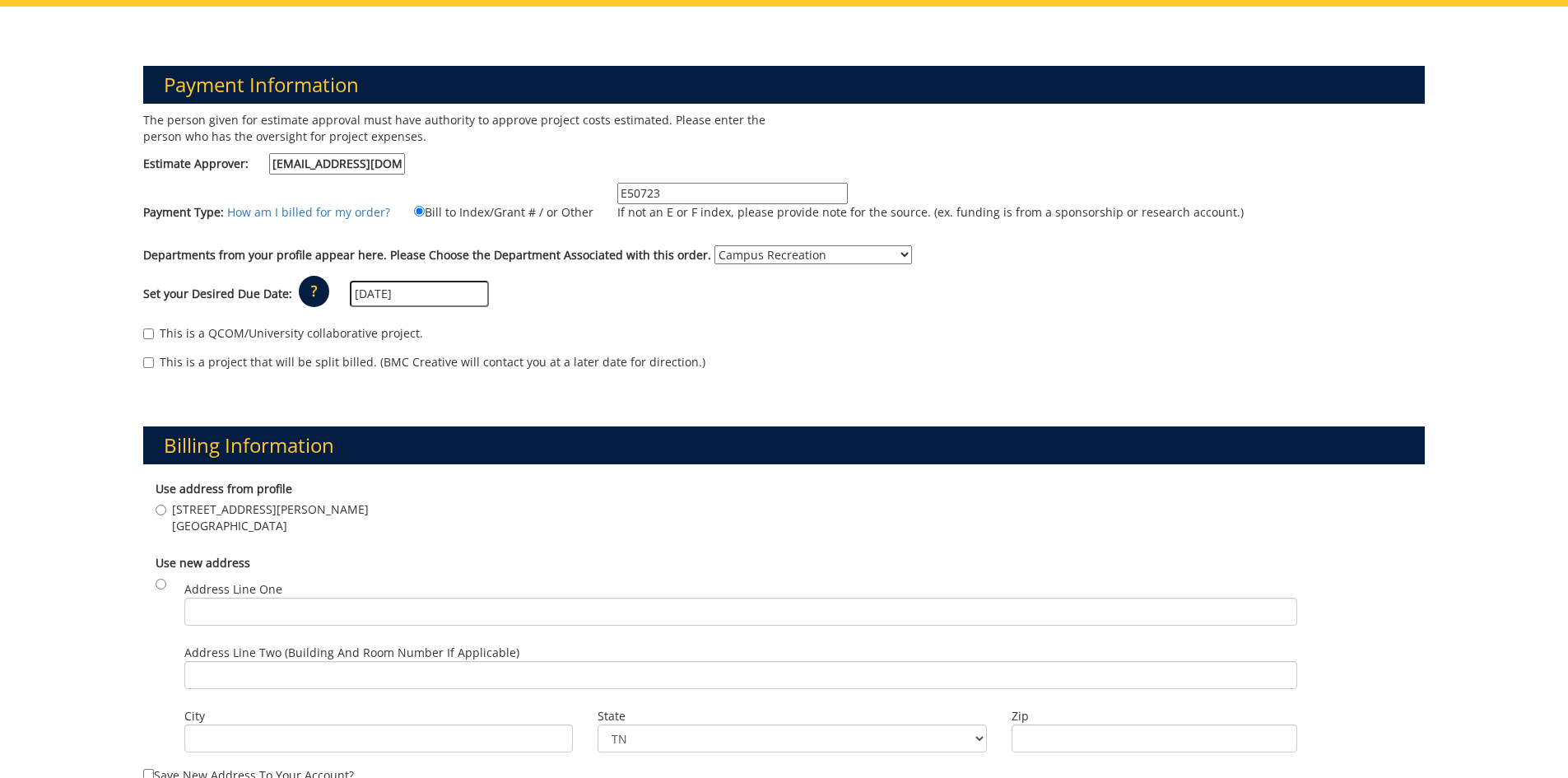
click at [198, 510] on span "[STREET_ADDRESS][PERSON_NAME]" at bounding box center [270, 509] width 197 height 16
click at [167, 510] on input "1244 Jack Vest Dr. Johnson City , TN 37604" at bounding box center [161, 510] width 11 height 11
radio input "true"
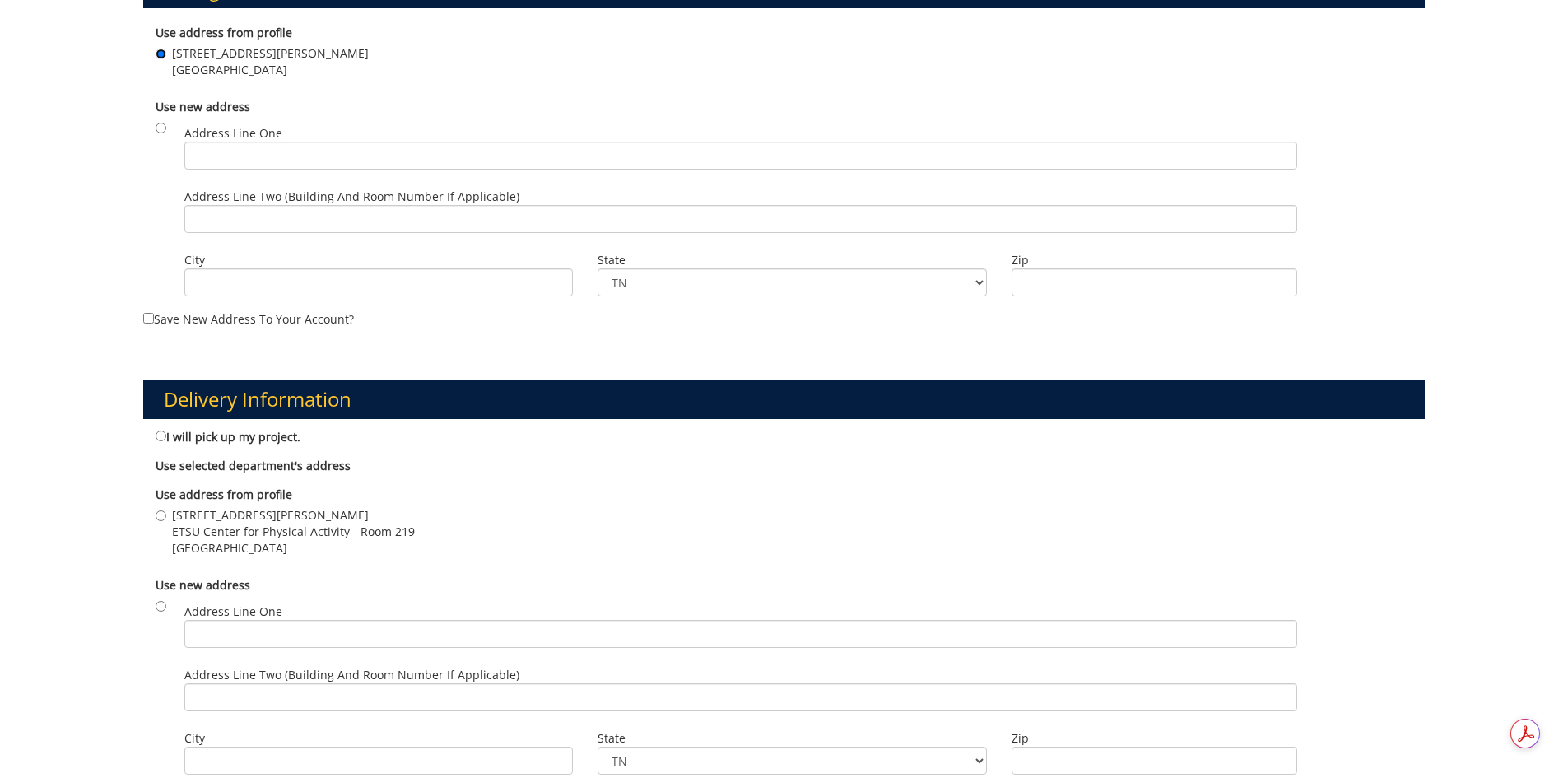
scroll to position [659, 0]
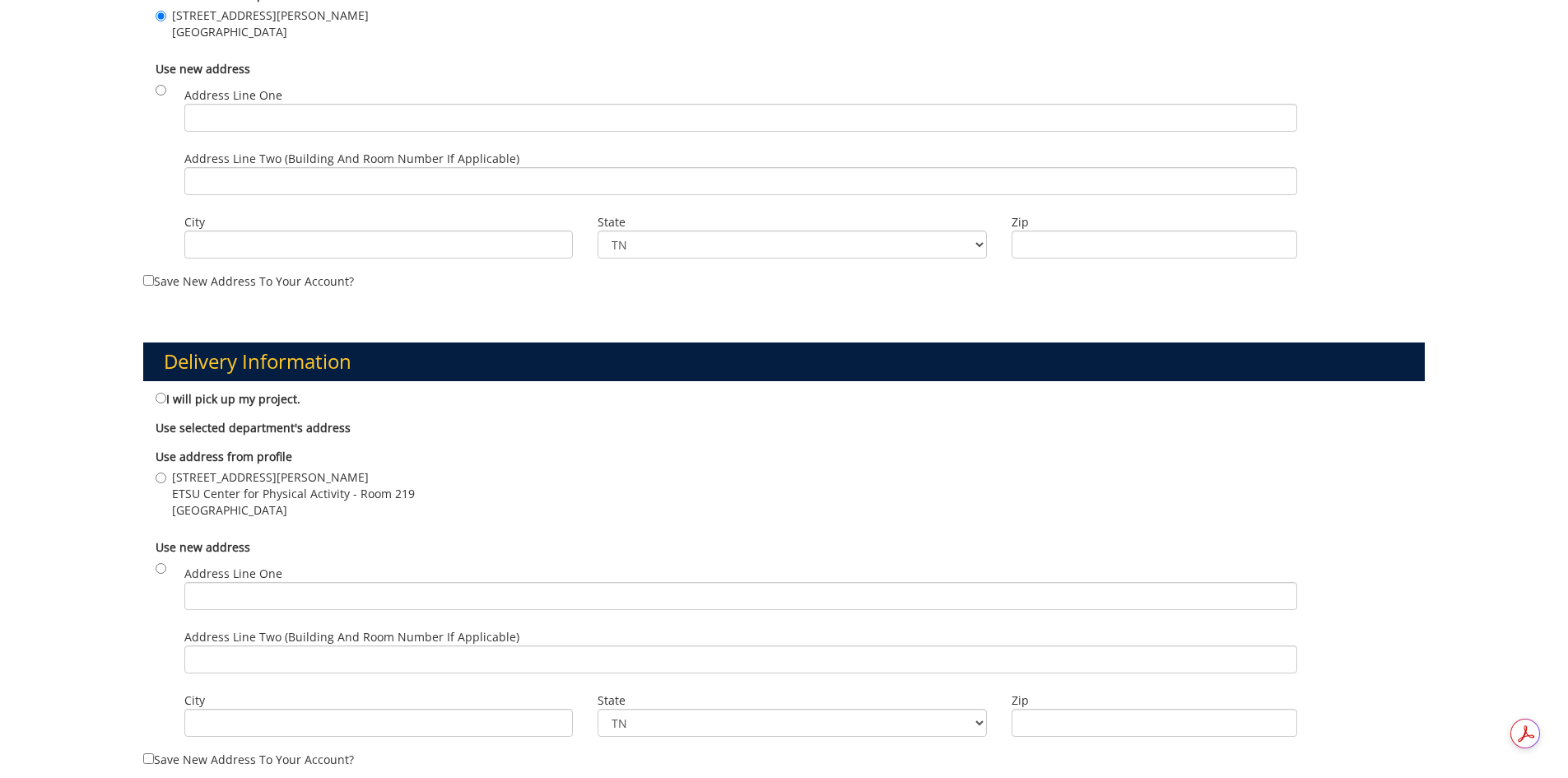
click at [237, 444] on div "Use address from profile 1244 Jack Vest Dr. ETSU Center for Physical Activity -…" at bounding box center [784, 485] width 1282 height 90
click at [236, 479] on span "[STREET_ADDRESS][PERSON_NAME]" at bounding box center [293, 477] width 243 height 16
click at [167, 479] on input "1244 Jack Vest Dr. ETSU Center for Physical Activity - Room 219 Johnson City , …" at bounding box center [161, 478] width 11 height 11
radio input "true"
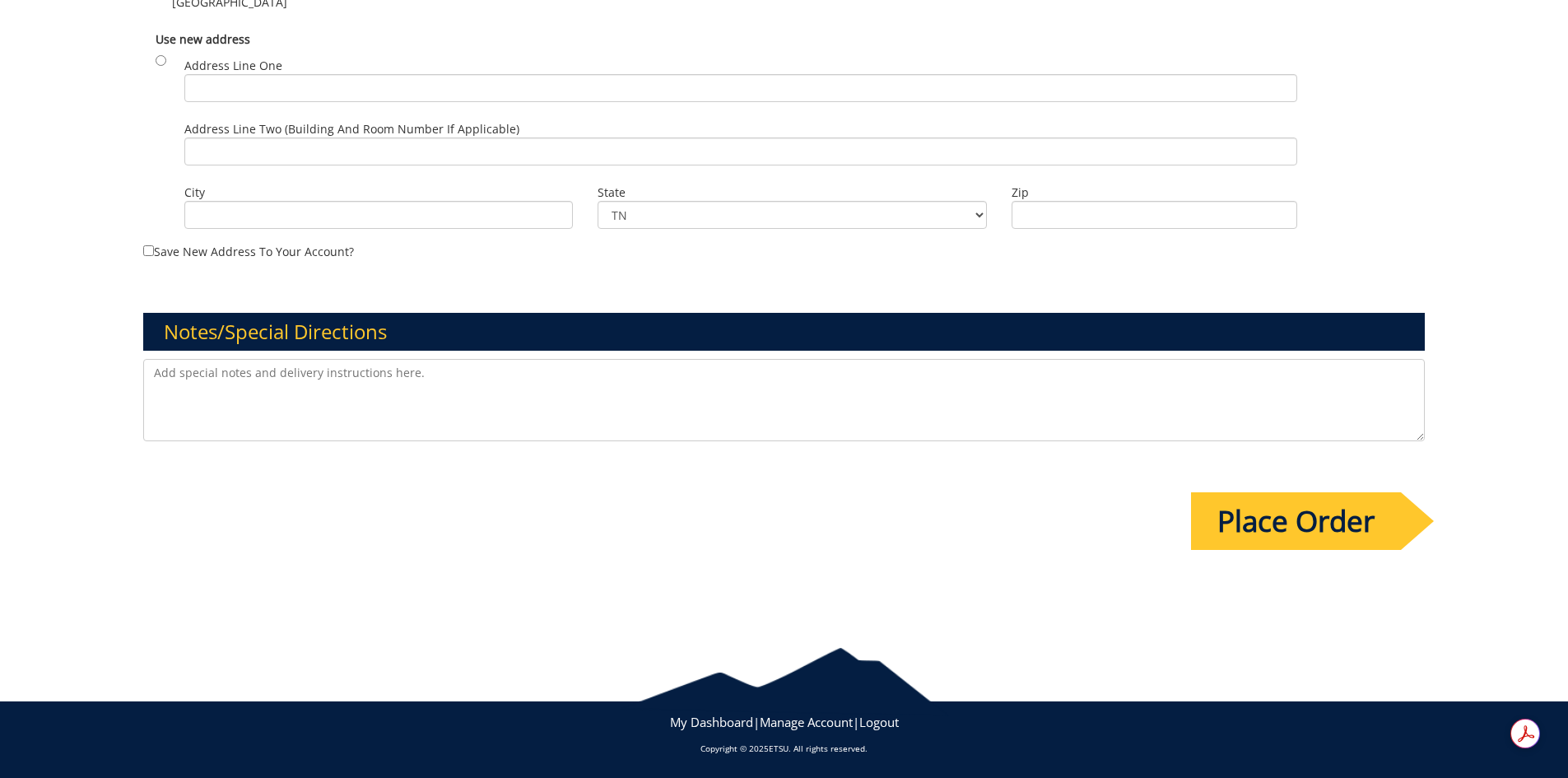
scroll to position [1167, 0]
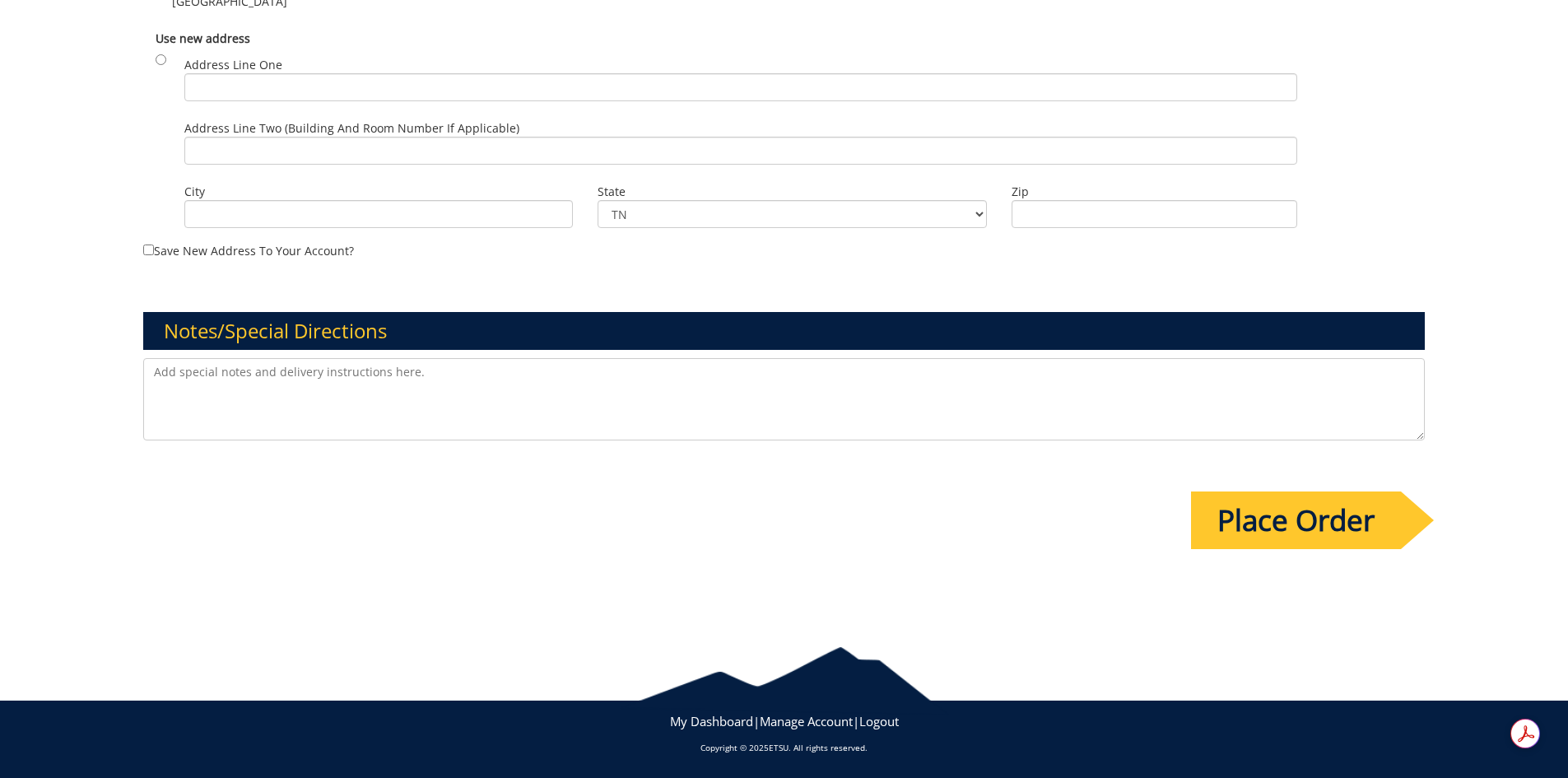
click at [1367, 524] on input "Place Order" at bounding box center [1296, 520] width 210 height 57
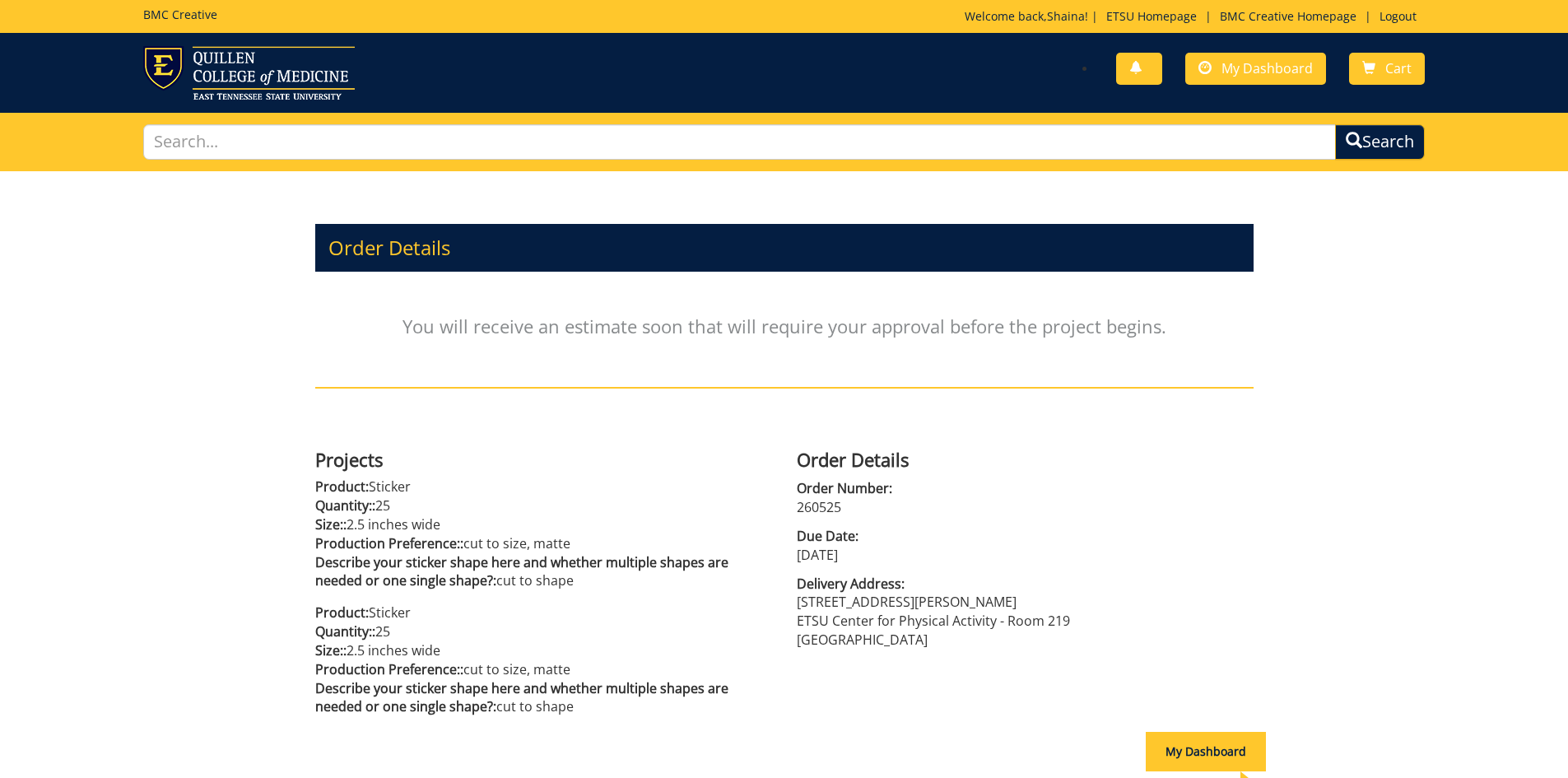
scroll to position [153, 0]
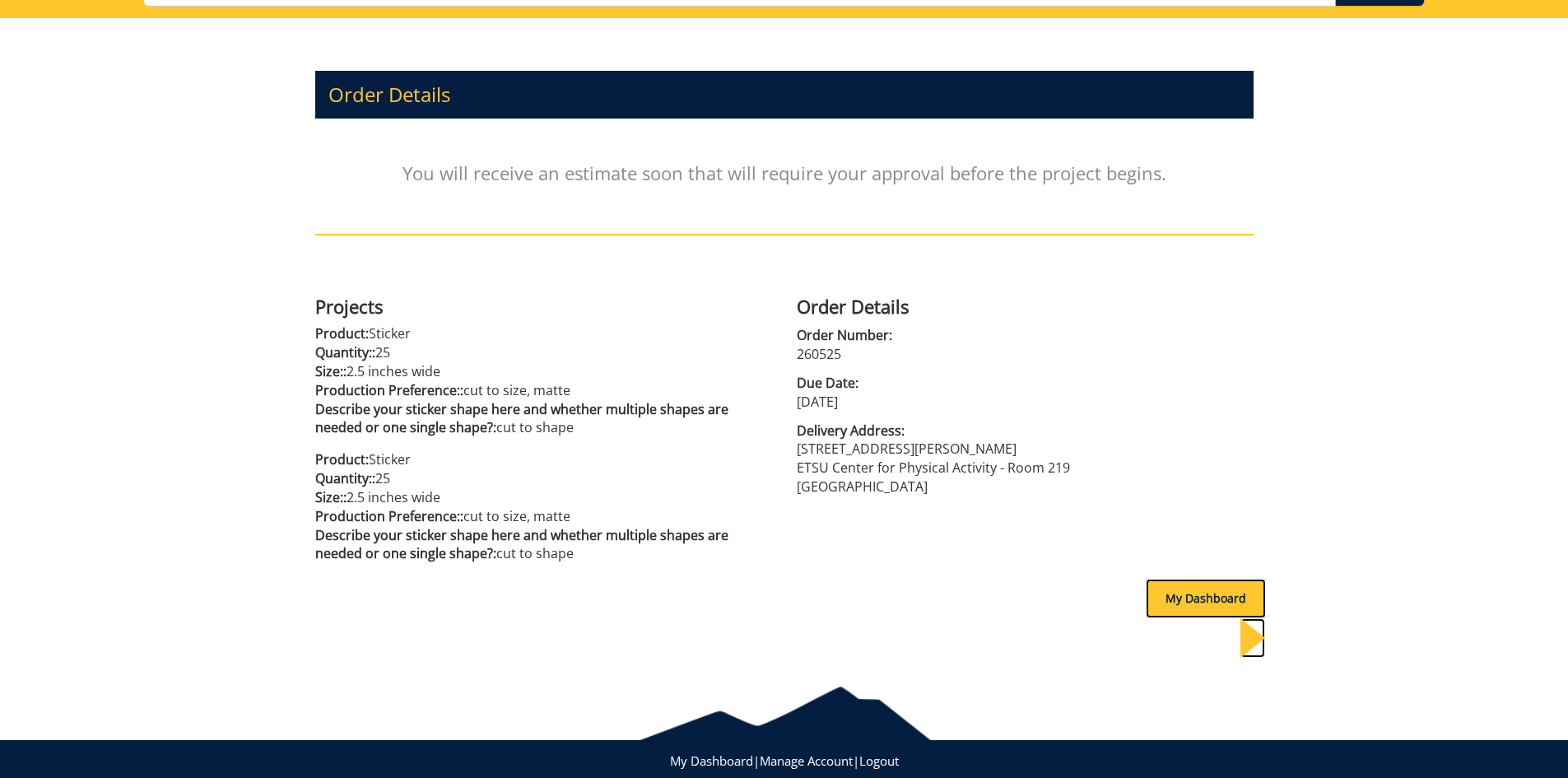
click at [1211, 592] on div "My Dashboard" at bounding box center [1206, 598] width 120 height 39
